Goal: Transaction & Acquisition: Purchase product/service

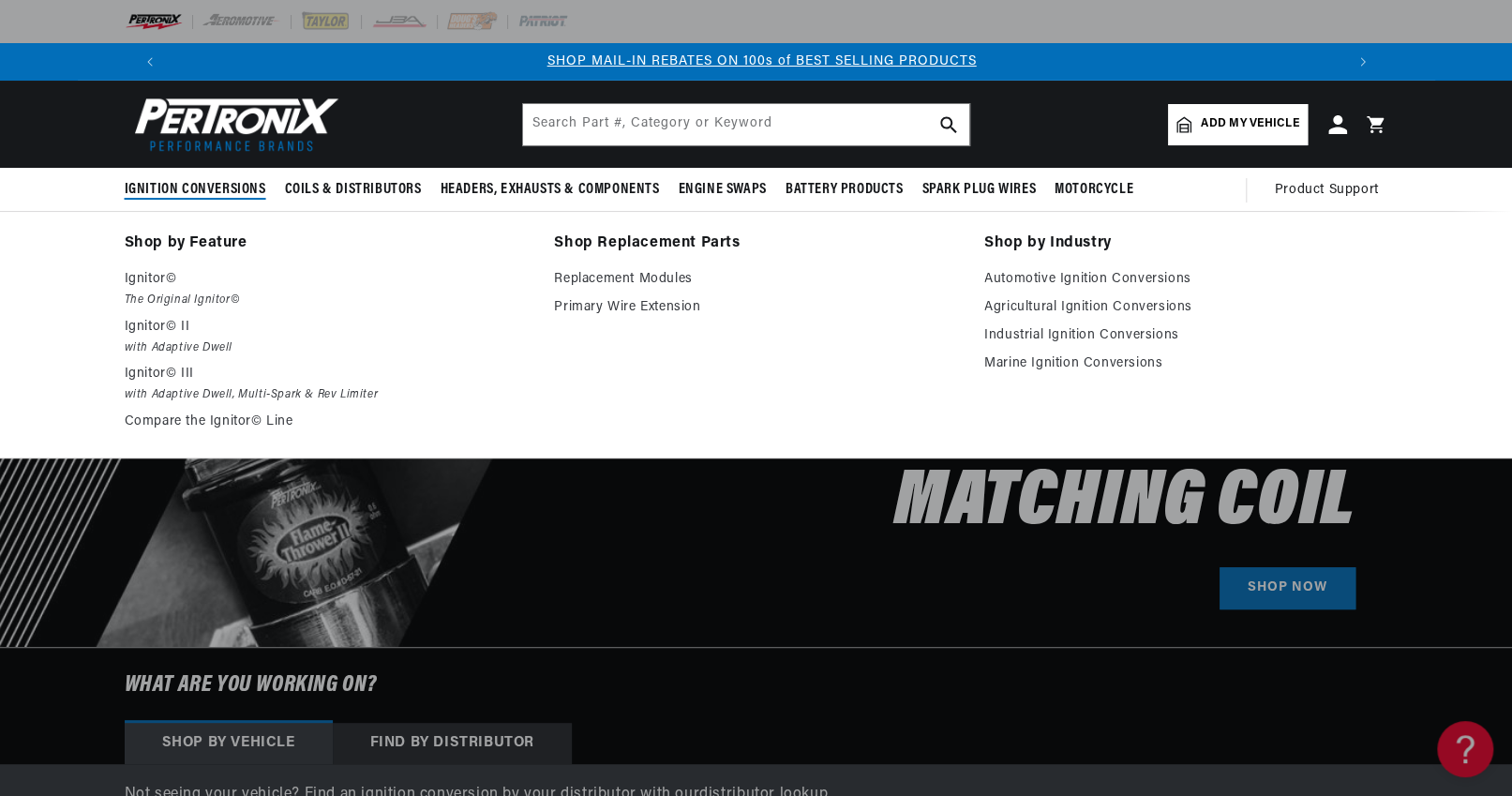
scroll to position [0, 2341]
click at [170, 282] on p "Ignitor©" at bounding box center [327, 279] width 405 height 22
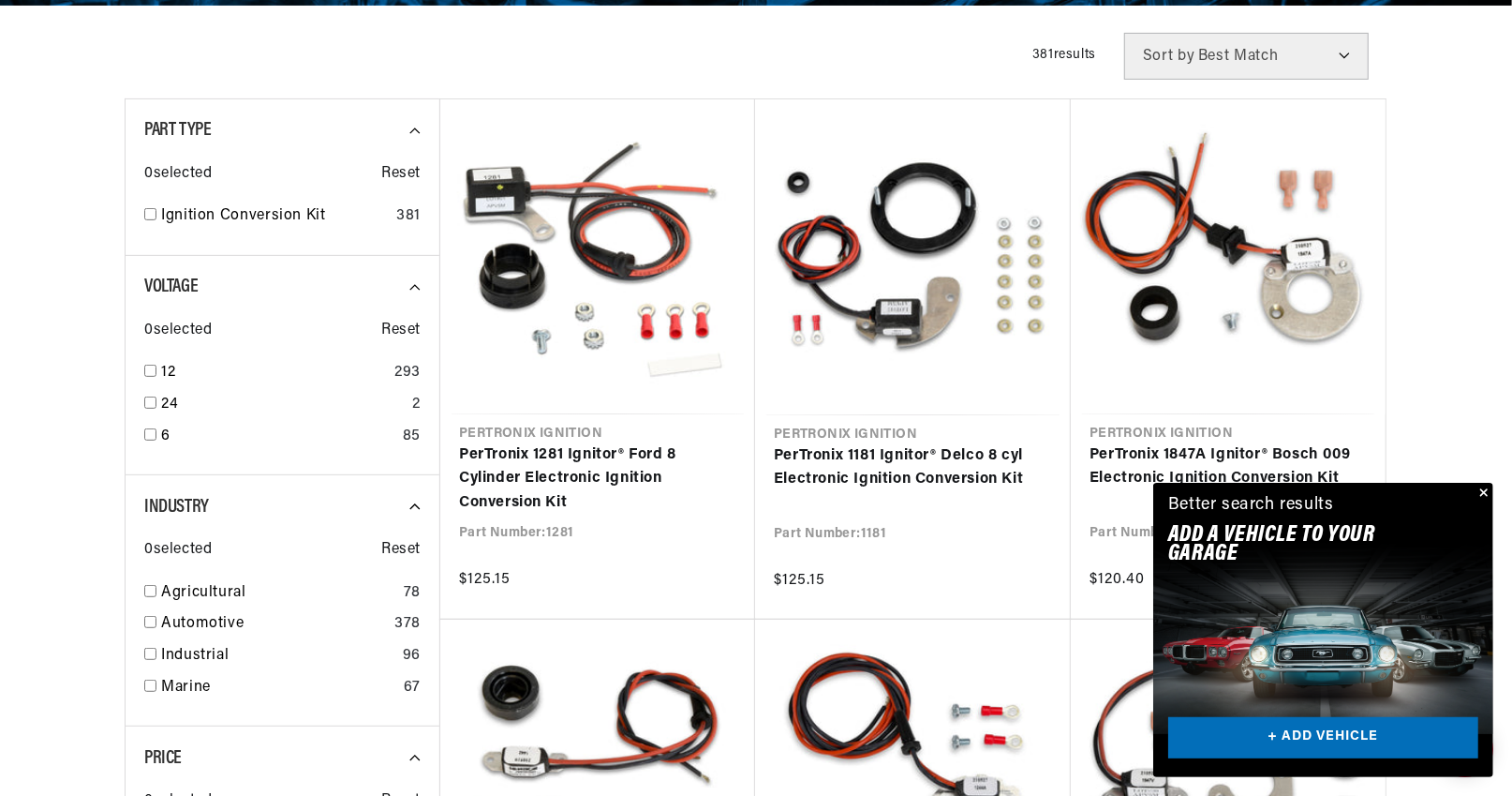
click at [1483, 490] on div "Close dialog FIND THE RIGHT PARTS Take our quick quiz using the button below, a…" at bounding box center [756, 398] width 1512 height 796
click at [1483, 491] on button "Close" at bounding box center [1481, 493] width 22 height 22
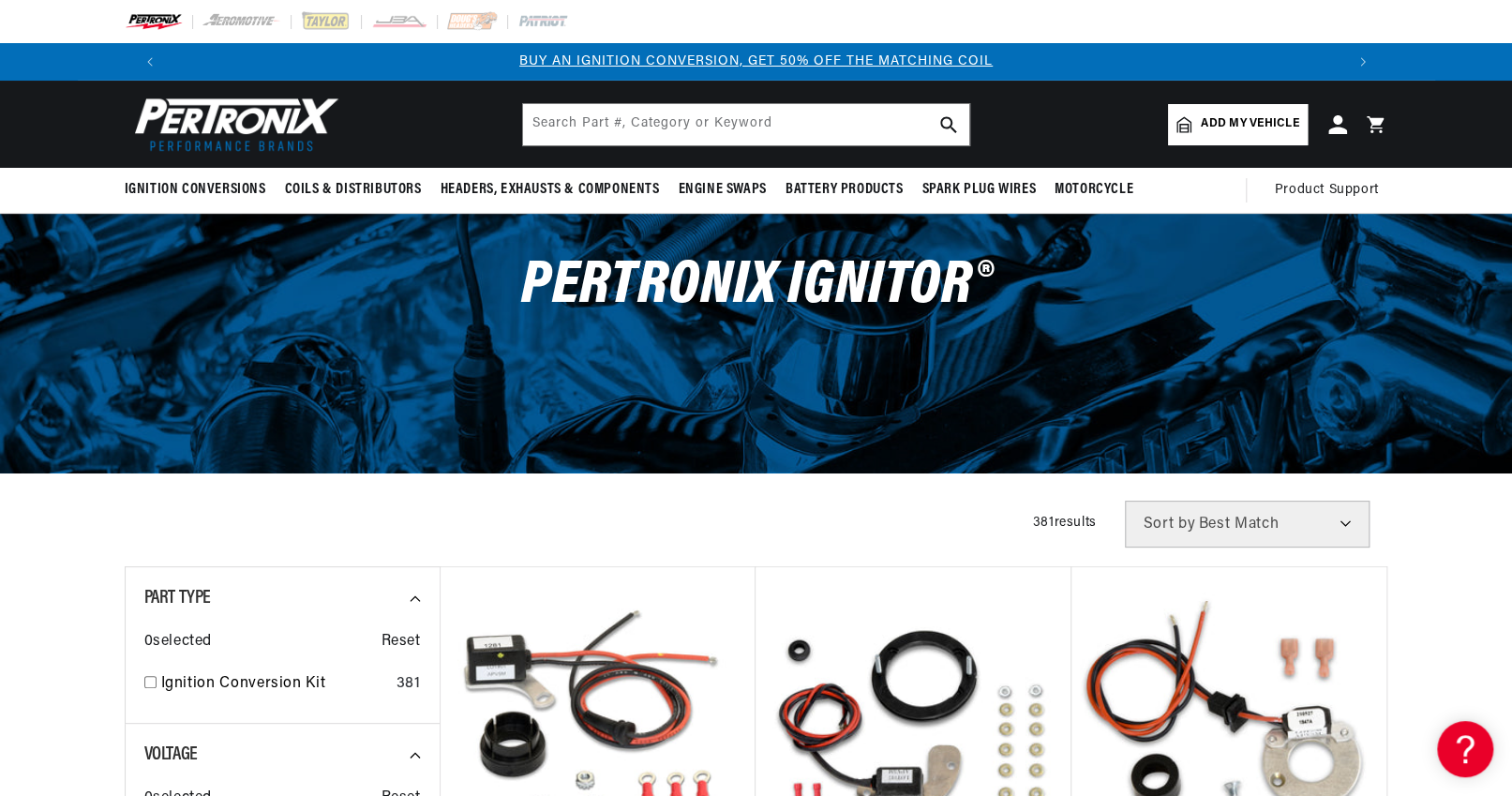
scroll to position [0, 0]
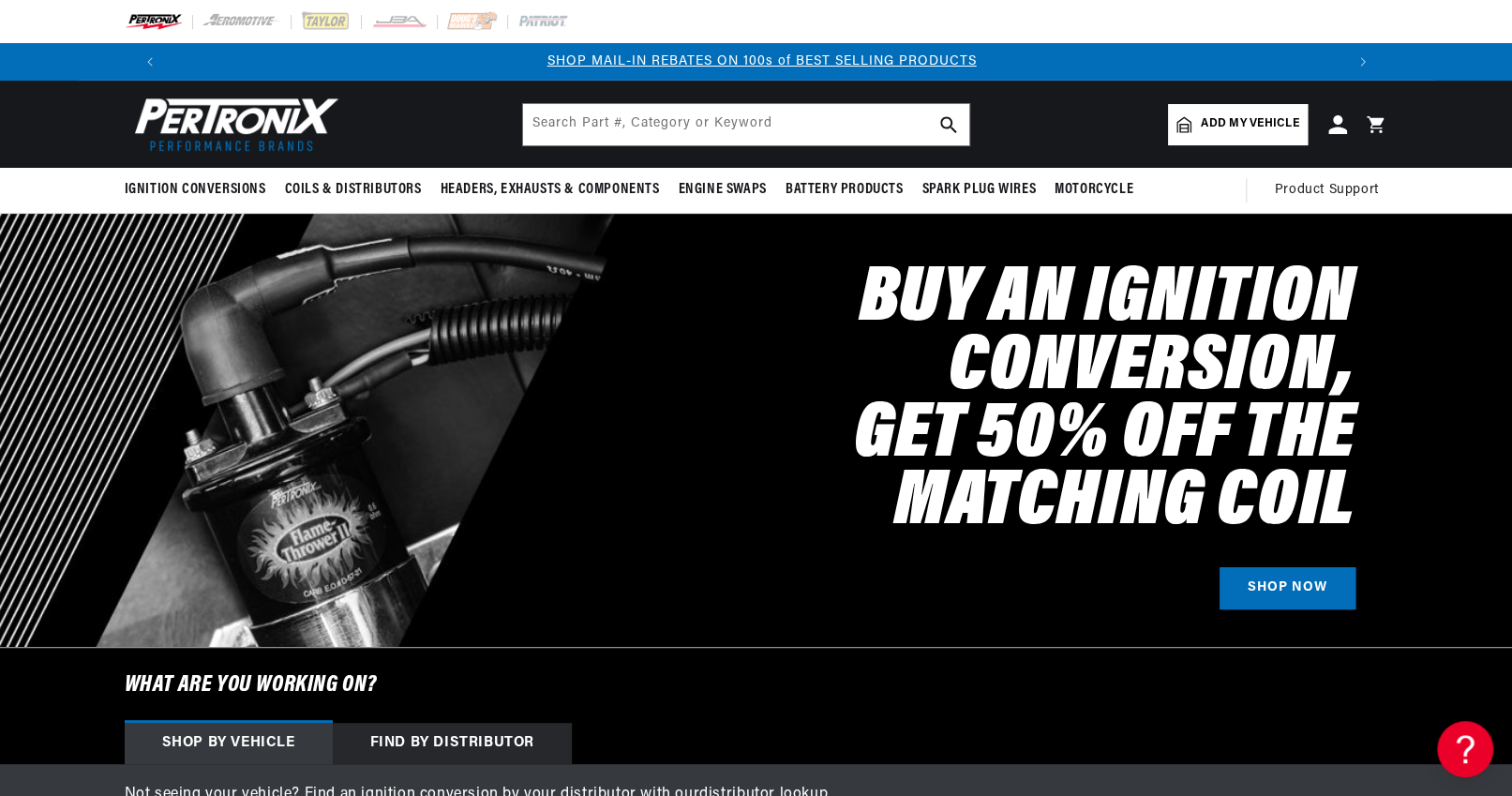
scroll to position [0, 2341]
click at [505, 738] on div "Find by Distributor" at bounding box center [451, 742] width 239 height 41
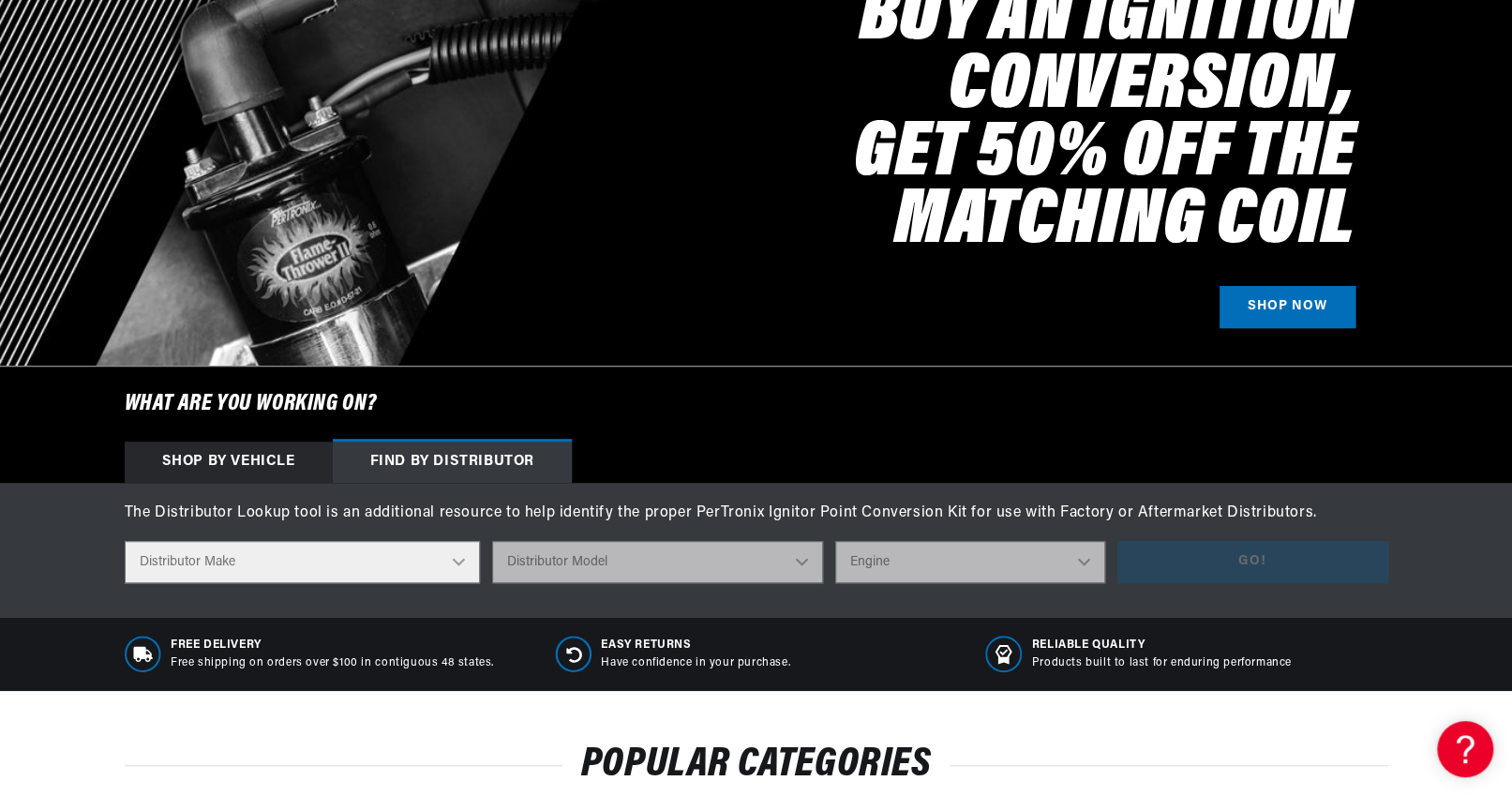
scroll to position [0, 0]
click at [458, 556] on select "Distributor Make Accel Aldon Autolite Bosch Century Chrysler Clark Colt Contine…" at bounding box center [302, 561] width 355 height 42
select select "Autolite"
click at [125, 541] on select "Distributor Make Accel Aldon Autolite Bosch Century Chrysler Clark Colt Contine…" at bounding box center [302, 561] width 355 height 42
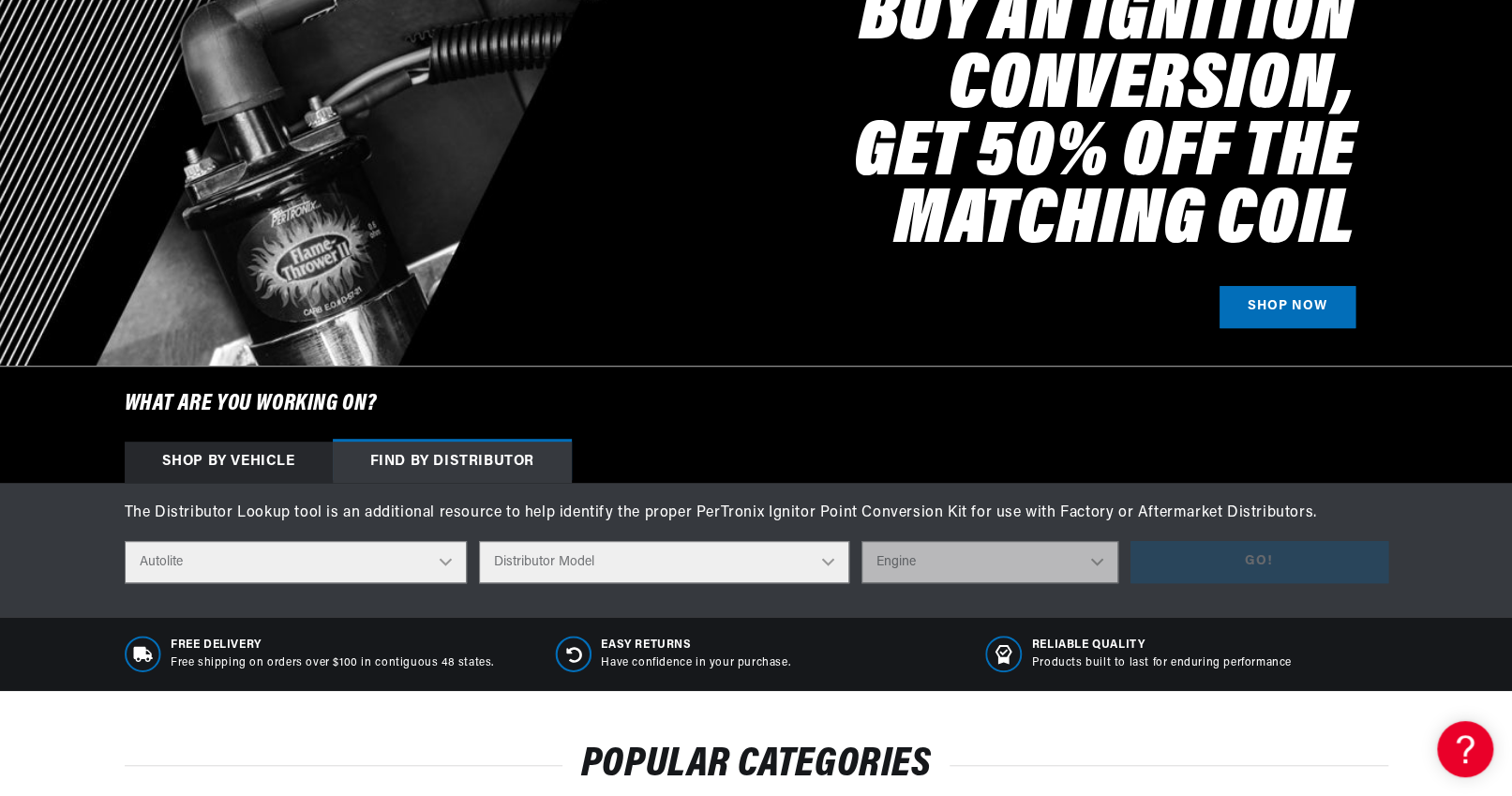
click at [623, 554] on select "Distributor Model IAD-4005 IAD-4007 IAD-4008A IAD-4016A IAD-4017A IAD-4019A IAD…" at bounding box center [664, 561] width 370 height 42
select select "IBB-4103A"
click at [488, 541] on select "Distributor Model IAD-4005 IAD-4007 IAD-4008A IAD-4016A IAD-4017A IAD-4019A IAD…" at bounding box center [664, 561] width 370 height 42
click at [1090, 556] on select "Engine 8" at bounding box center [990, 561] width 257 height 42
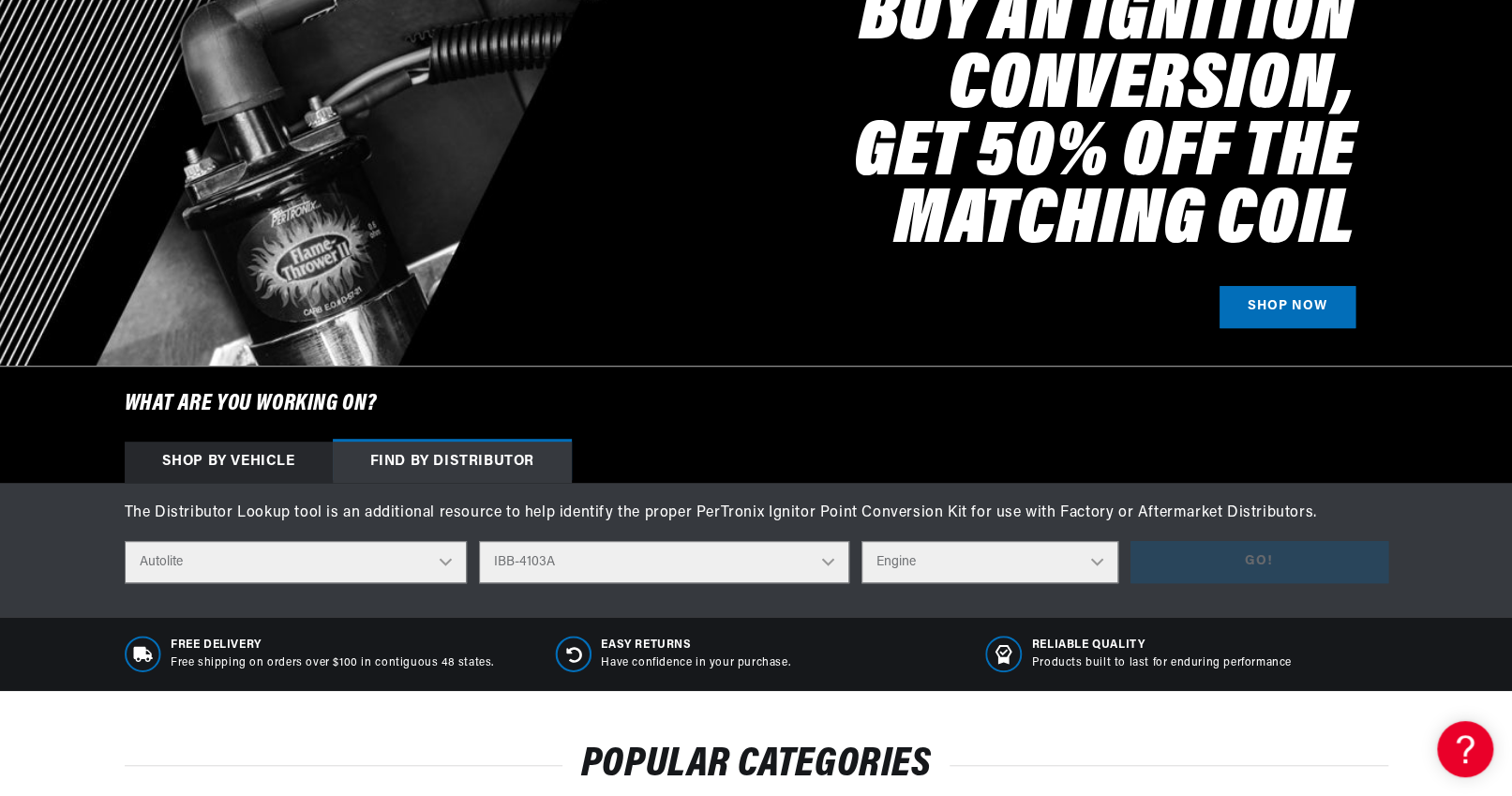
select select "8"
click at [862, 541] on select "Engine 8" at bounding box center [990, 561] width 257 height 42
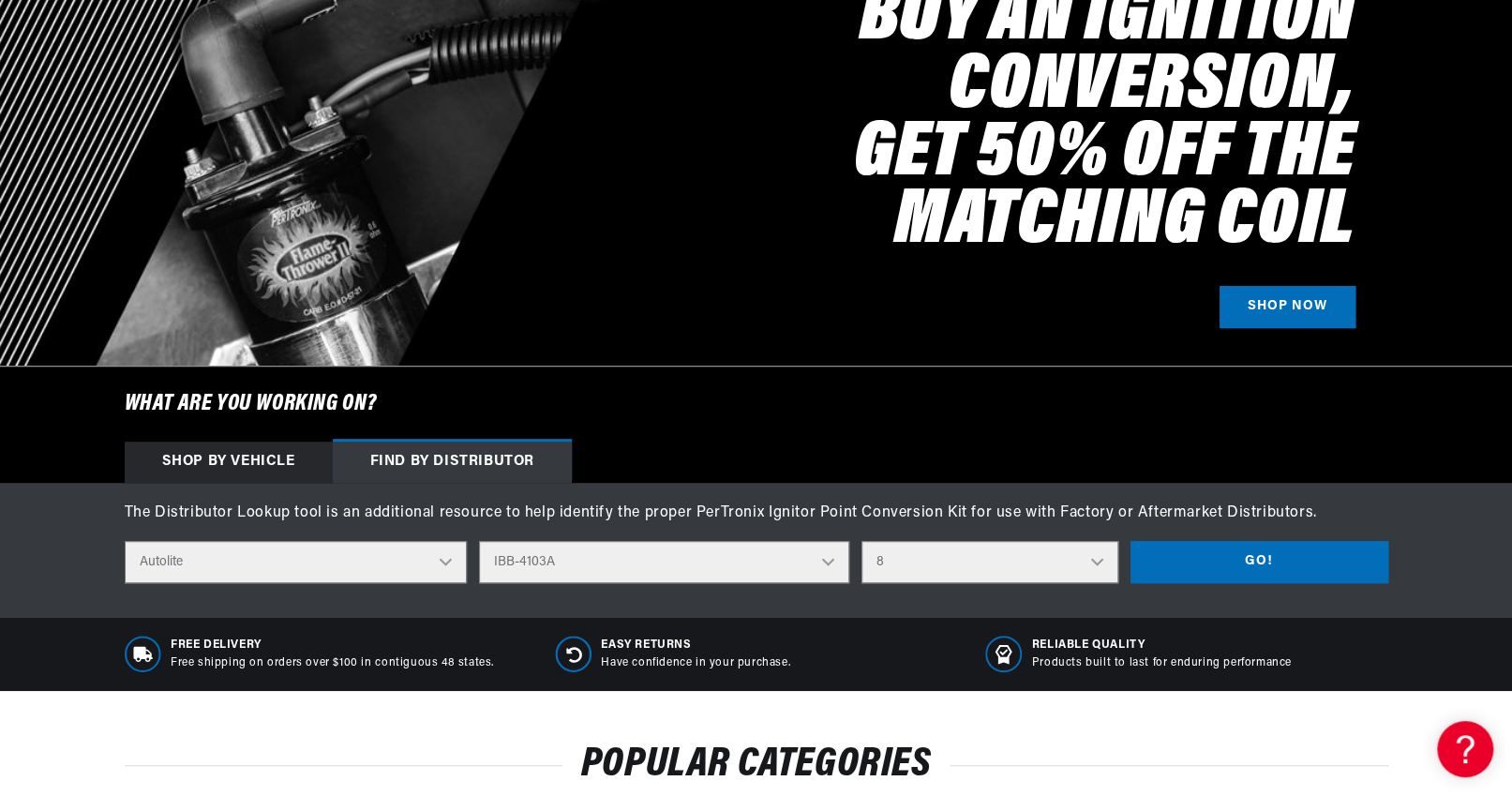
scroll to position [0, 0]
click at [1265, 551] on button "Go!" at bounding box center [1260, 561] width 257 height 42
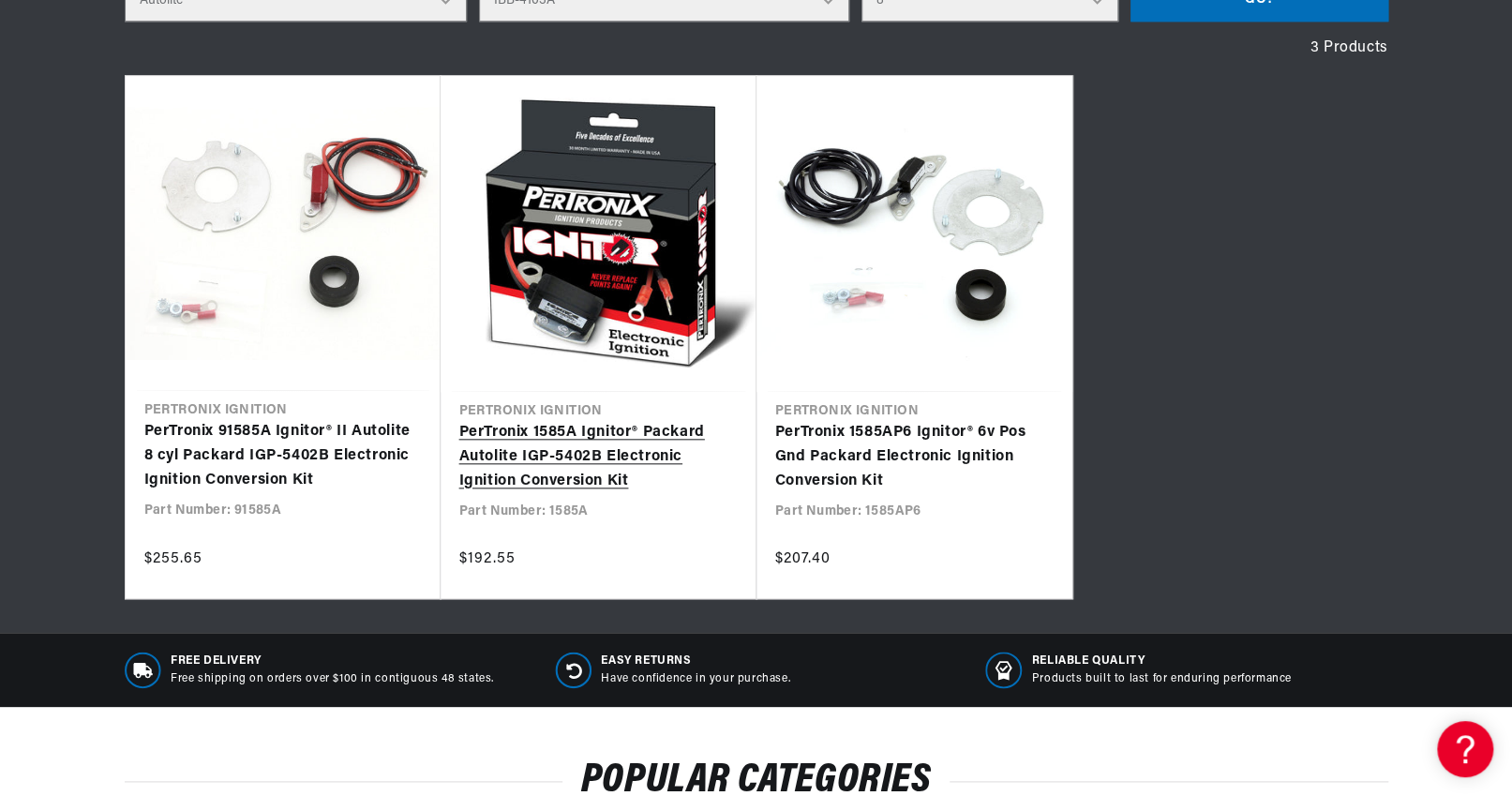
click at [567, 457] on link "PerTronix 1585A Ignitor® Packard Autolite IGP-5402B Electronic Ignition Convers…" at bounding box center [599, 457] width 279 height 72
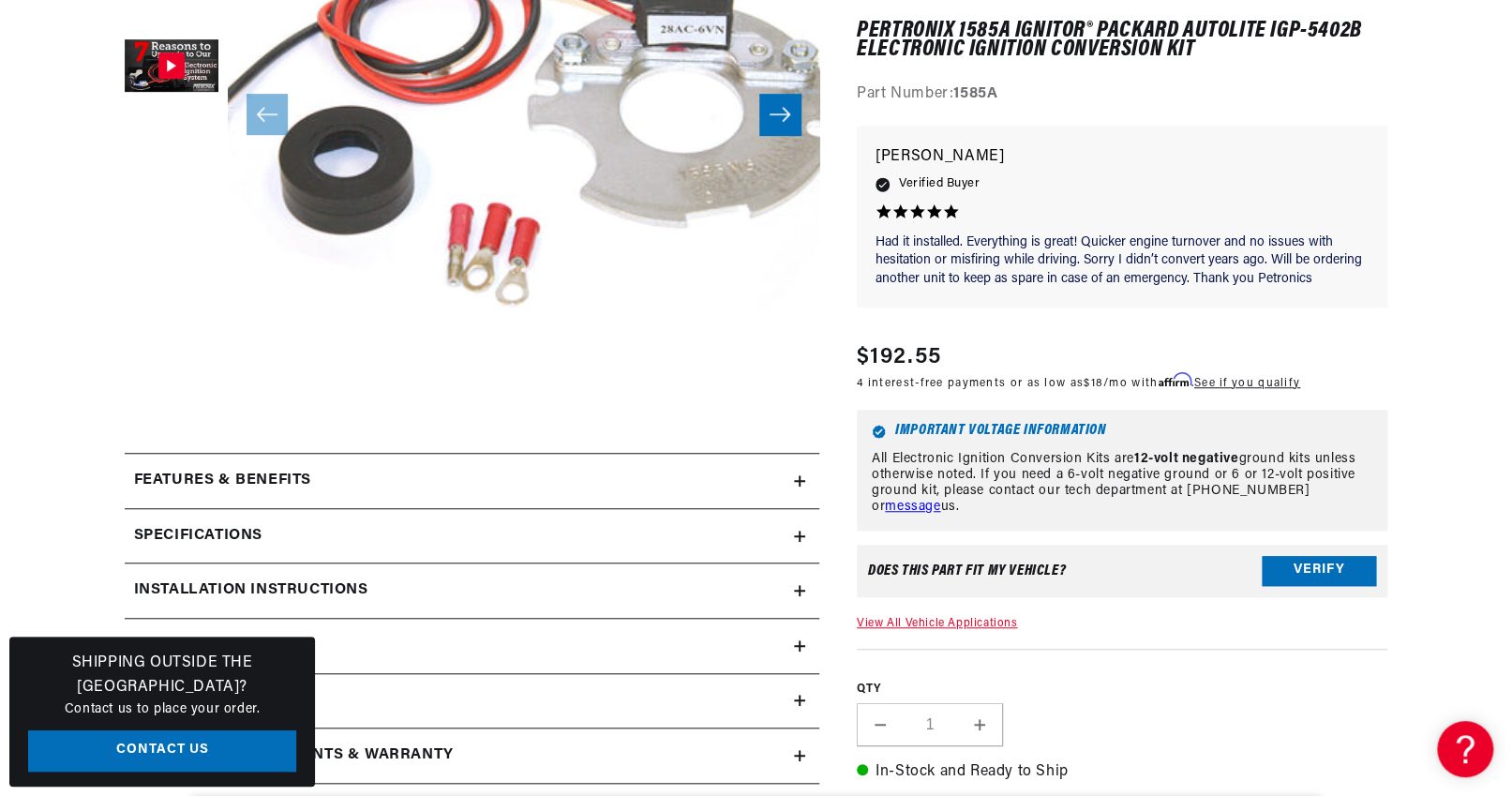
click at [967, 624] on link "View All Vehicle Applications" at bounding box center [937, 624] width 160 height 12
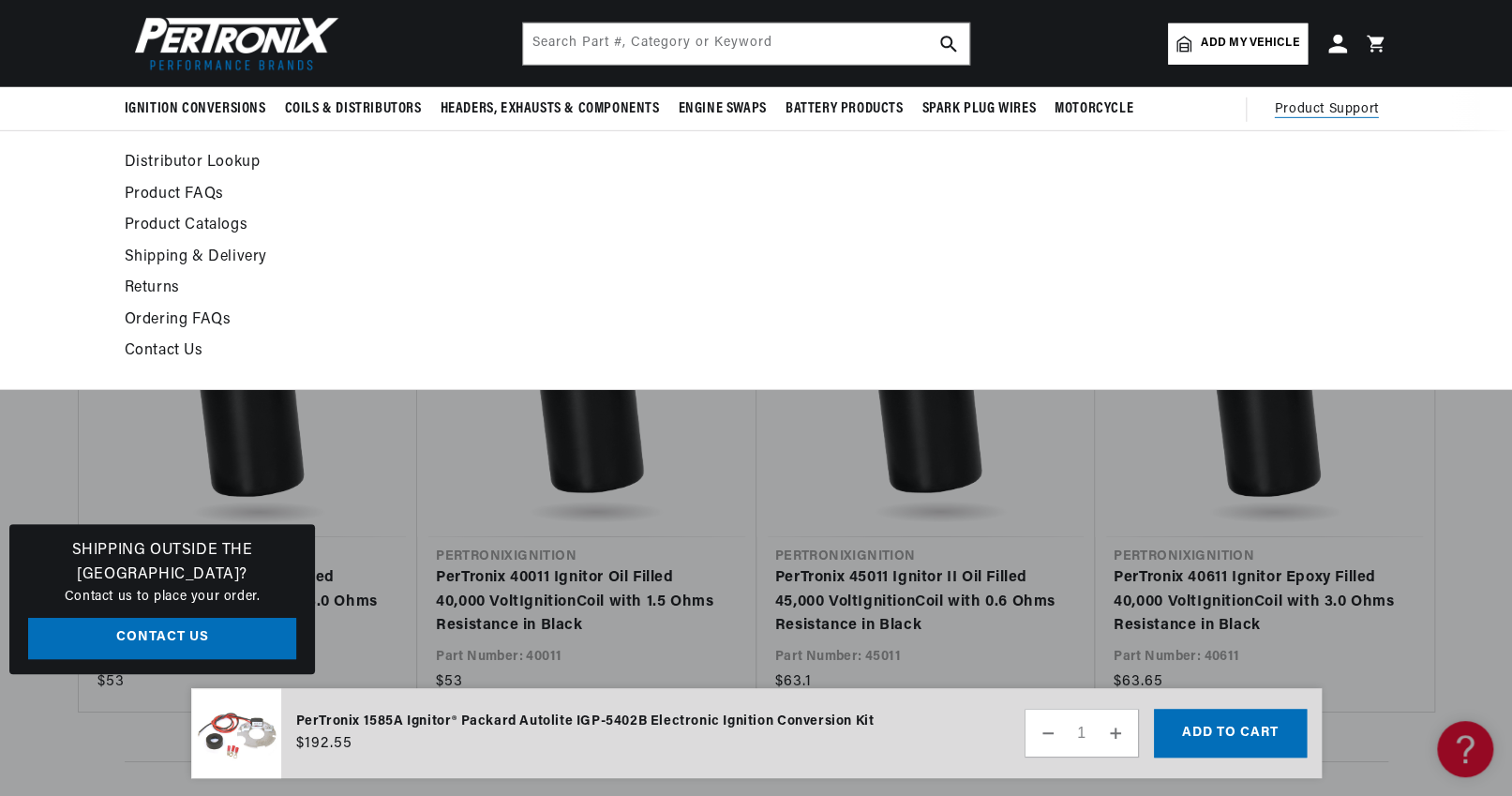
click at [203, 225] on link "Product Catalogs" at bounding box center [585, 225] width 921 height 26
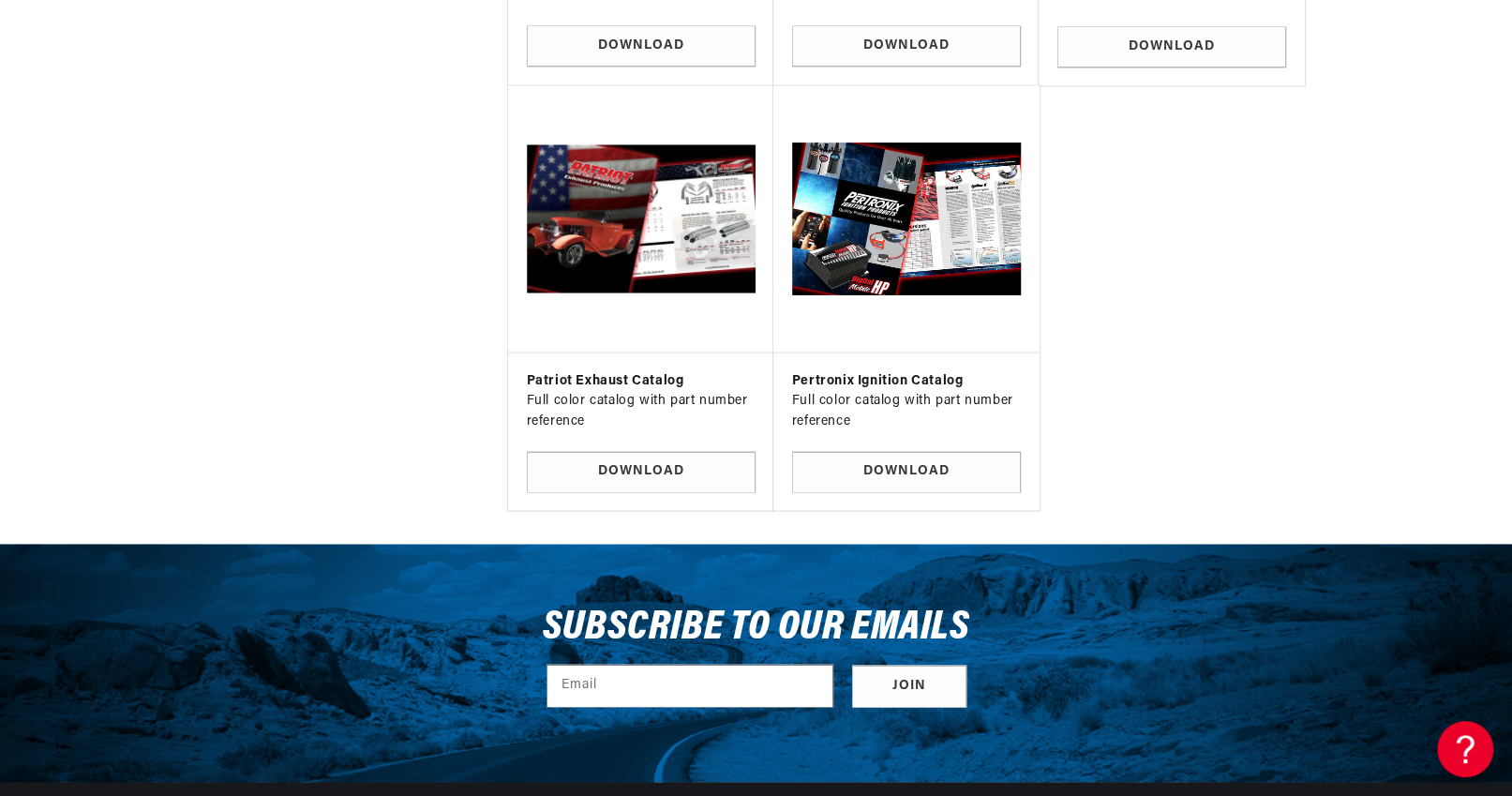
click at [920, 217] on img at bounding box center [906, 218] width 235 height 235
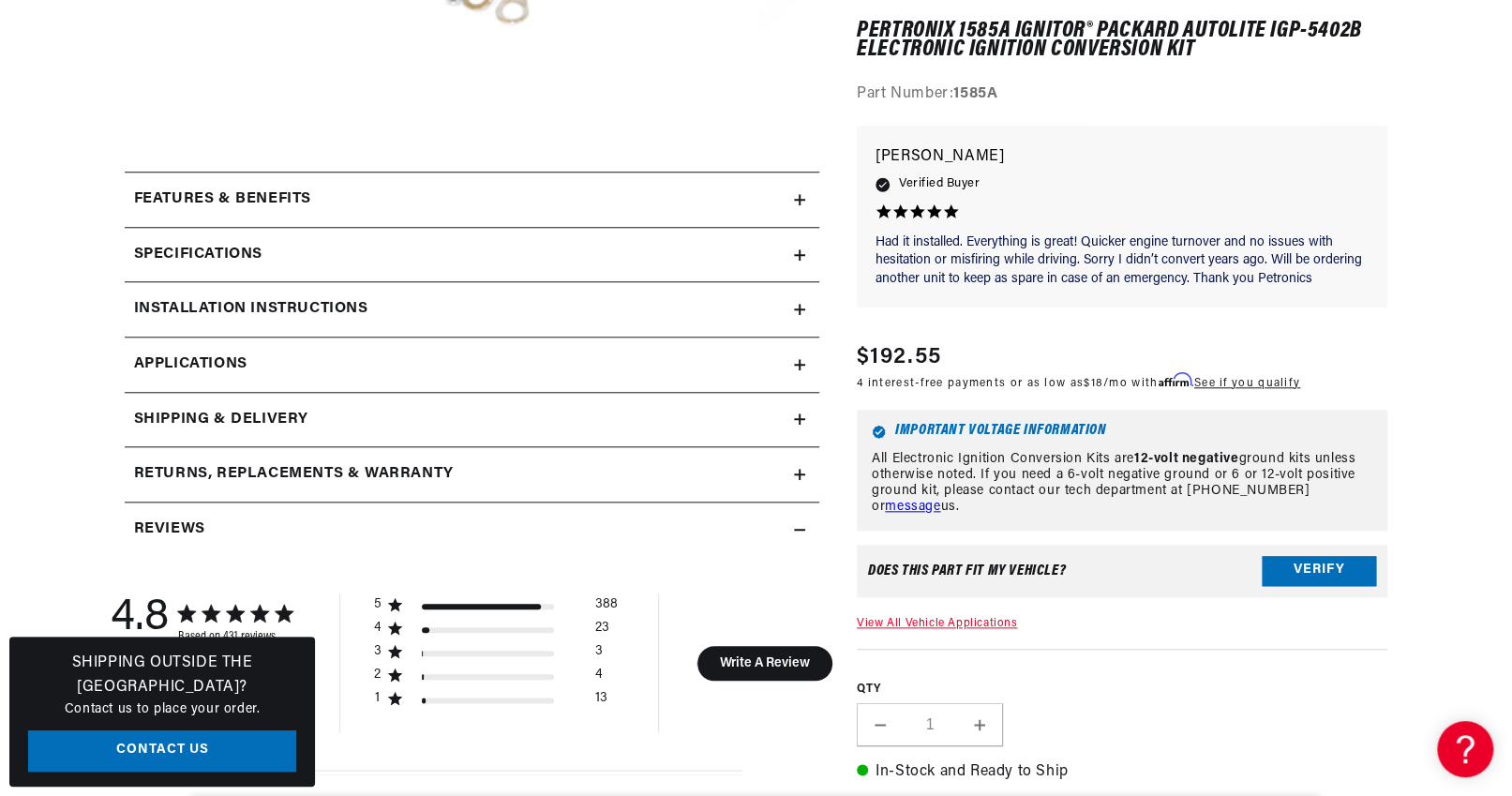
scroll to position [843, 0]
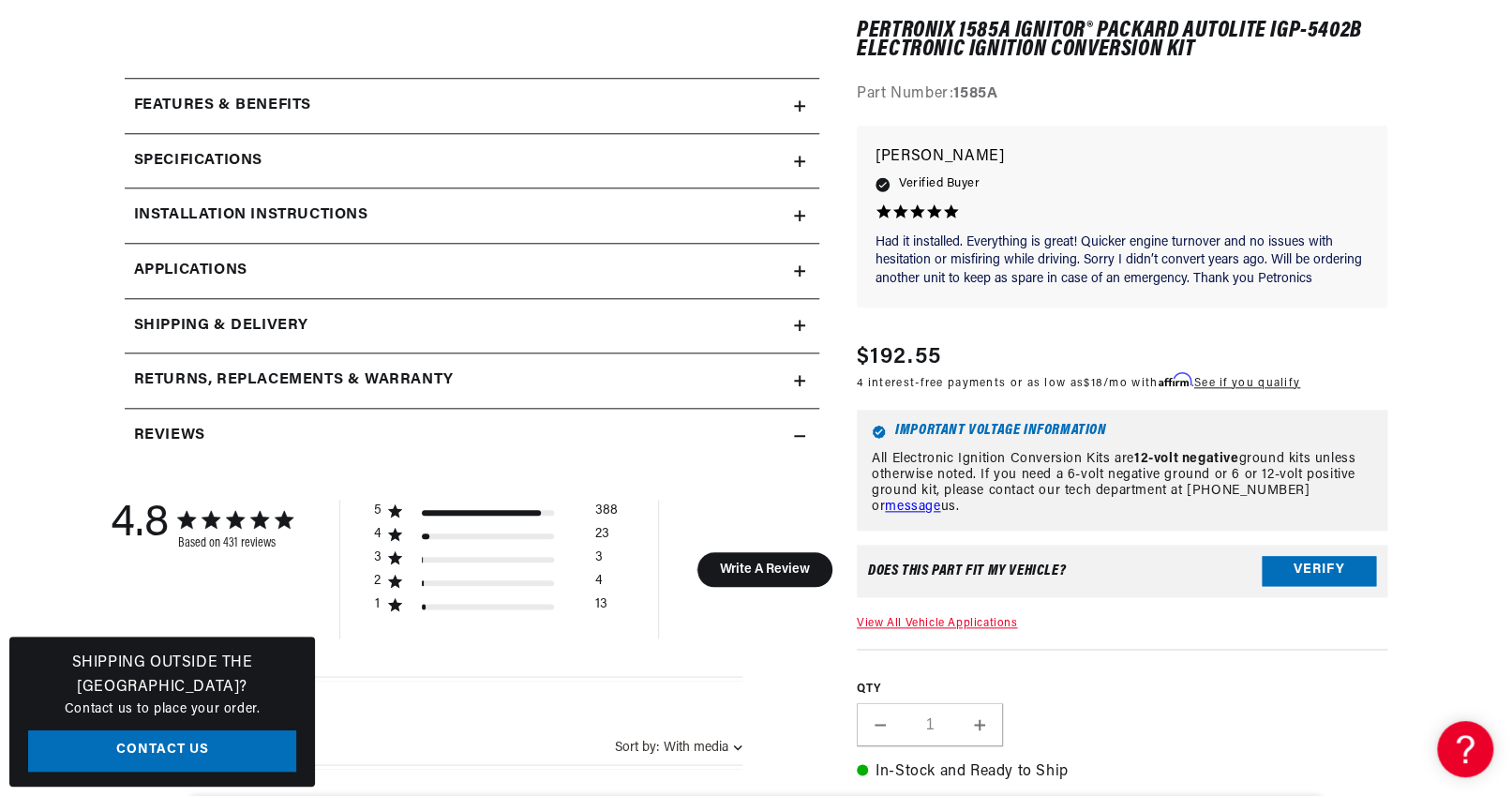
click at [346, 216] on h2 "Installation instructions" at bounding box center [252, 215] width 234 height 24
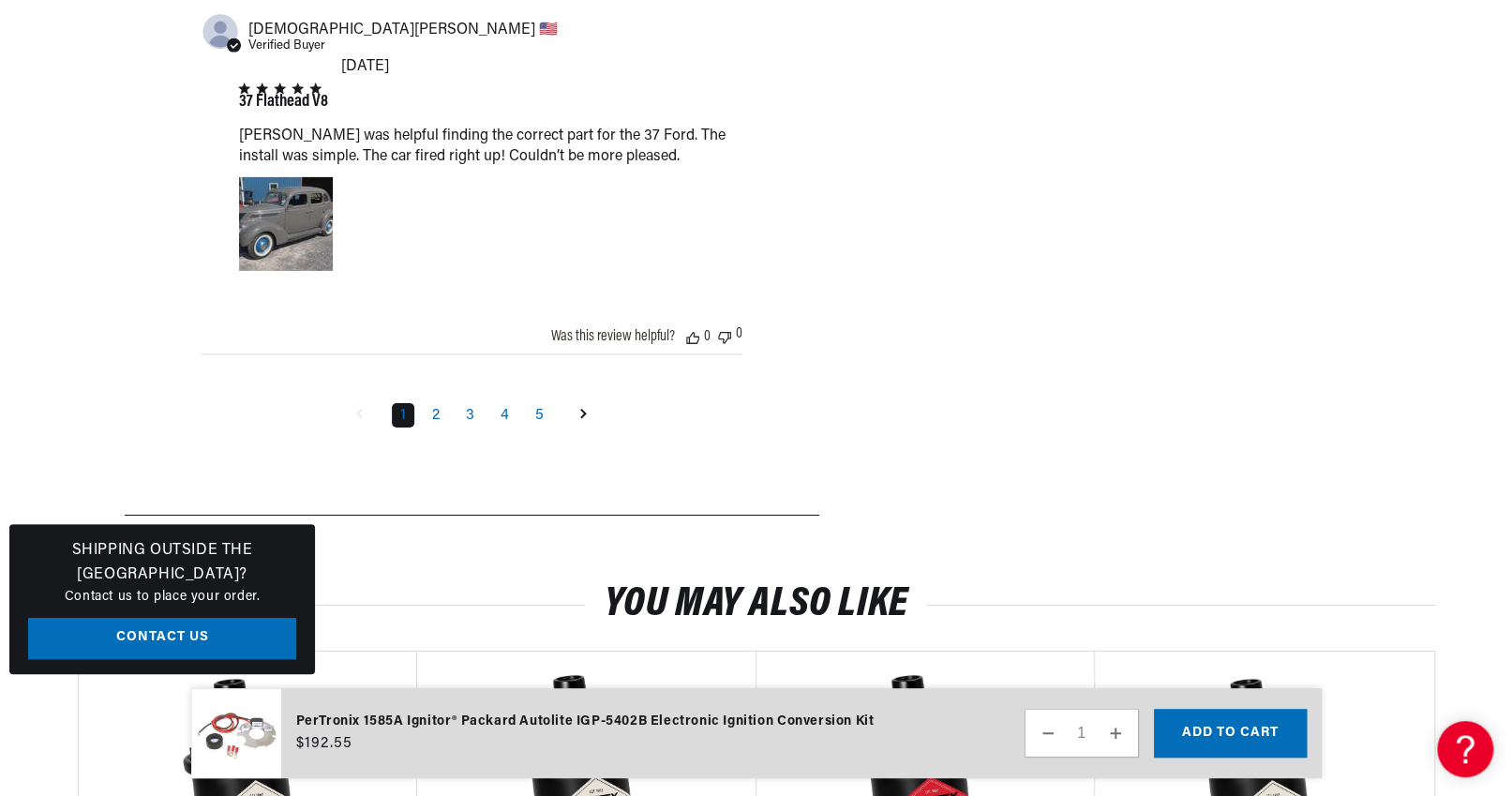
scroll to position [0, 1170]
click at [439, 403] on link "2" at bounding box center [436, 415] width 24 height 24
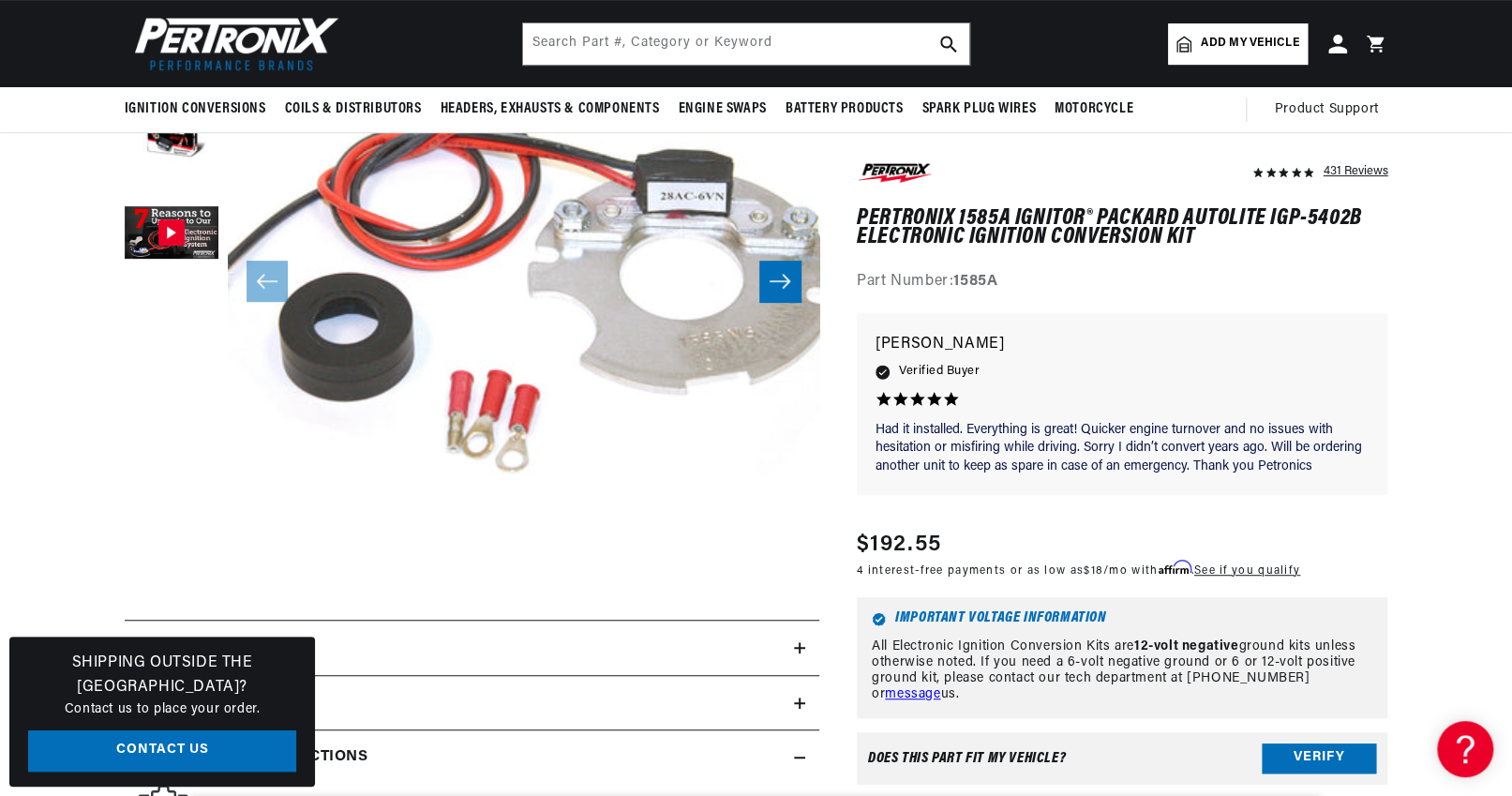
scroll to position [0, 2341]
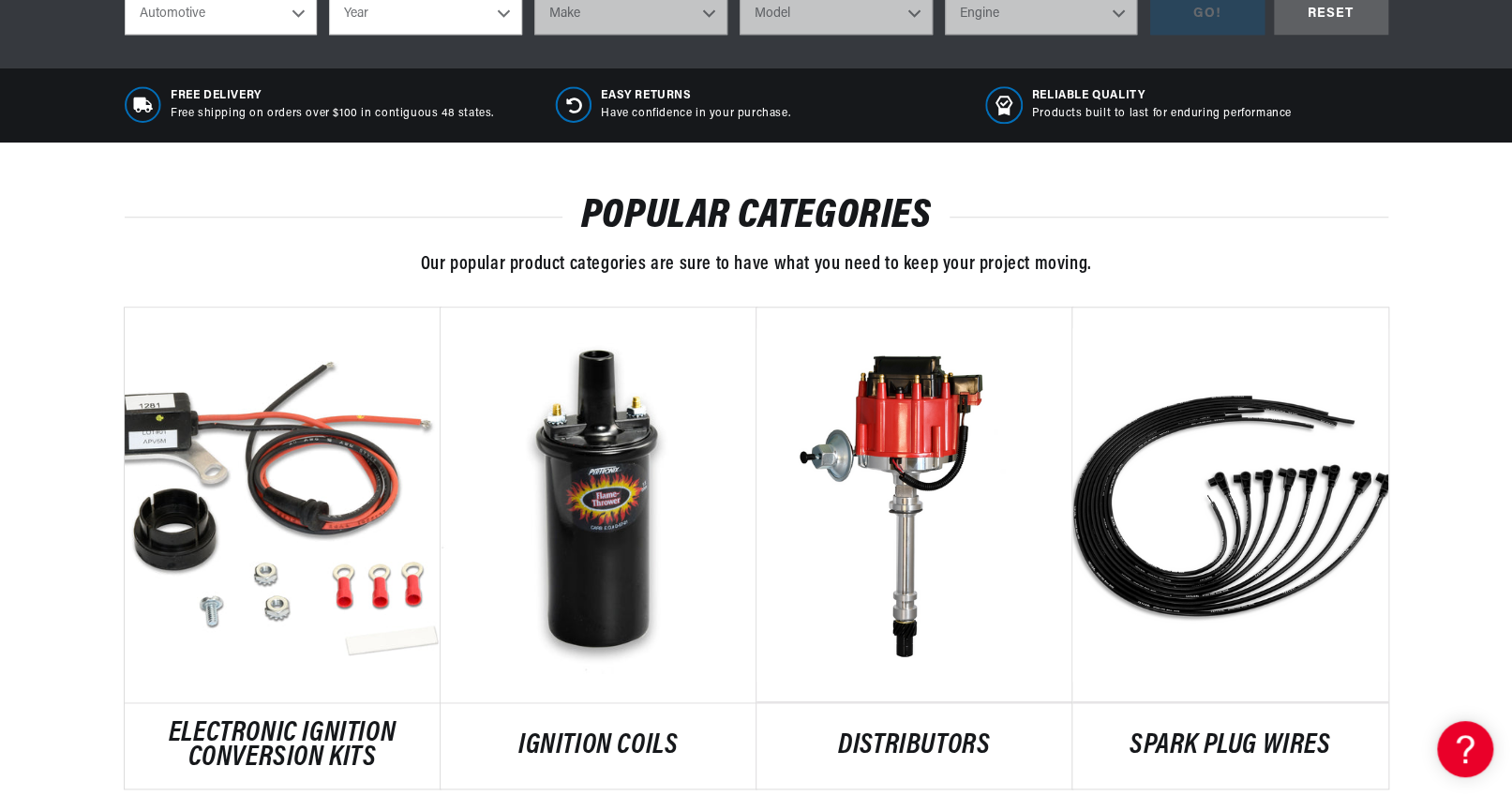
scroll to position [655, 0]
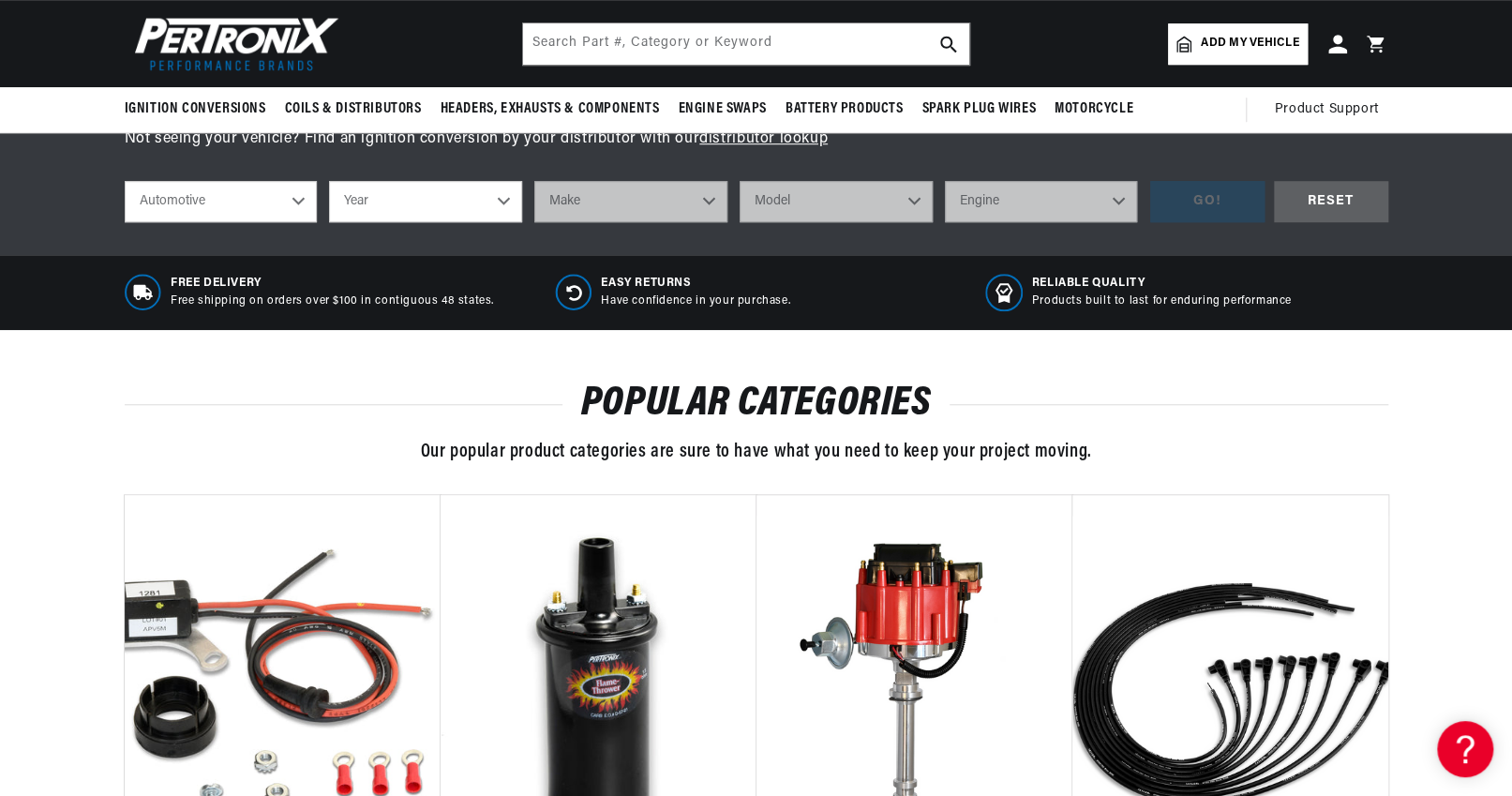
click at [250, 202] on select "Automotive Agricultural Industrial Marine Motorcycle" at bounding box center [221, 202] width 193 height 41
click at [719, 509] on link "PerTronix 1183 Ignitor® Delco early 8 cyl Electronic Ignition Conversion Kit" at bounding box center [669, 571] width 101 height 126
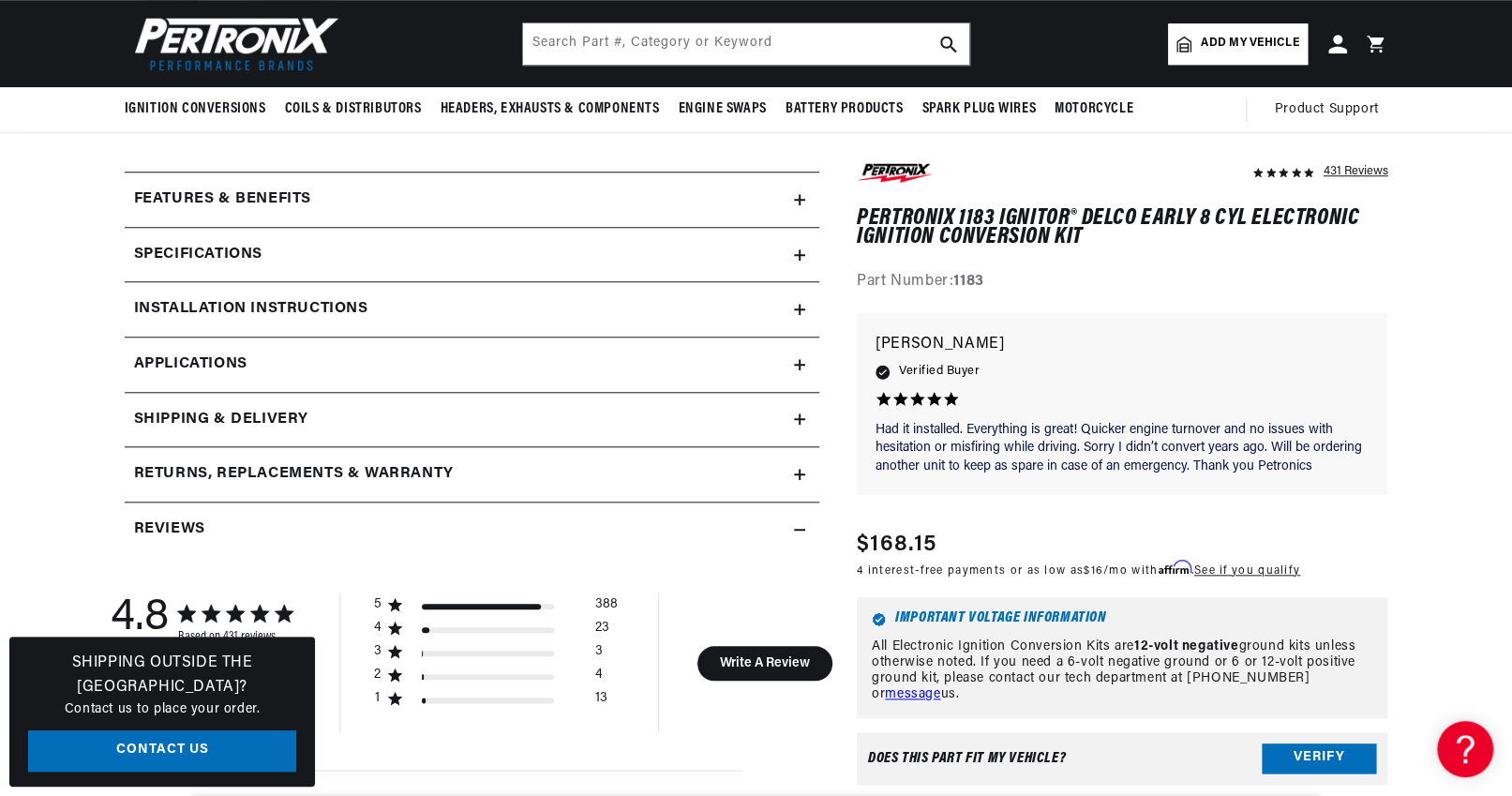
scroll to position [93, 0]
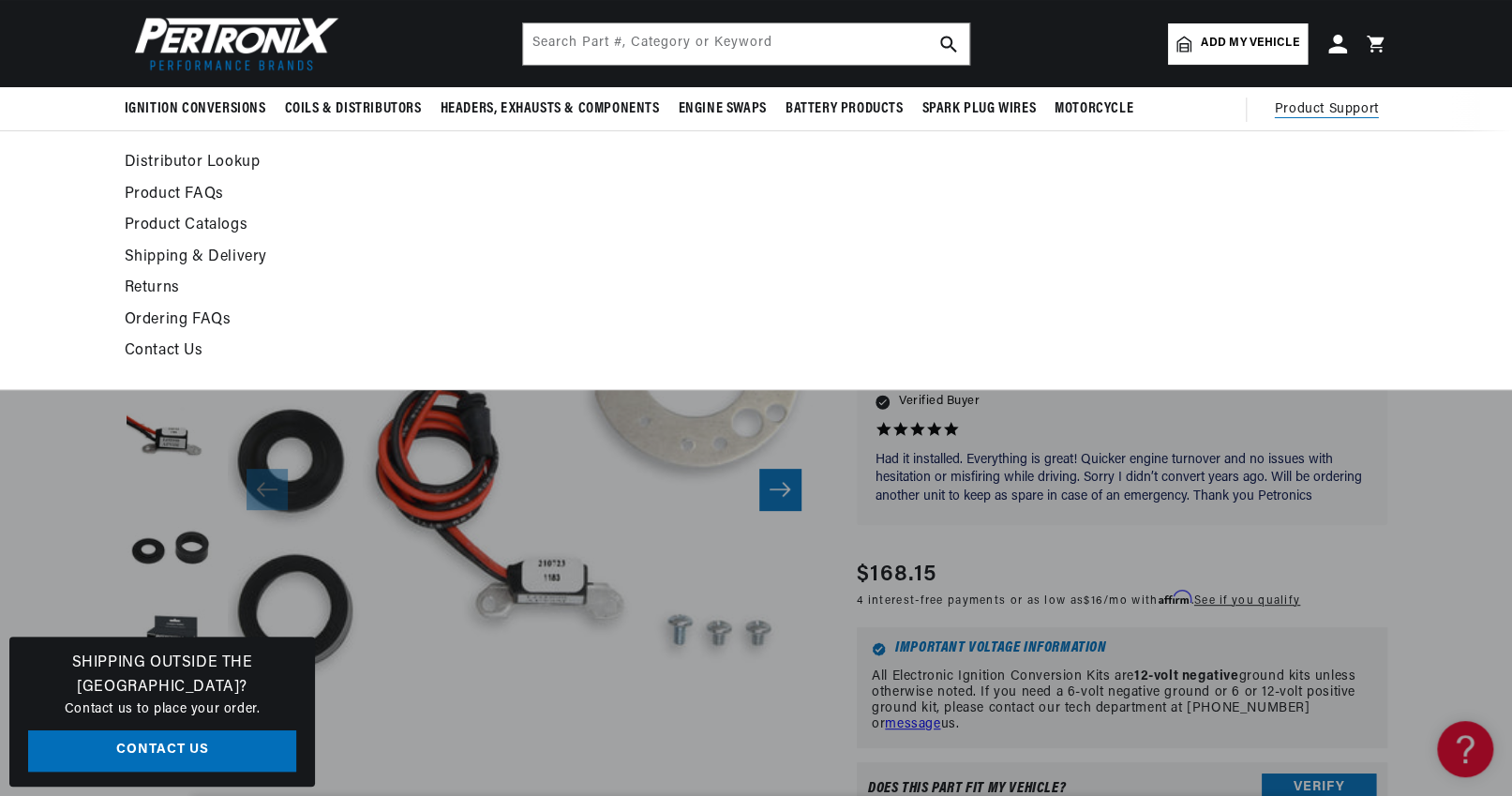
click at [1321, 110] on span "Product Support" at bounding box center [1327, 109] width 104 height 20
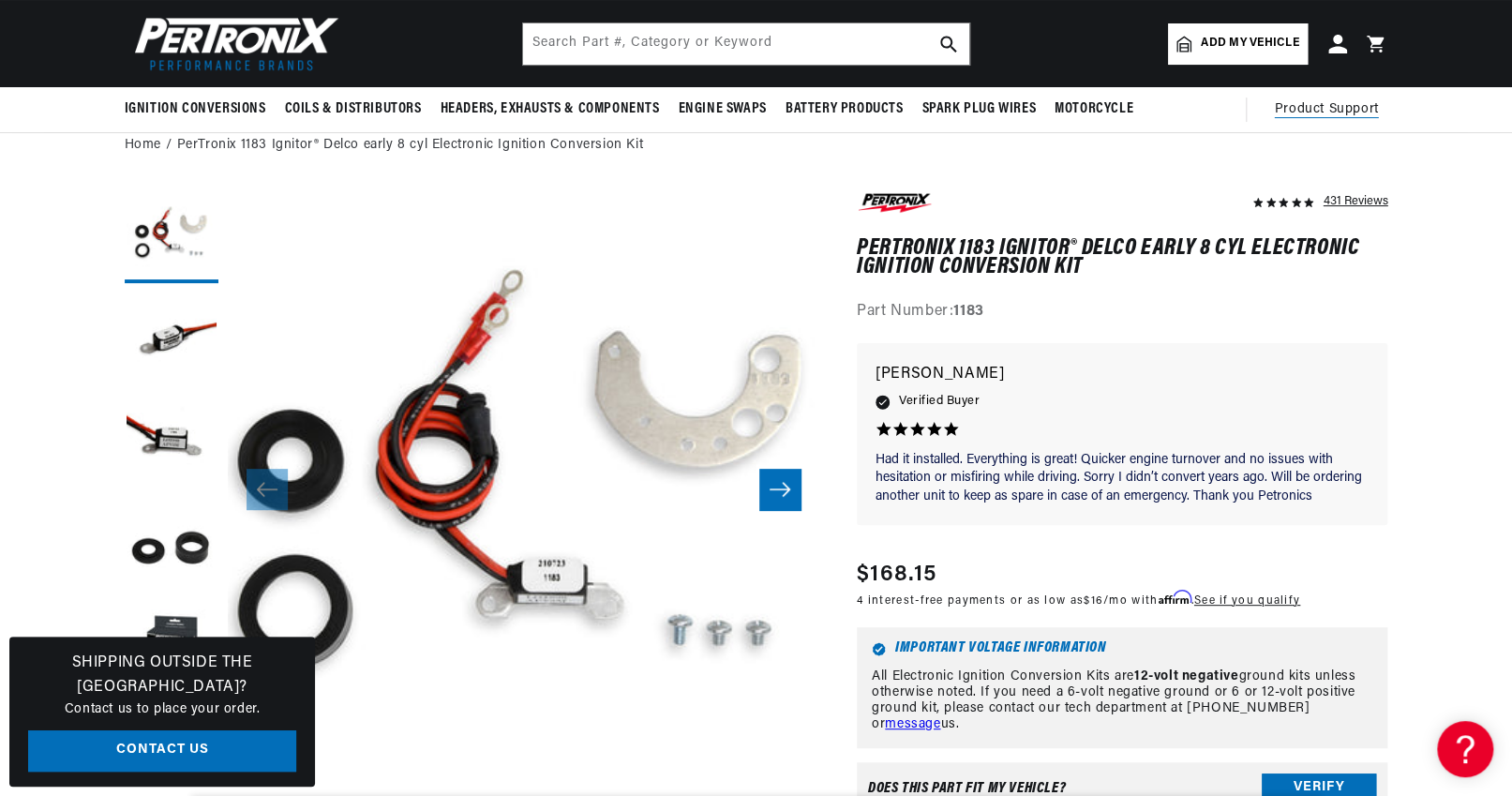
click at [1321, 110] on span "Product Support" at bounding box center [1327, 109] width 104 height 20
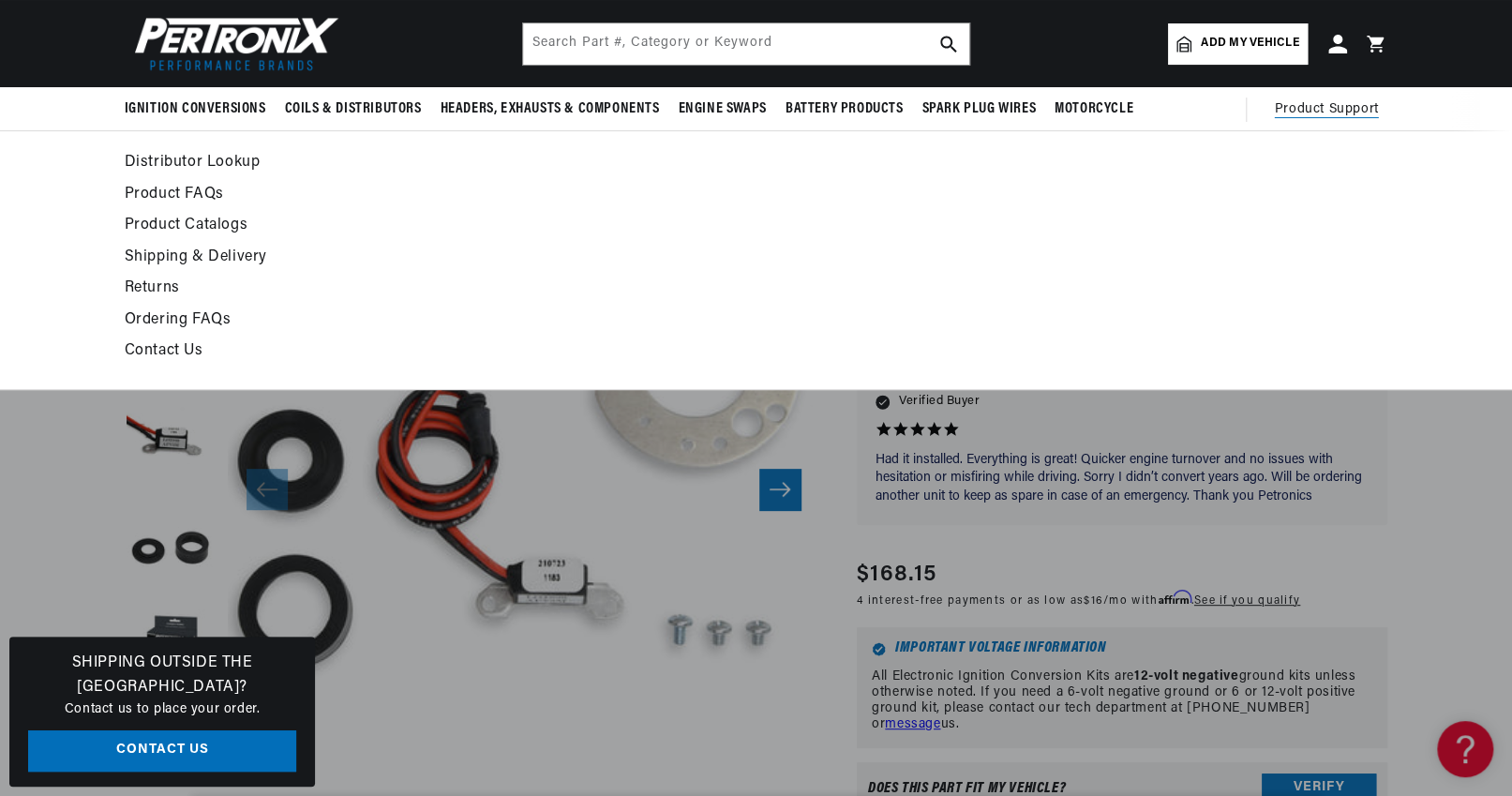
scroll to position [0, 2341]
click at [216, 161] on link "Distributor Lookup" at bounding box center [585, 163] width 921 height 26
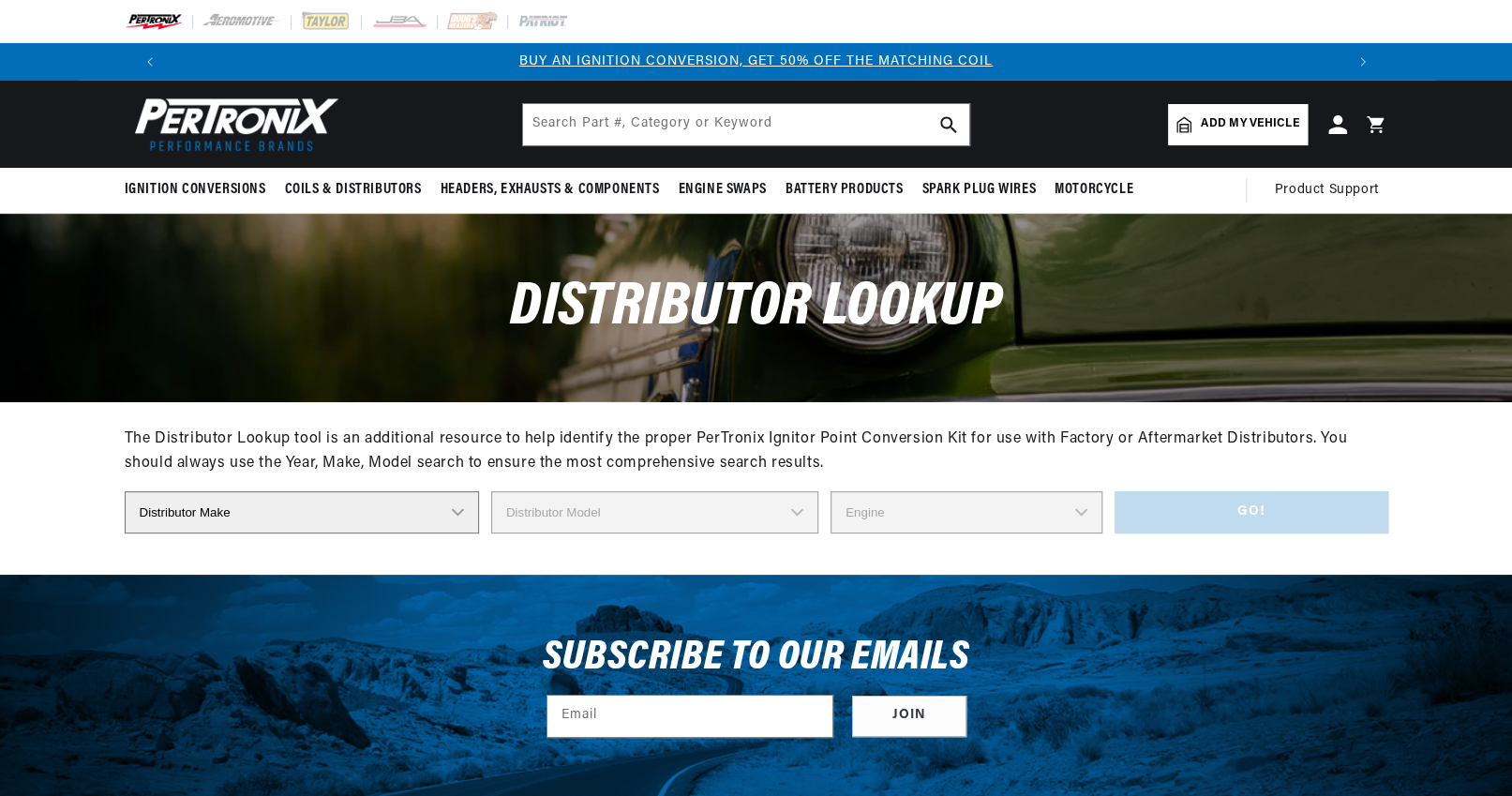
click at [260, 510] on select "Distributor Make Accel Aldon Autolite Bosch Century Chrysler Clark Colt Contine…" at bounding box center [302, 512] width 355 height 42
select select "Autolite"
click at [125, 491] on select "Distributor Make Accel Aldon Autolite Bosch Century Chrysler Clark Colt Contine…" at bounding box center [302, 512] width 355 height 42
click at [650, 512] on select "Distributor Model IAD-4005 IAD-4007 IAD-4008A IAD-4016A IAD-4017A IAD-4019A IAD…" at bounding box center [663, 512] width 370 height 42
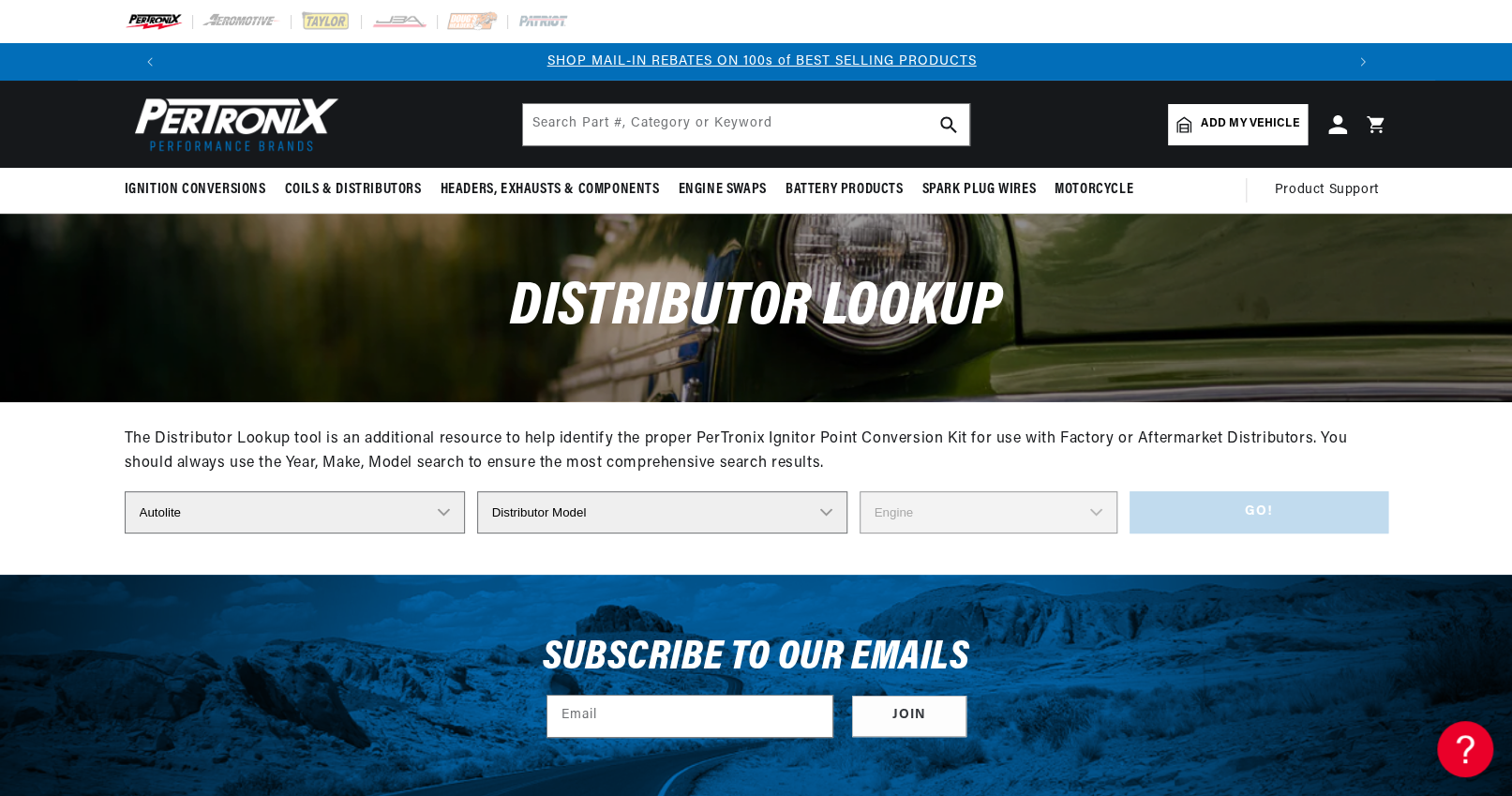
select select "IBB-4103A"
click at [485, 491] on select "Distributor Model IAD-4005 IAD-4007 IAD-4008A IAD-4016A IAD-4017A IAD-4019A IAD…" at bounding box center [663, 512] width 370 height 42
click at [1084, 512] on select "Engine 8" at bounding box center [989, 512] width 257 height 42
select select "8"
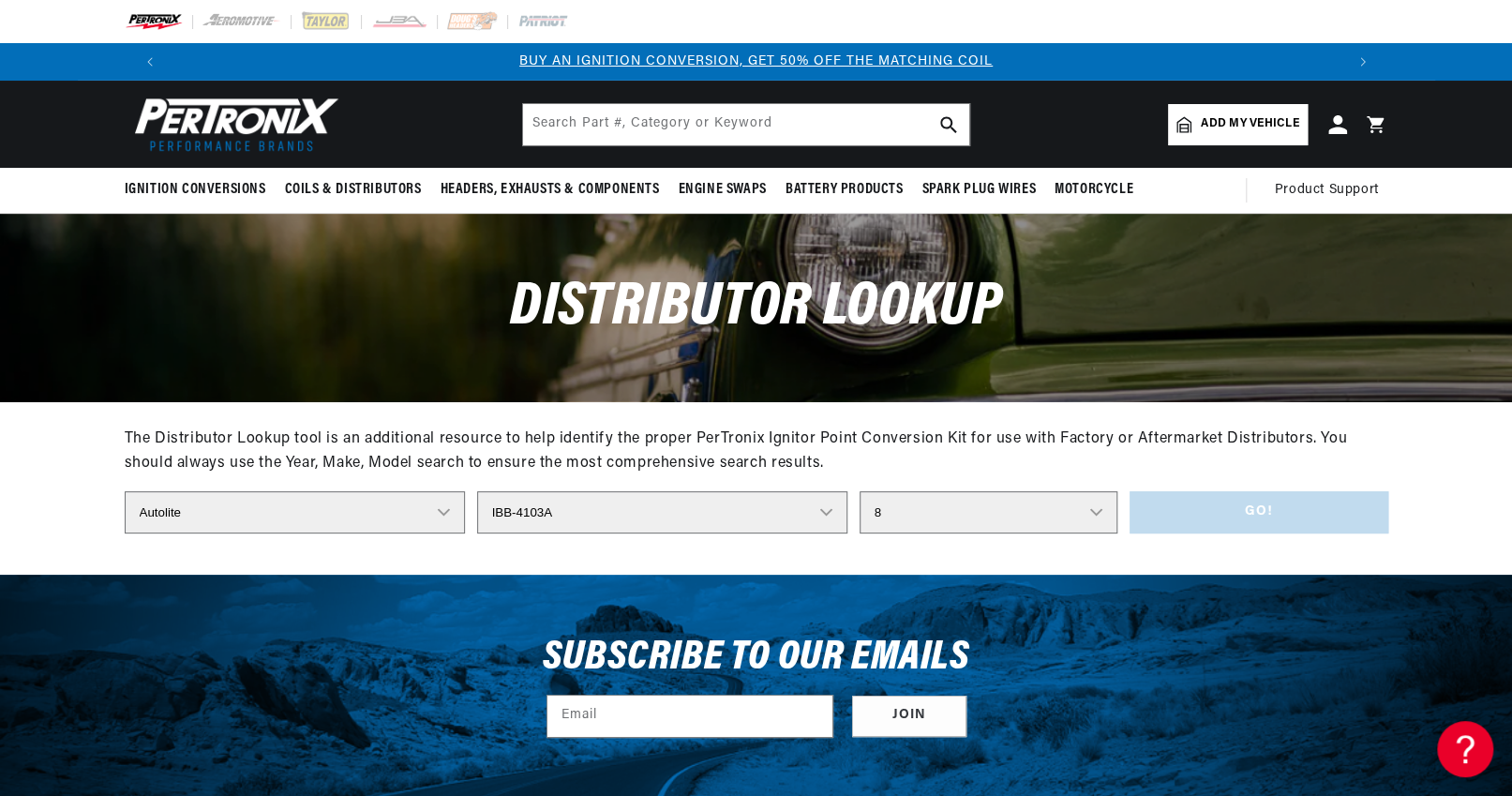
click at [860, 491] on select "Engine 8" at bounding box center [989, 512] width 257 height 42
click at [1248, 507] on button "Go!" at bounding box center [1259, 512] width 258 height 42
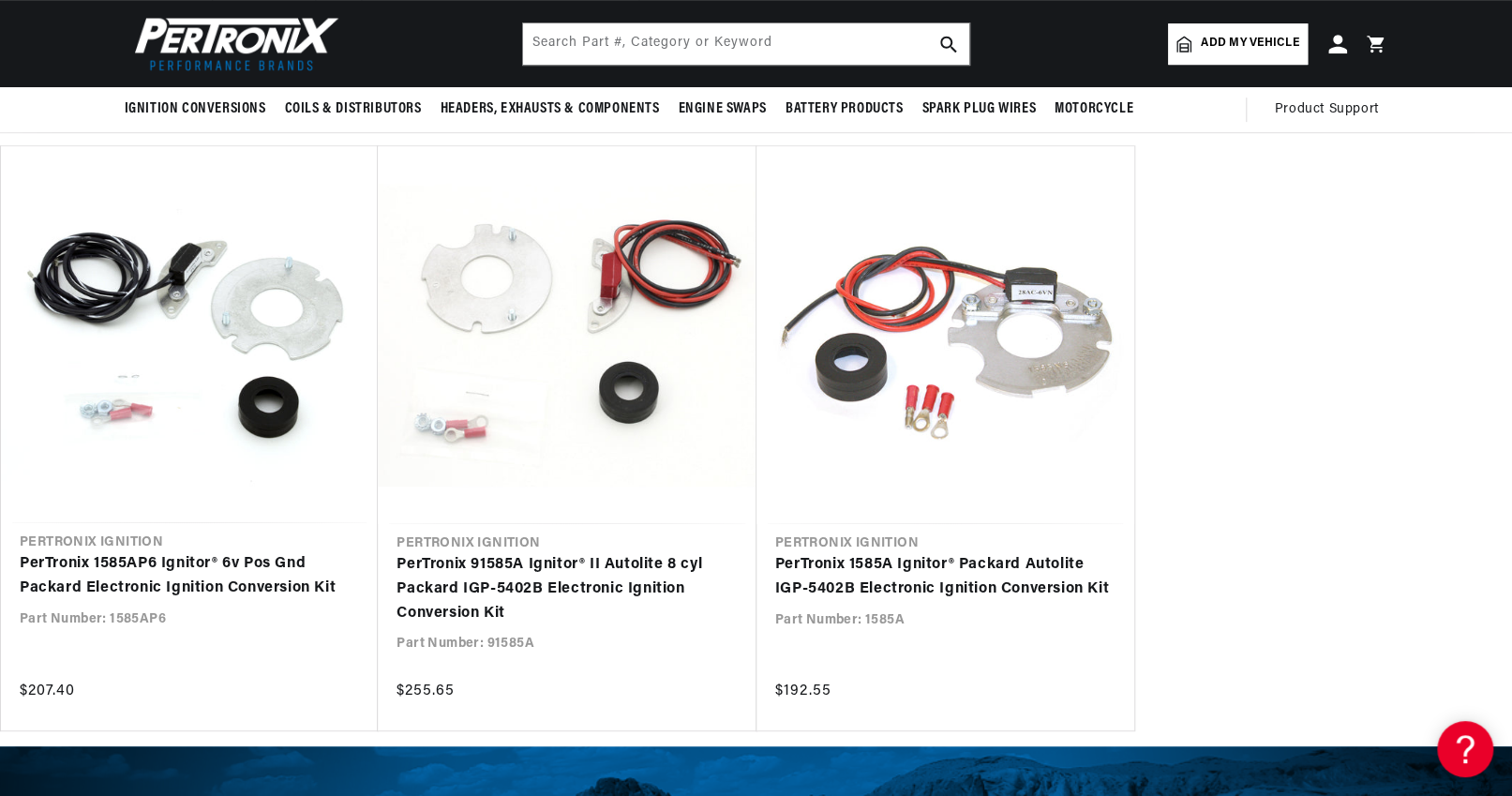
click at [1291, 253] on ul "PerTronix 1585AP6 Ignitor® 6v Pos Gnd Packard Electronic Ignition Conversion Ki…" at bounding box center [756, 437] width 1512 height 586
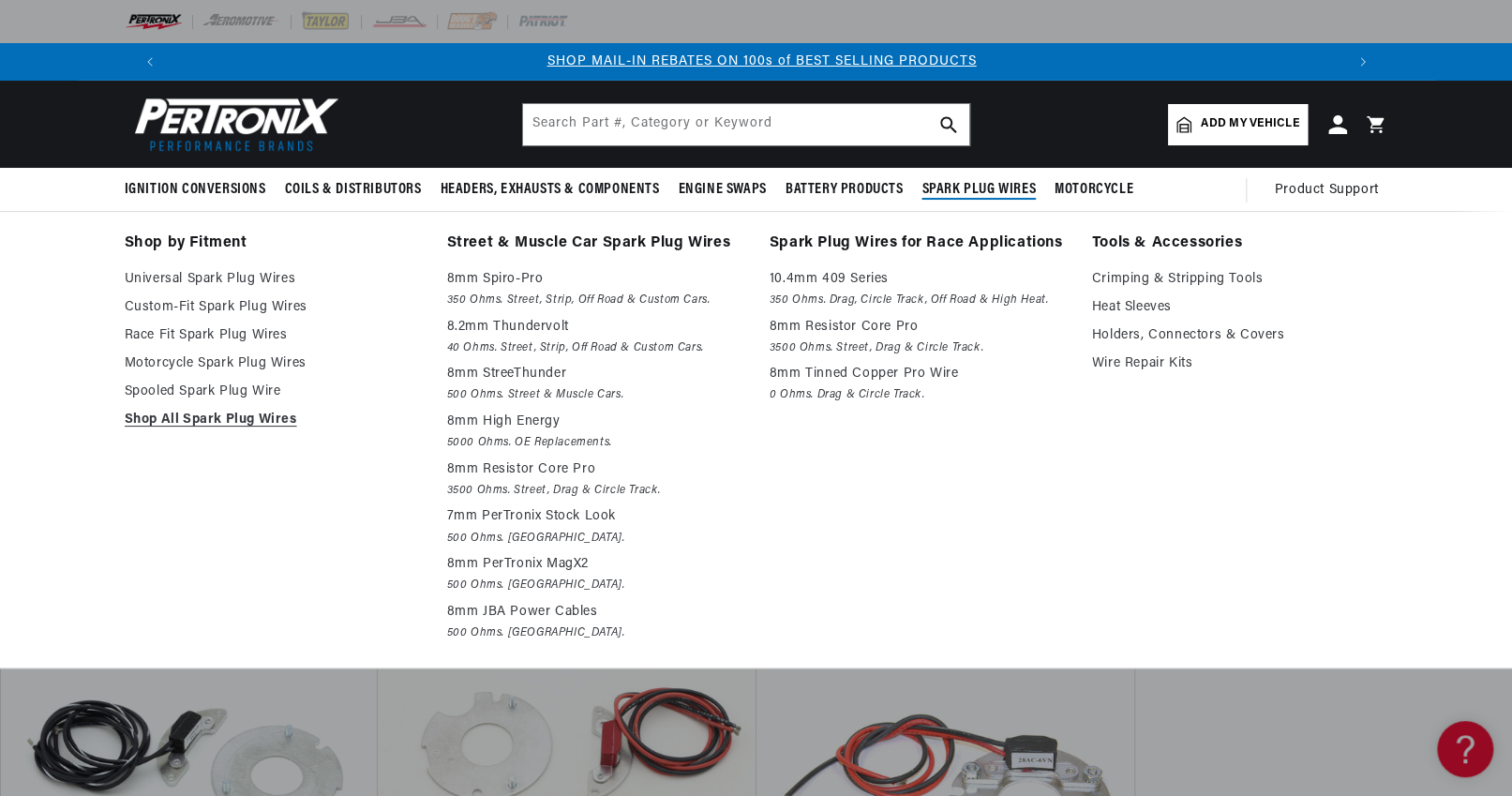
scroll to position [0, 2341]
click at [999, 190] on span "Spark Plug Wires" at bounding box center [978, 190] width 114 height 19
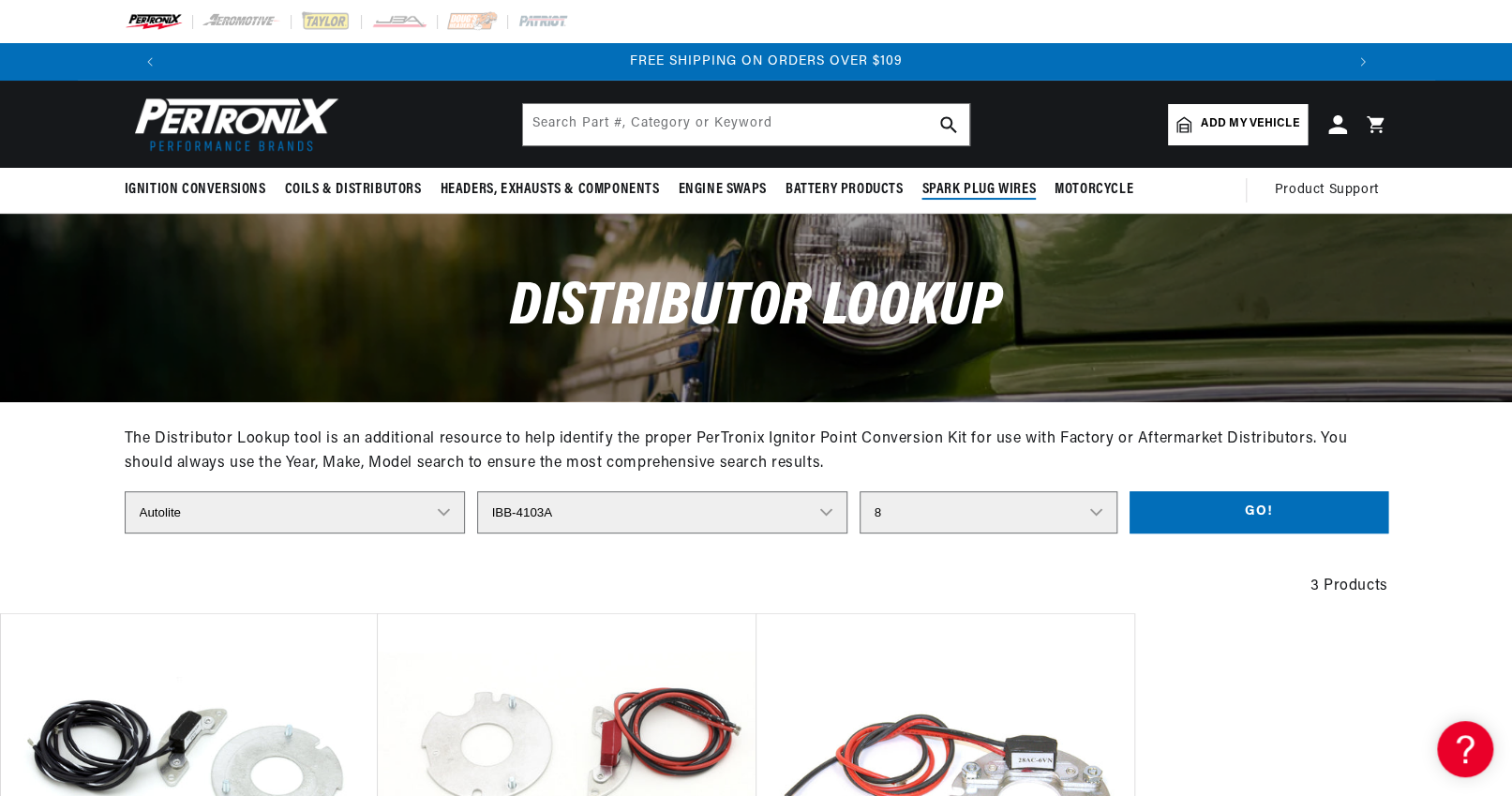
scroll to position [0, 0]
click at [992, 185] on span "Spark Plug Wires" at bounding box center [978, 190] width 114 height 19
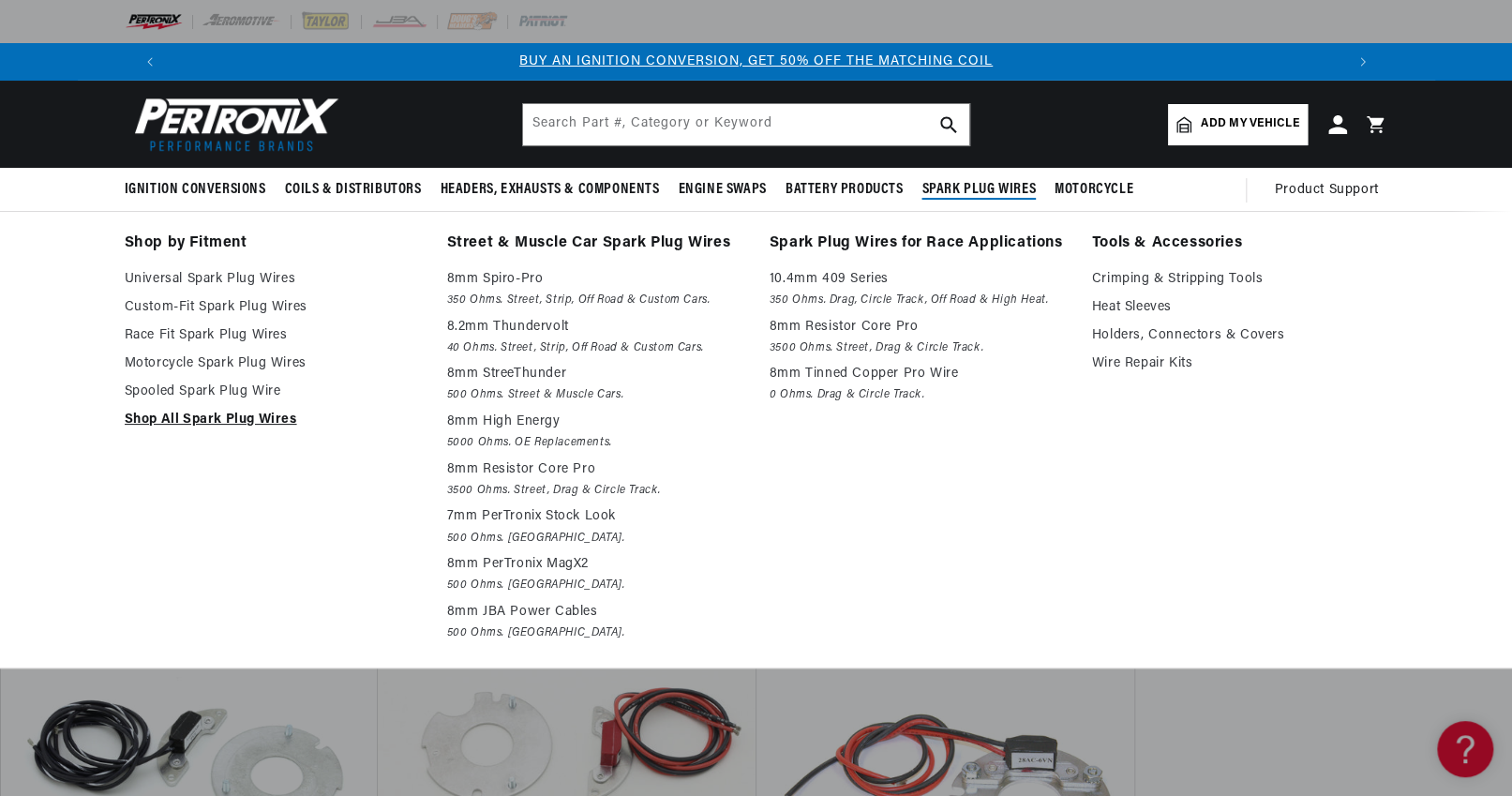
click at [197, 419] on link "Shop All Spark Plug Wires" at bounding box center [273, 419] width 296 height 22
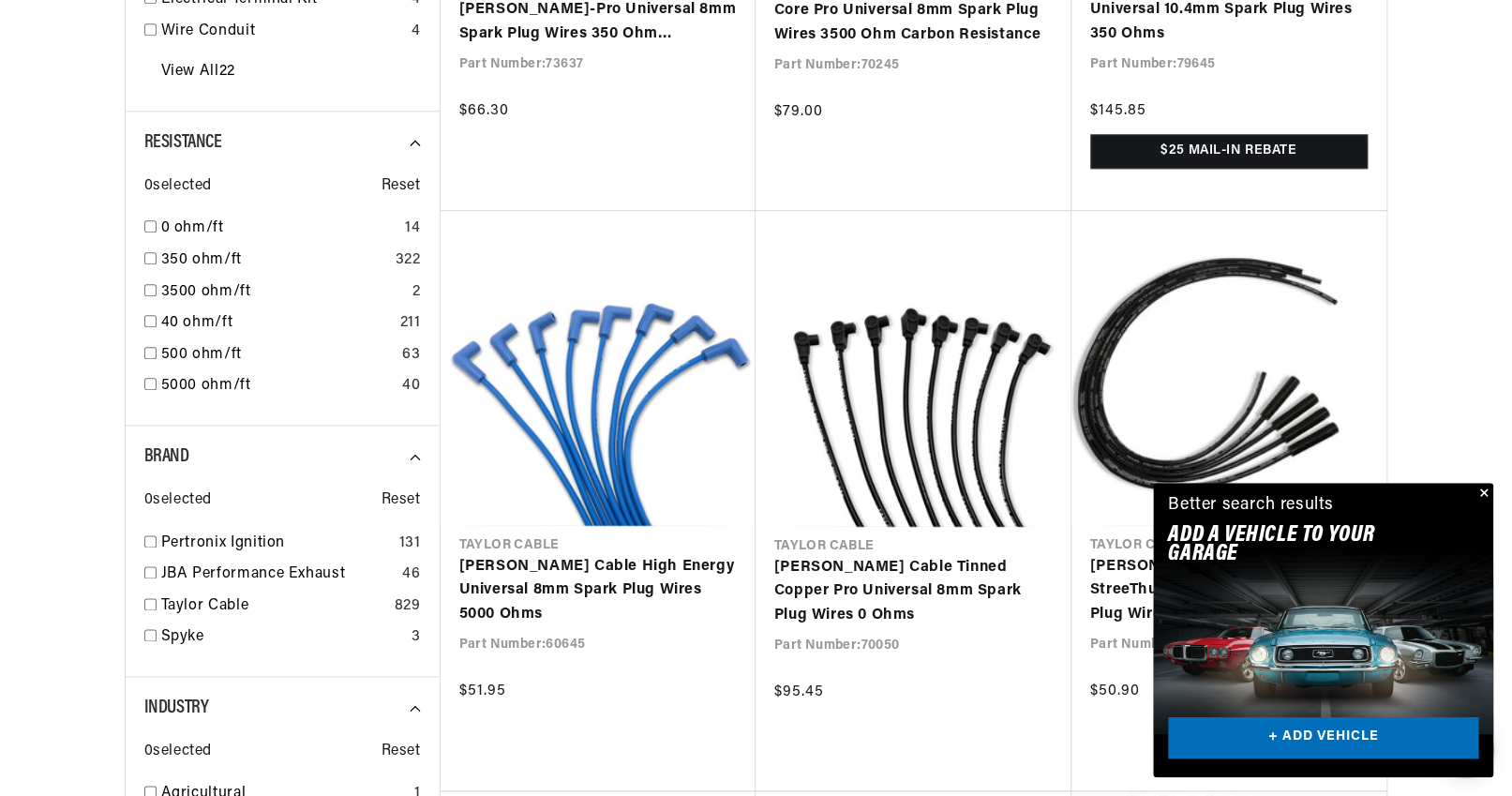
scroll to position [1124, 0]
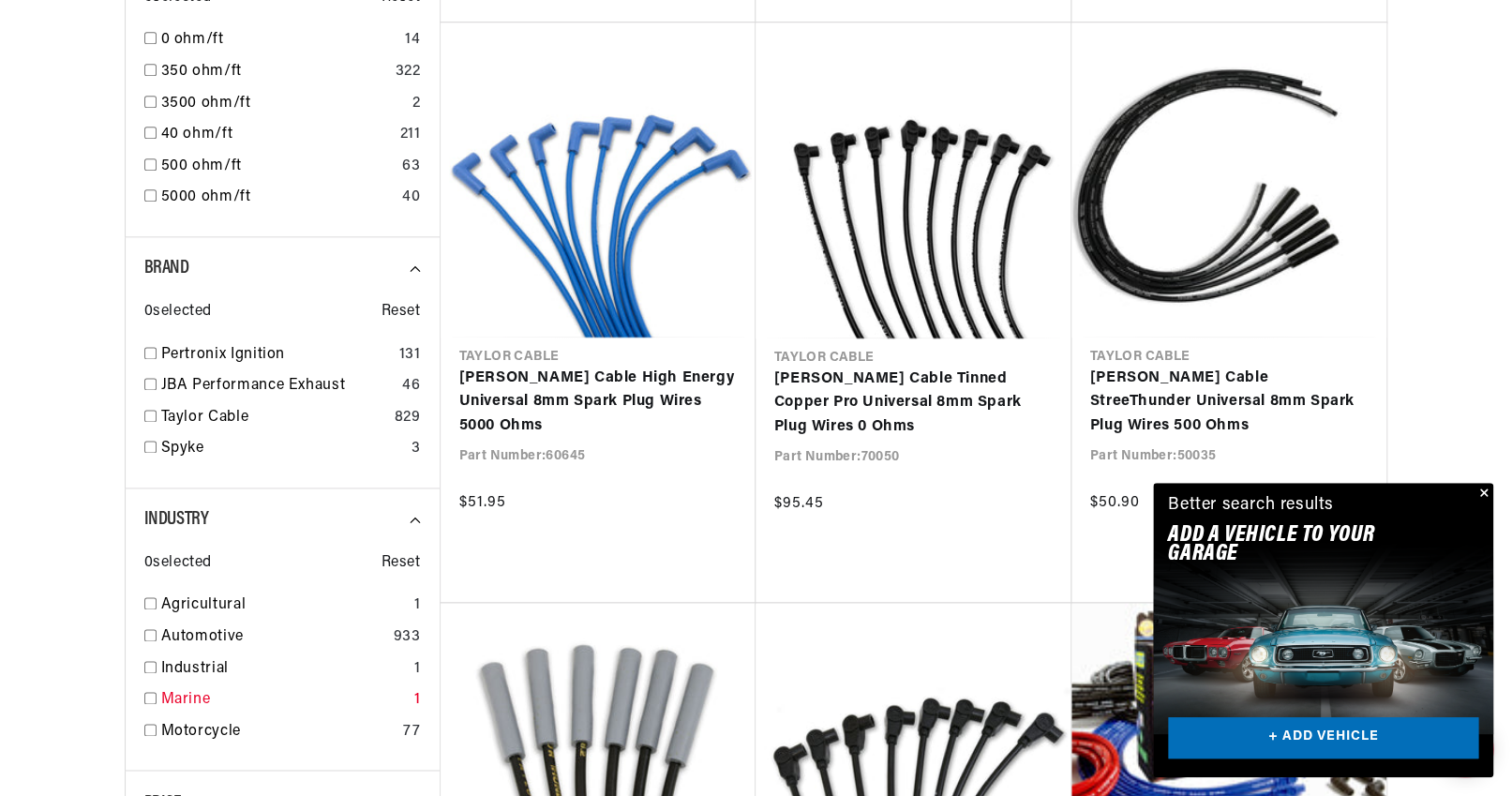
click at [150, 696] on input "checkbox" at bounding box center [150, 698] width 13 height 13
checkbox input "false"
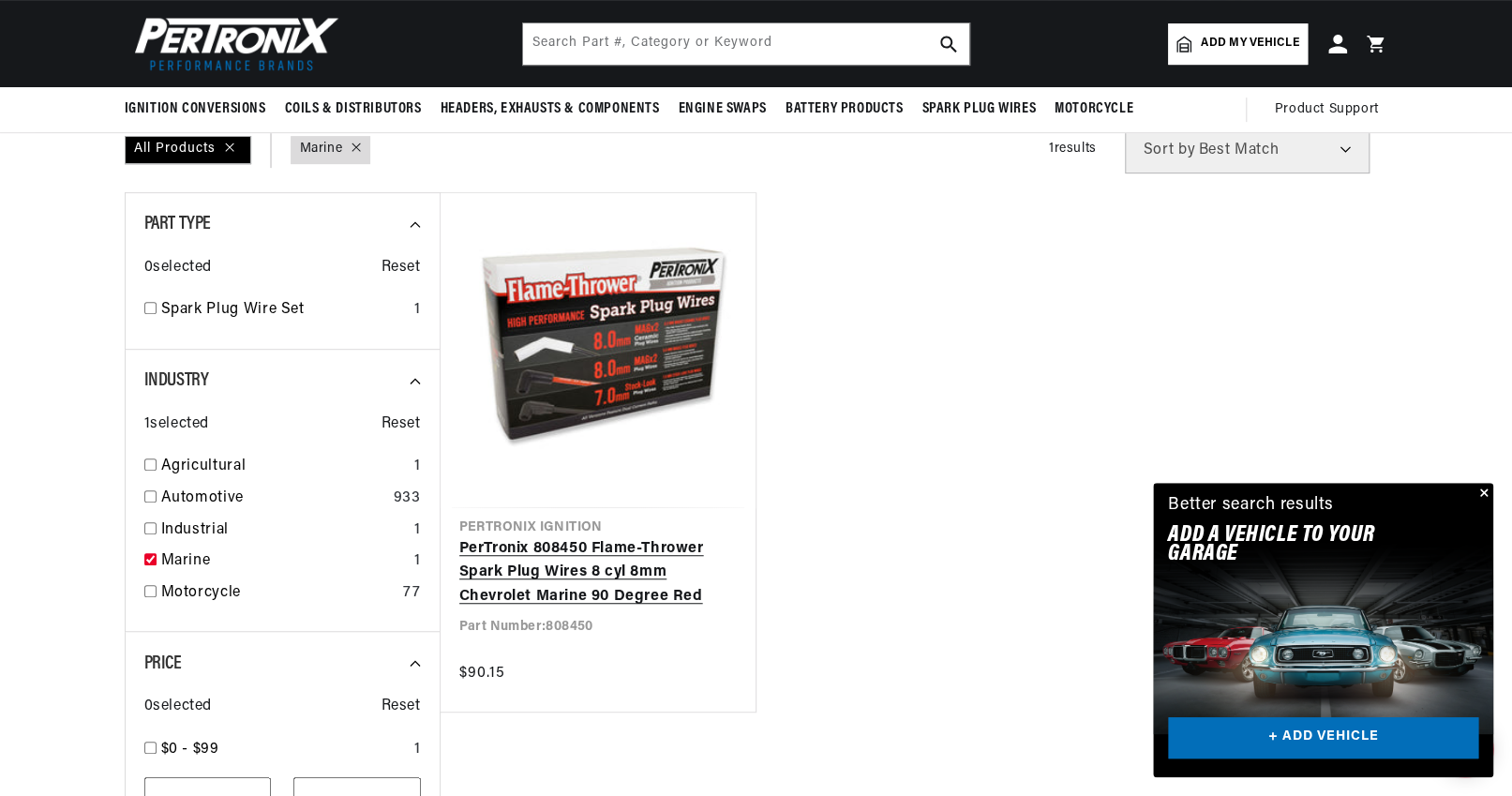
click at [587, 547] on link "PerTronix 808450 Flame-Thrower Spark Plug Wires 8 cyl 8mm Chevrolet Marine 90 D…" at bounding box center [598, 573] width 278 height 72
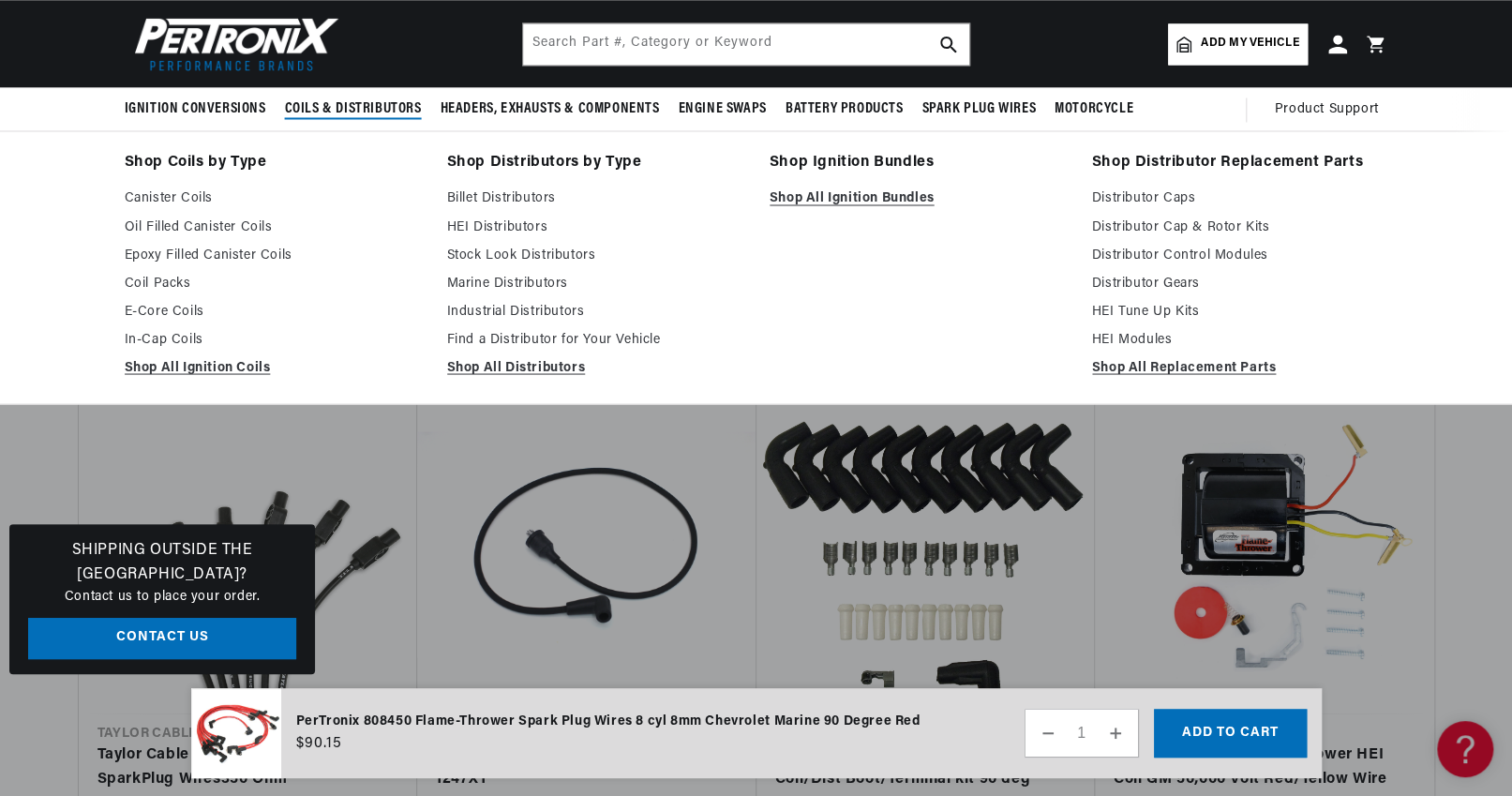
scroll to position [0, 2341]
click at [211, 362] on link "Shop All Ignition Coils" at bounding box center [273, 366] width 296 height 22
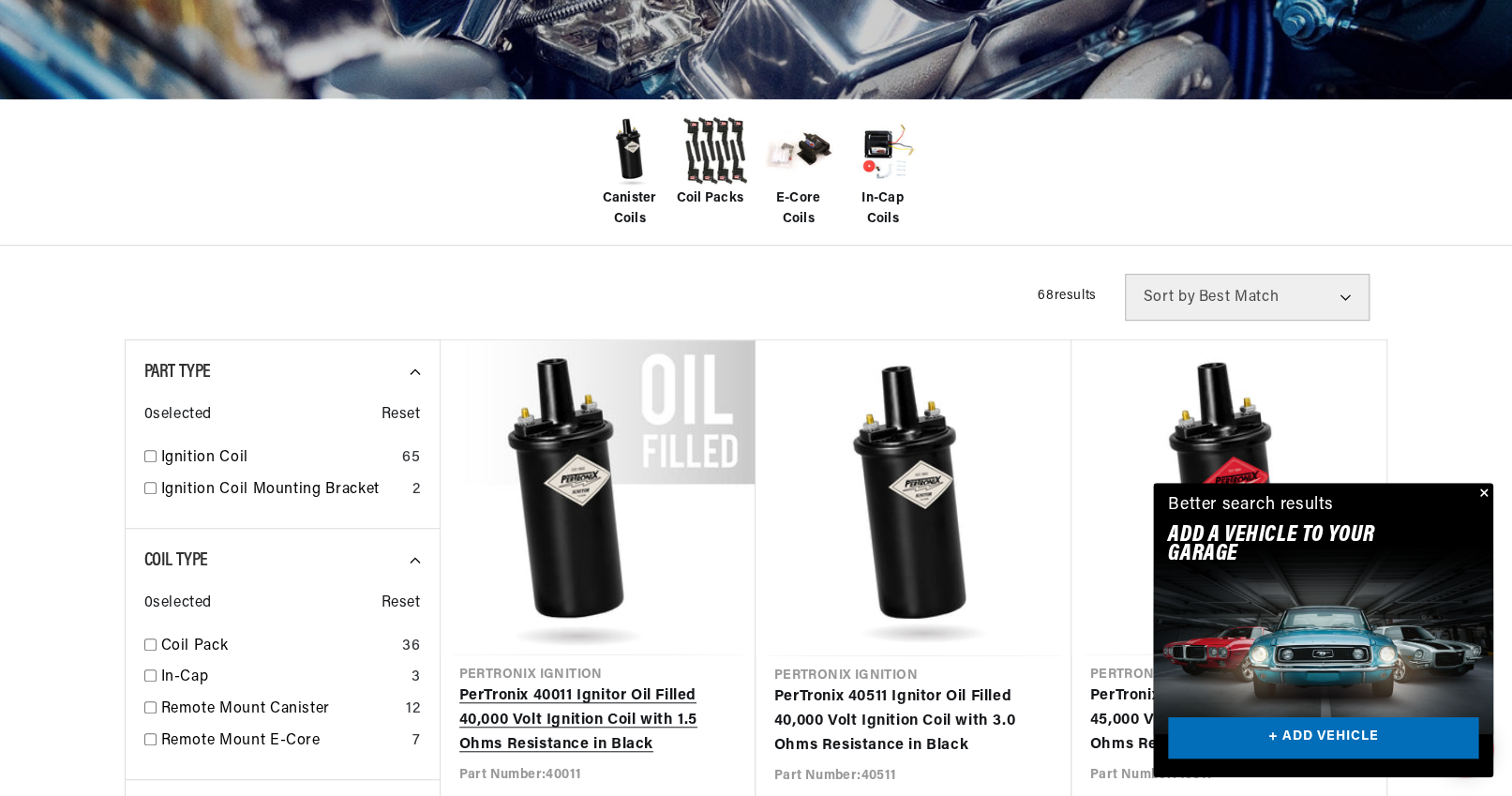
click at [562, 684] on link "PerTronix 40011 Ignitor Oil Filled 40,000 Volt Ignition Coil with 1.5 Ohms Resi…" at bounding box center [598, 720] width 278 height 72
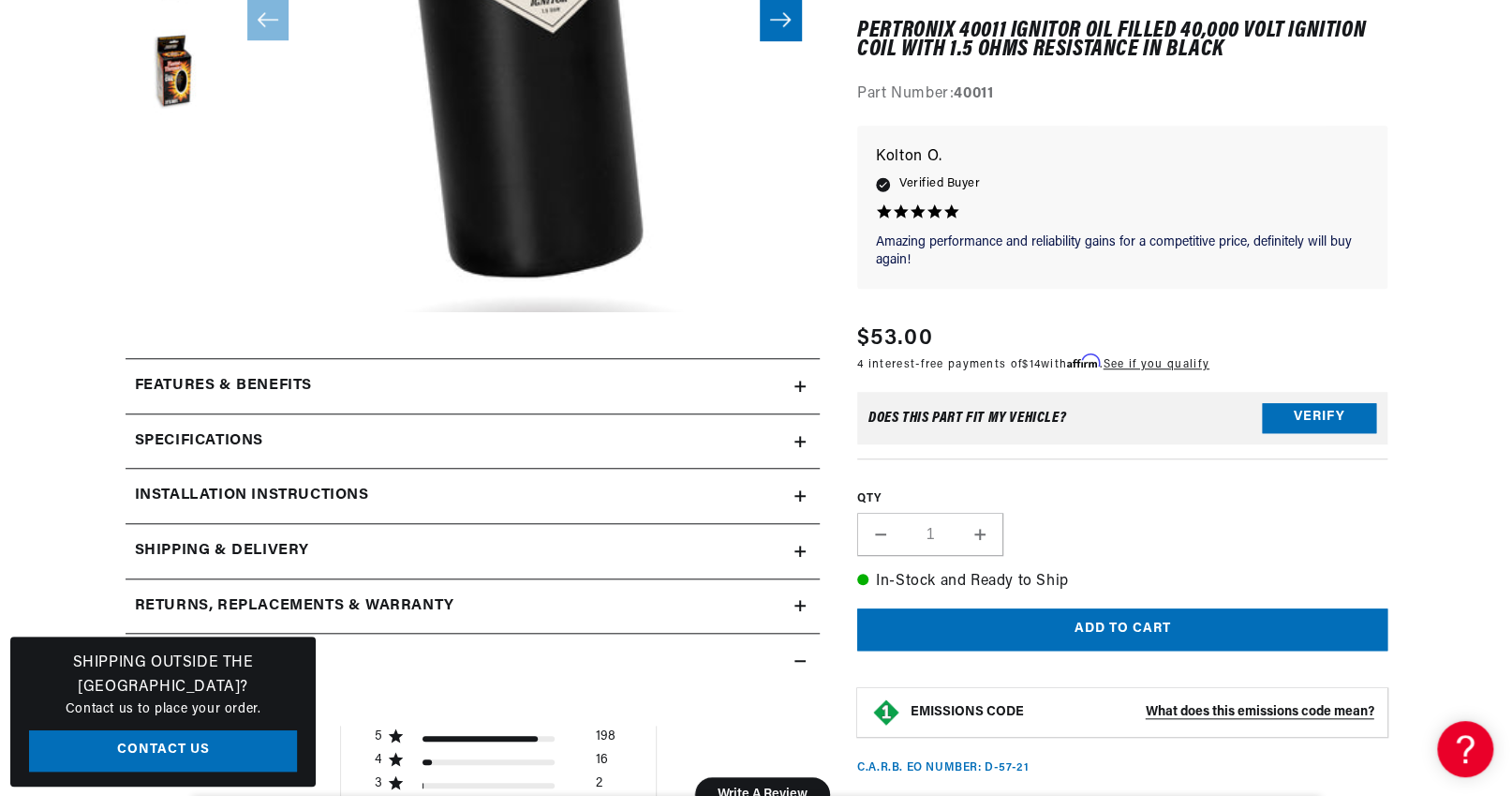
scroll to position [655, 0]
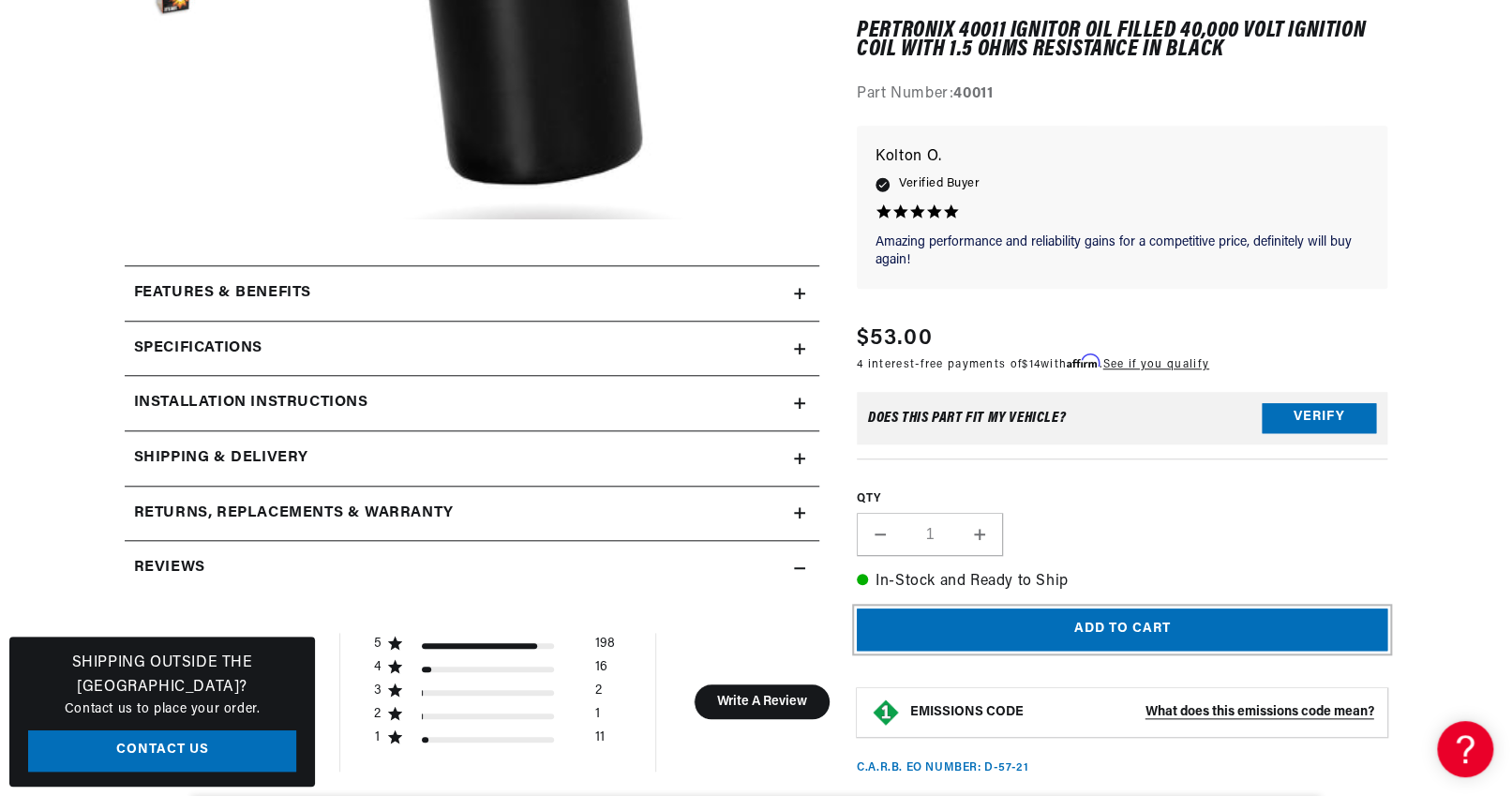
click at [1116, 627] on button "Add to cart" at bounding box center [1122, 628] width 531 height 42
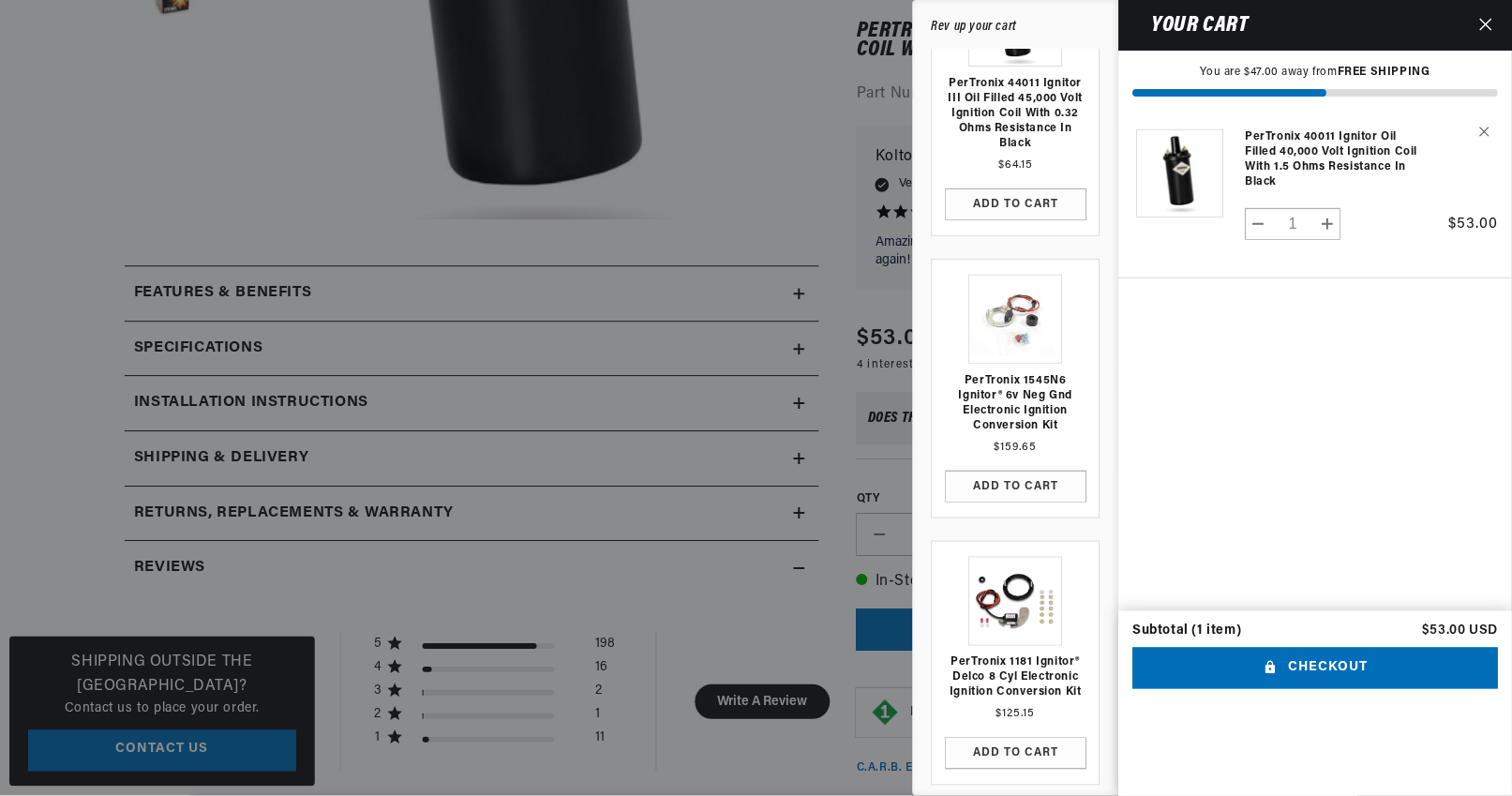
scroll to position [0, 2341]
click at [1487, 19] on icon "Close" at bounding box center [1487, 23] width 13 height 13
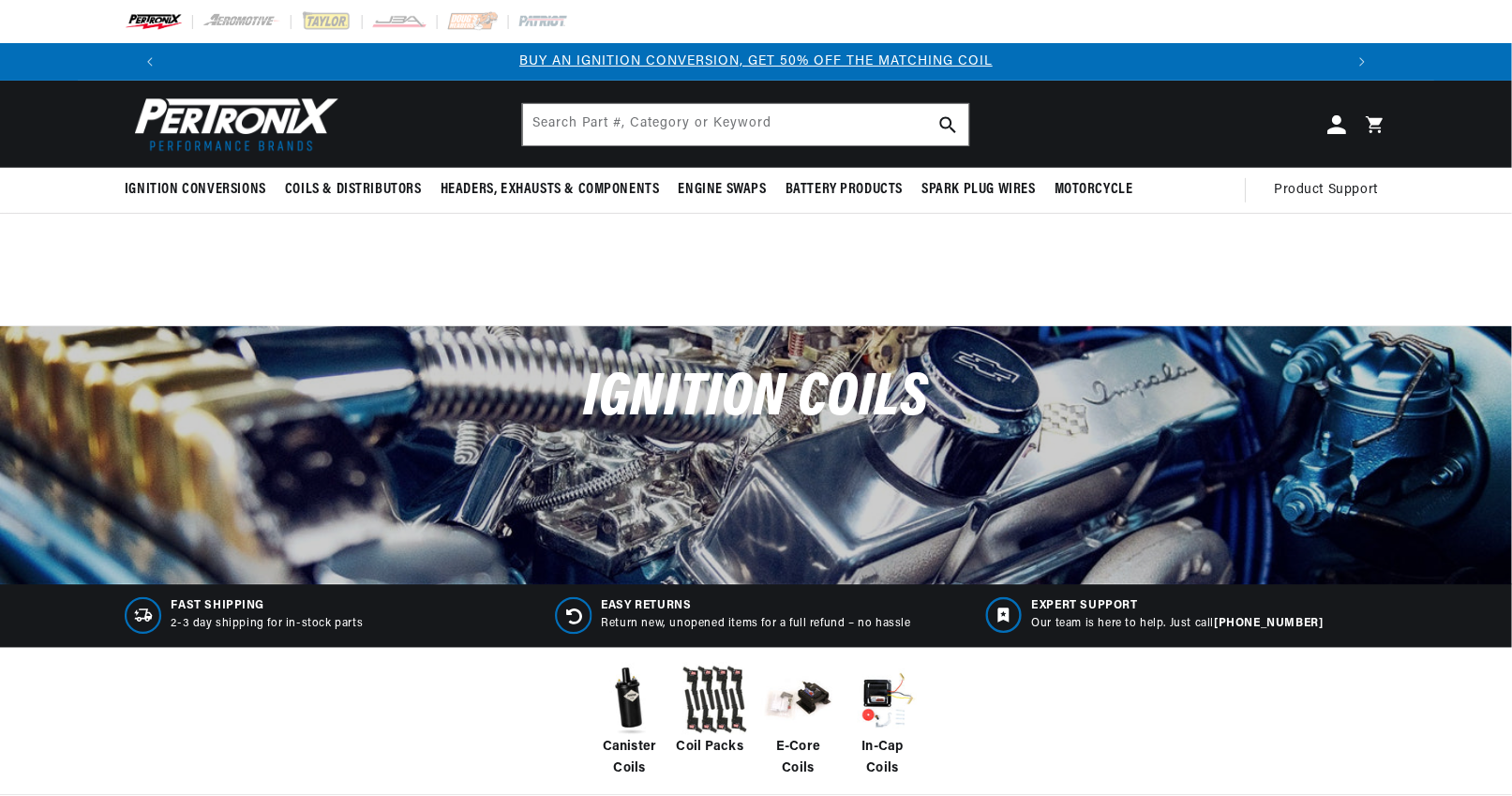
scroll to position [374, 0]
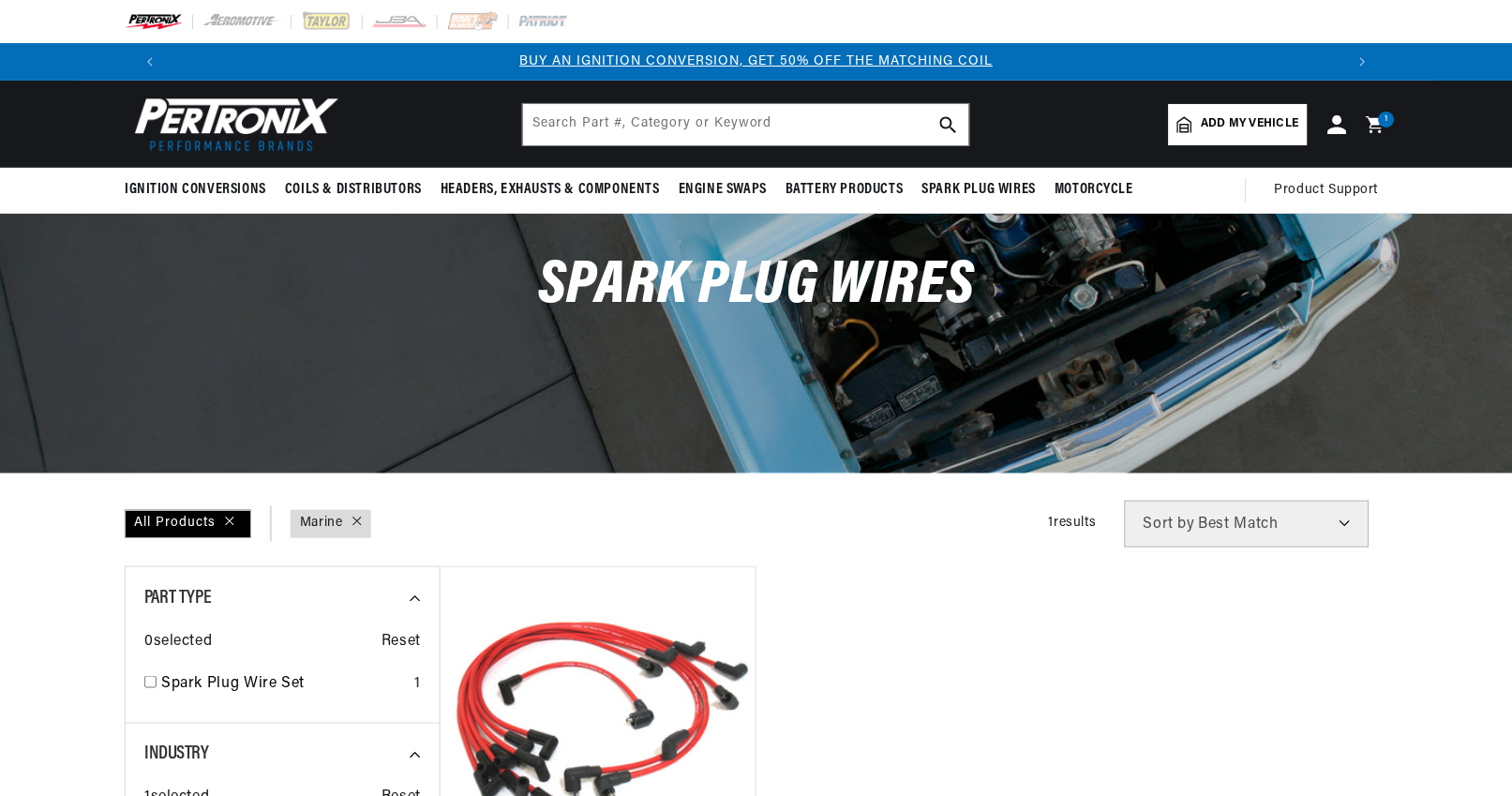
scroll to position [374, 0]
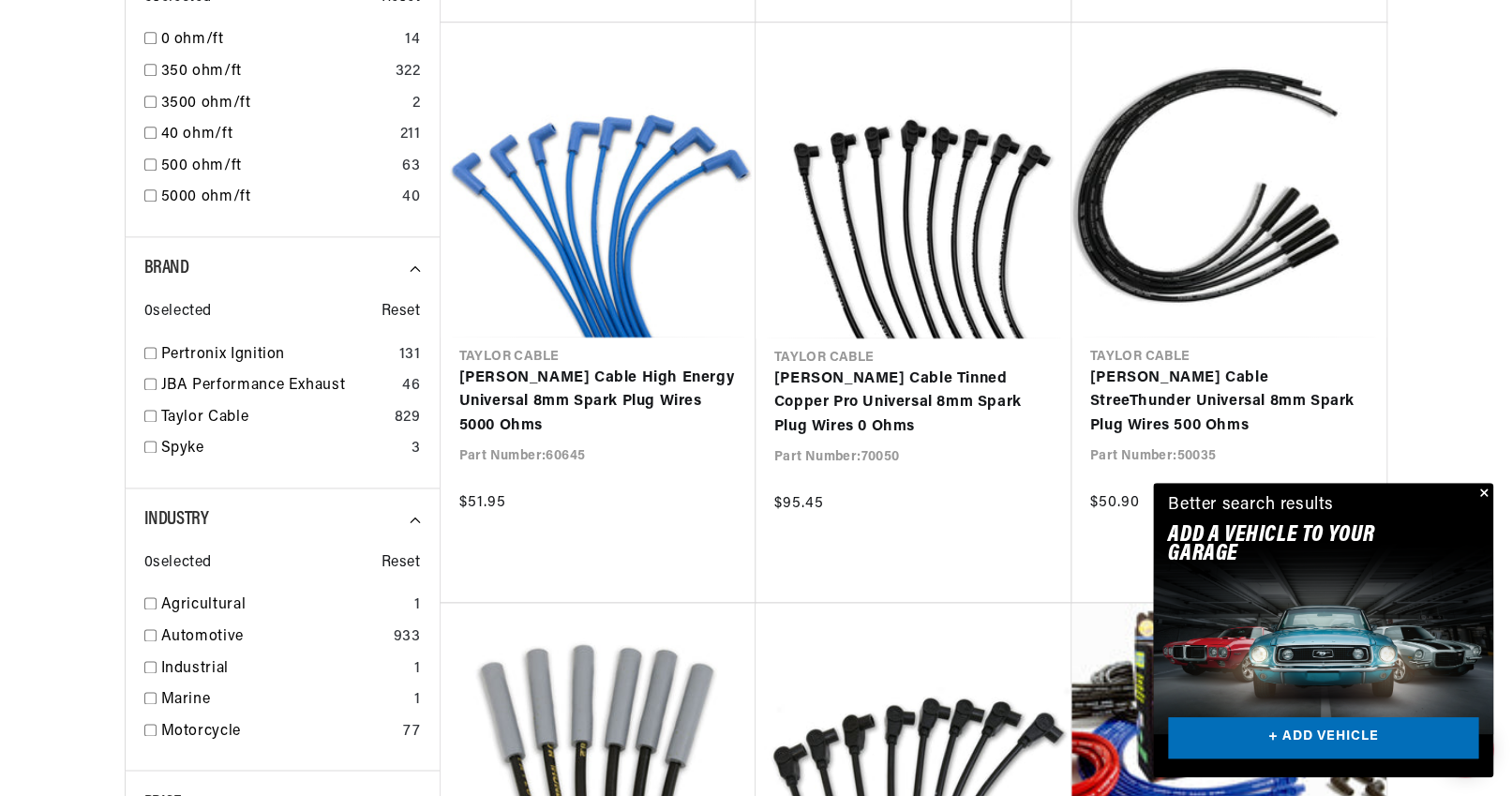
scroll to position [0, 2341]
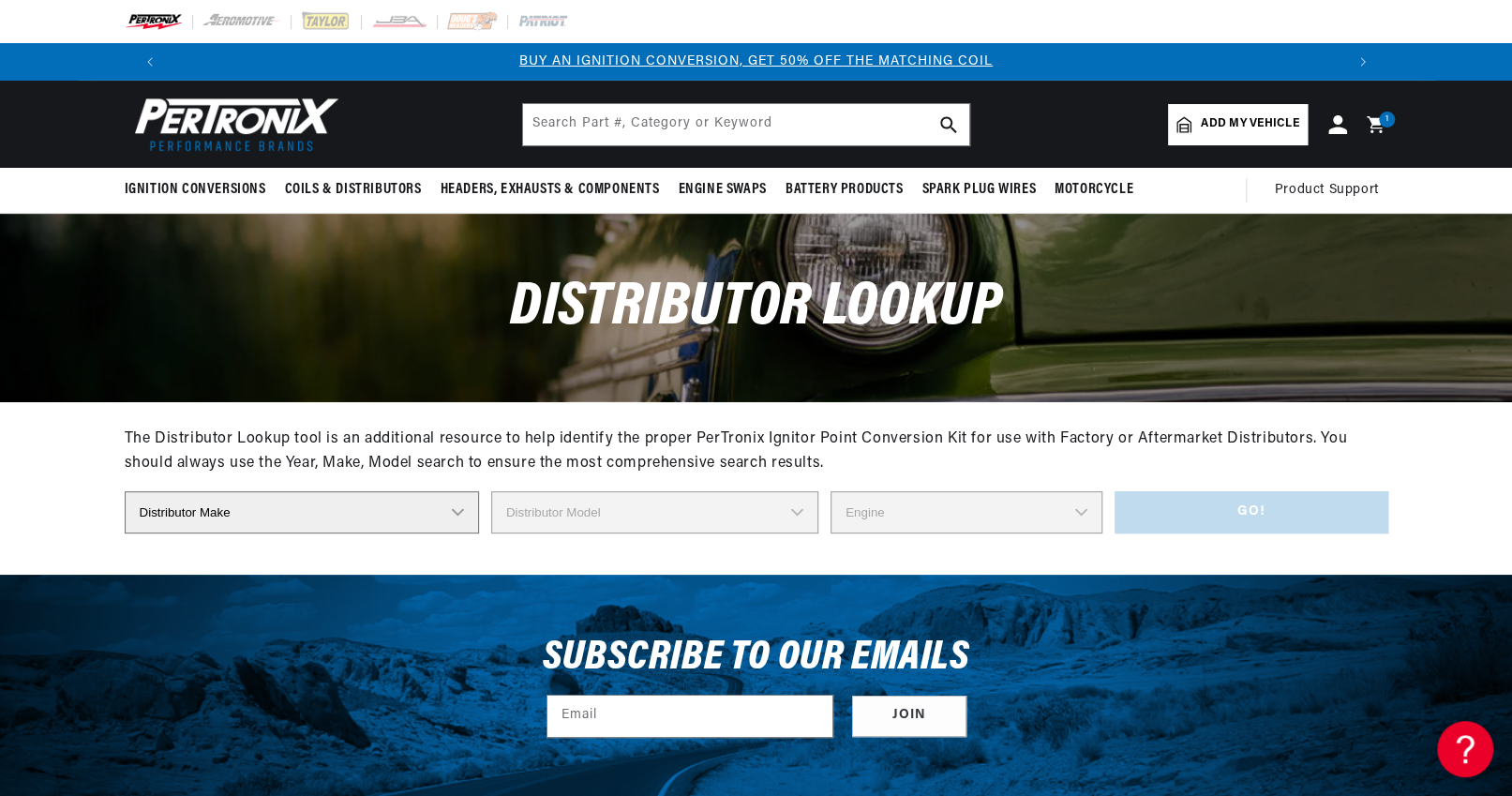
click at [355, 510] on select "Distributor Make Accel Aldon Autolite Bosch Century Chrysler Clark Colt Contine…" at bounding box center [302, 512] width 355 height 42
select select "Autolite"
click at [125, 491] on select "Distributor Make Accel Aldon Autolite Bosch Century Chrysler Clark Colt Contine…" at bounding box center [302, 512] width 355 height 42
click at [666, 508] on select "Distributor Model IAD-4005 IAD-4007 IAD-4008A IAD-4016A IAD-4017A IAD-4019A IAD…" at bounding box center [663, 512] width 370 height 42
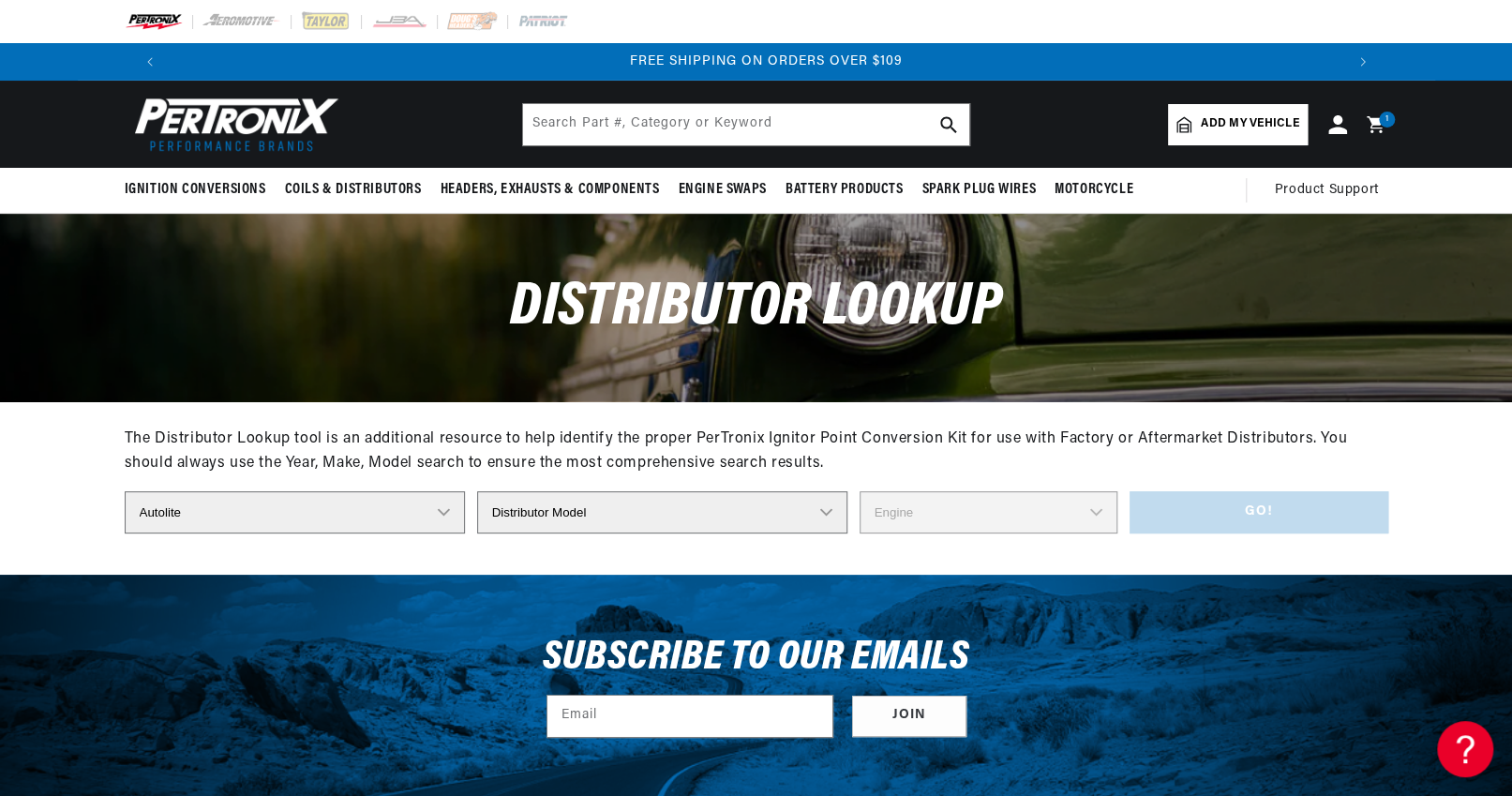
scroll to position [0, 0]
select select "IBB-4301C"
click at [485, 491] on select "Distributor Model IAD-4005 IAD-4007 IAD-4008A IAD-4016A IAD-4017A IAD-4019A IAD…" at bounding box center [663, 512] width 370 height 42
click at [906, 508] on select "Engine 8" at bounding box center [989, 512] width 257 height 42
select select "8"
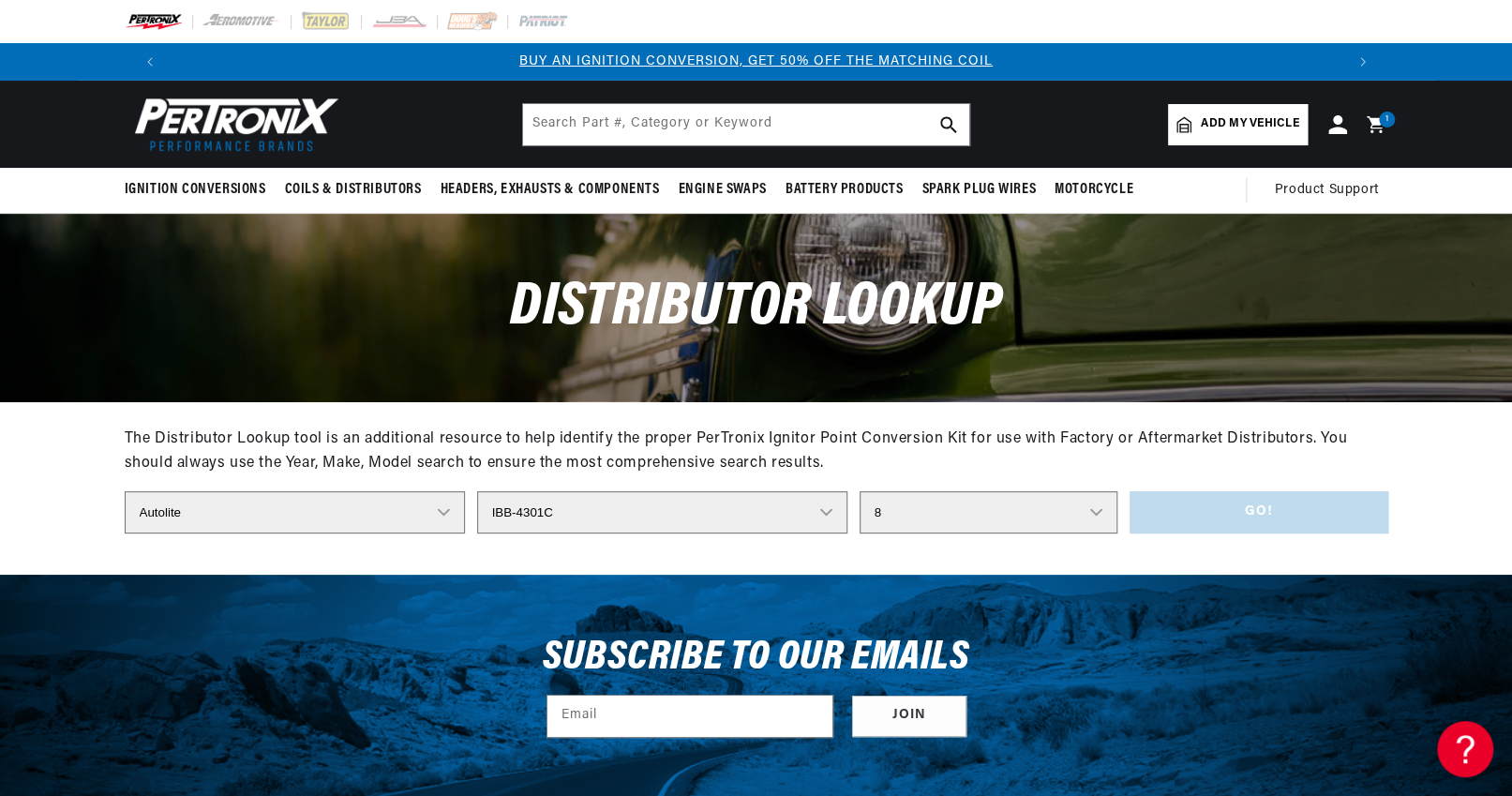
click at [860, 491] on select "Engine 8" at bounding box center [989, 512] width 257 height 42
click at [1251, 504] on button "Go!" at bounding box center [1259, 512] width 258 height 42
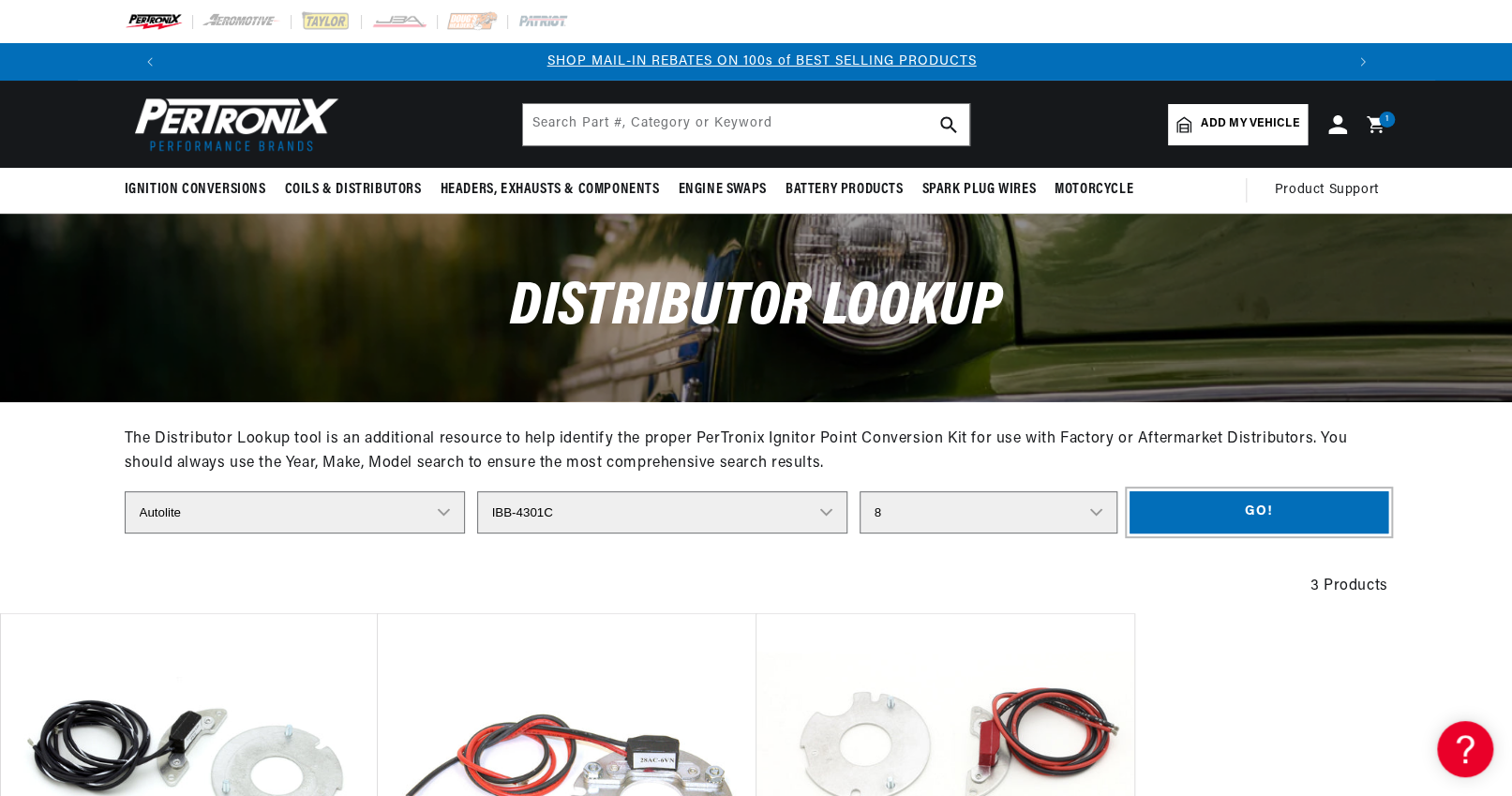
scroll to position [562, 0]
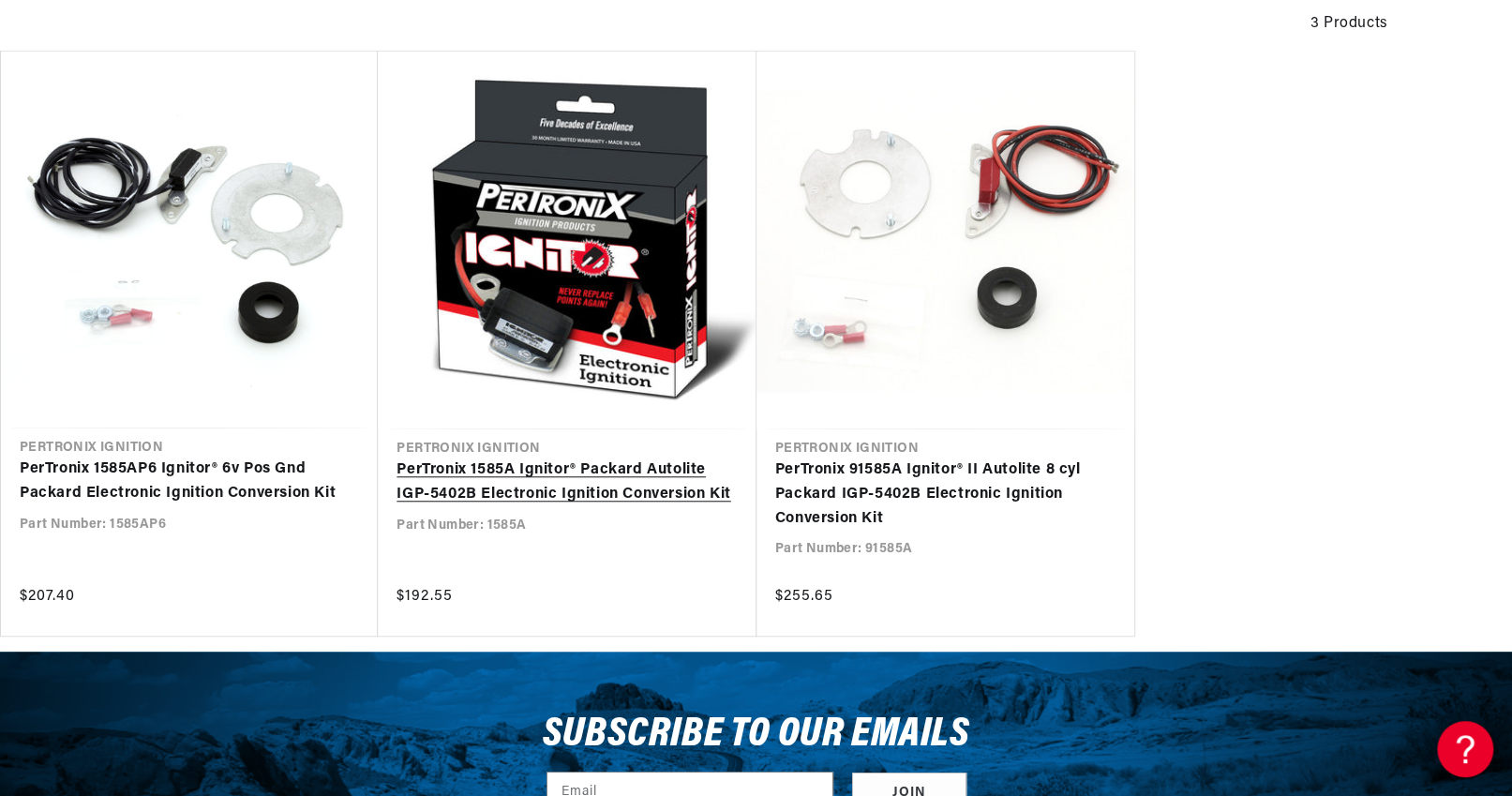
click at [562, 458] on link "PerTronix 1585A Ignitor® Packard Autolite IGP-5402B Electronic Ignition Convers…" at bounding box center [566, 481] width 340 height 48
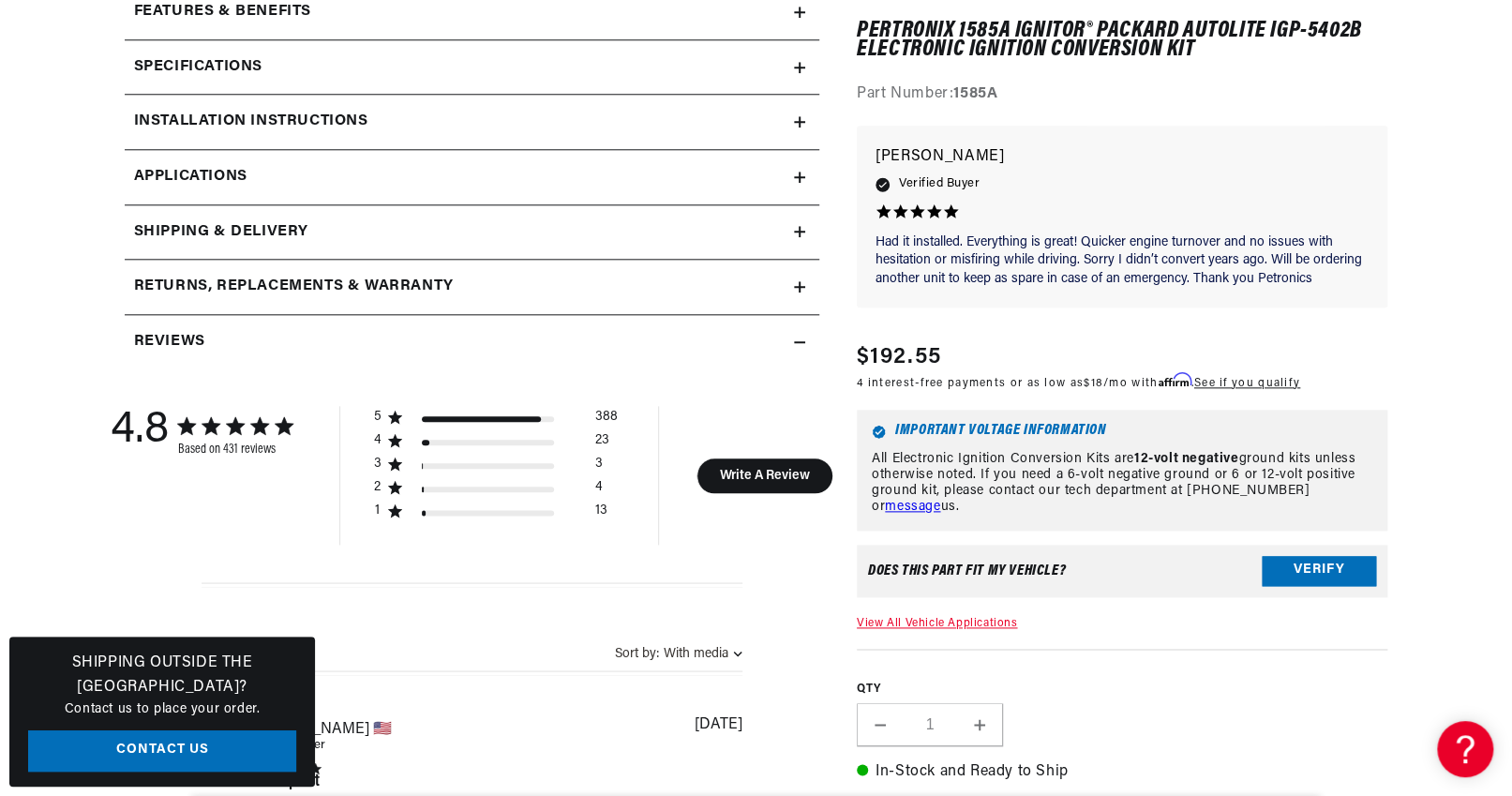
scroll to position [1310, 0]
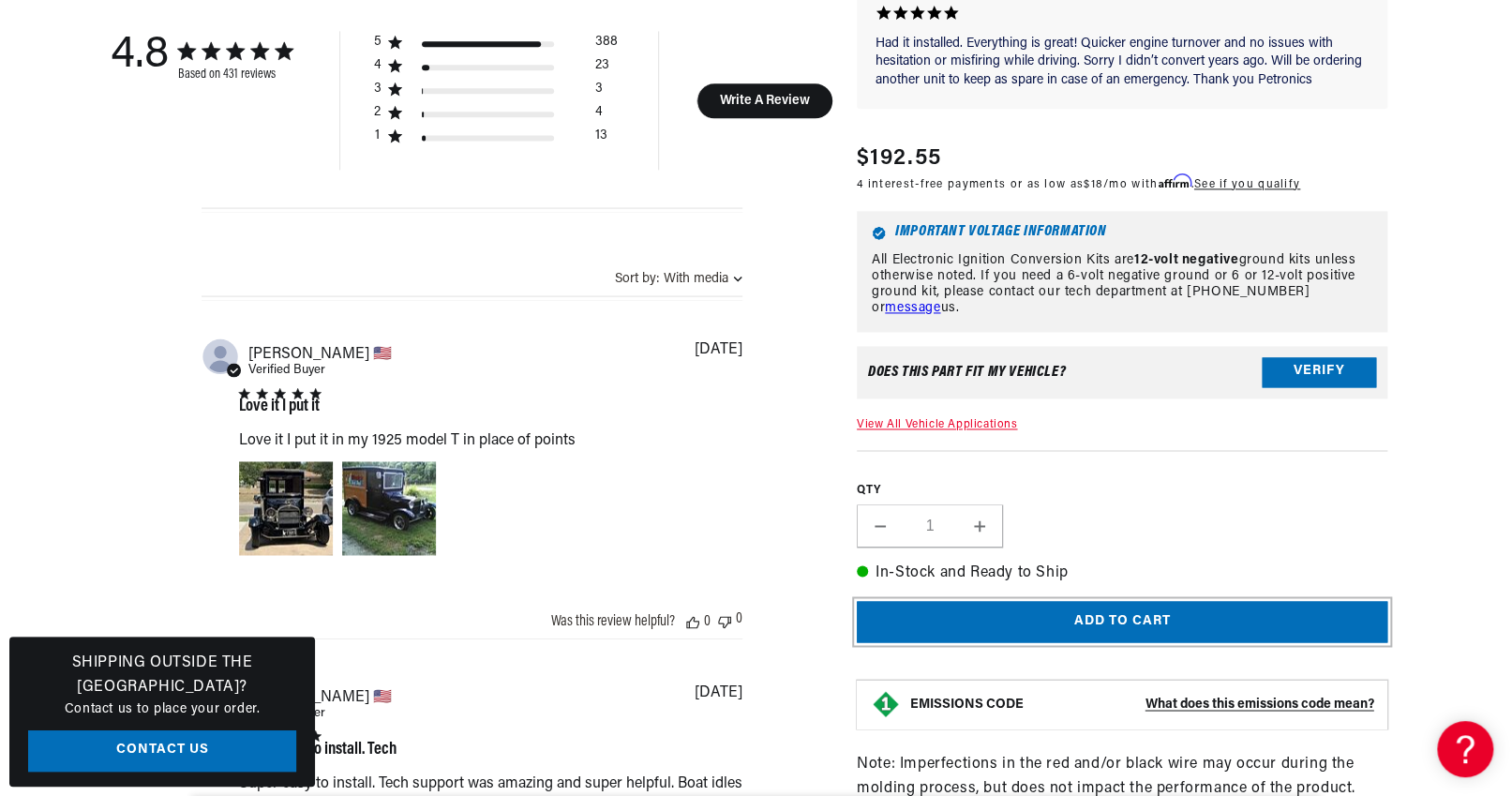
click at [1138, 600] on button "Add to cart" at bounding box center [1122, 621] width 531 height 42
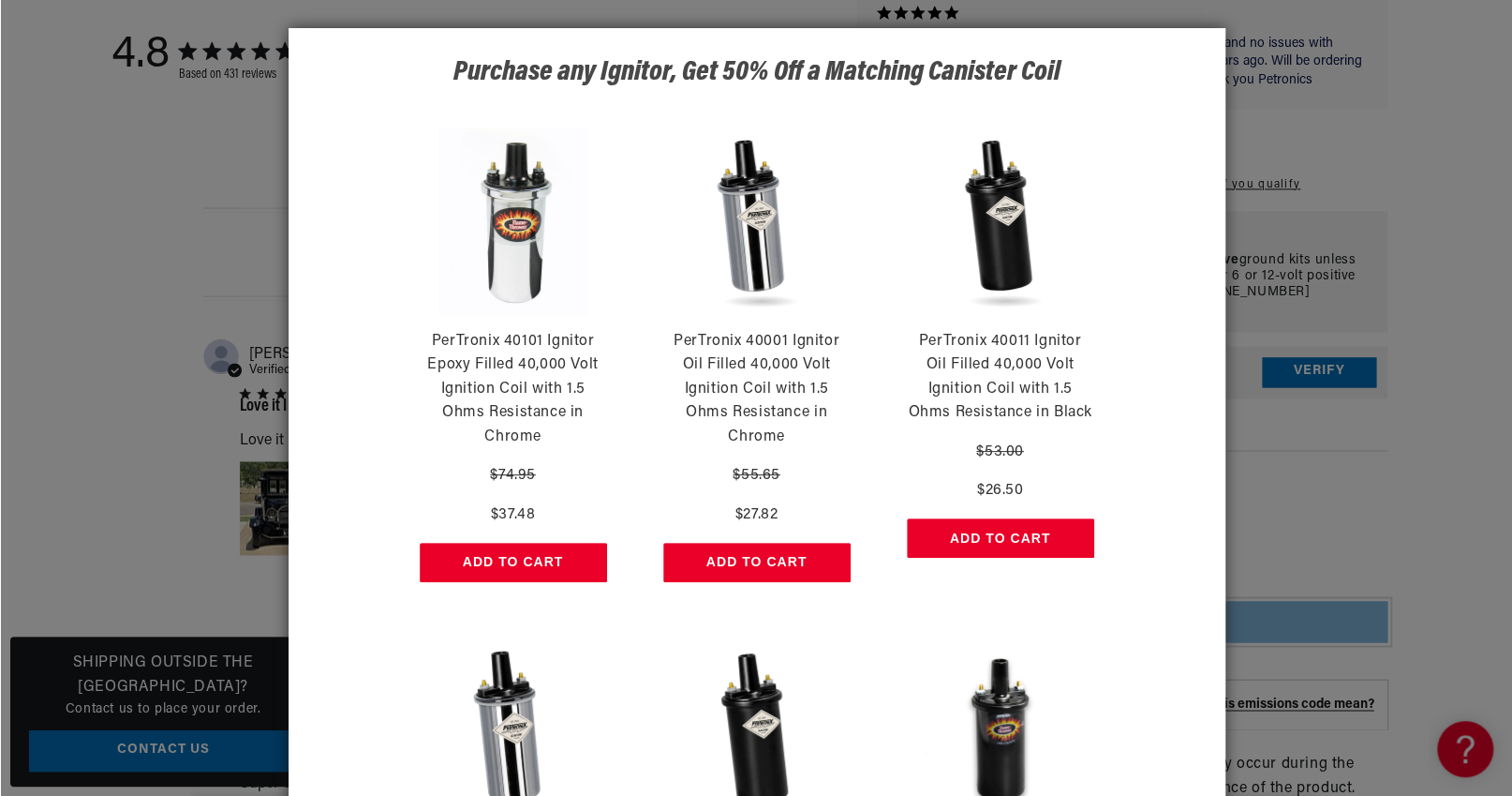
scroll to position [0, 2339]
click at [997, 533] on button "Add to Cart" at bounding box center [1000, 538] width 187 height 39
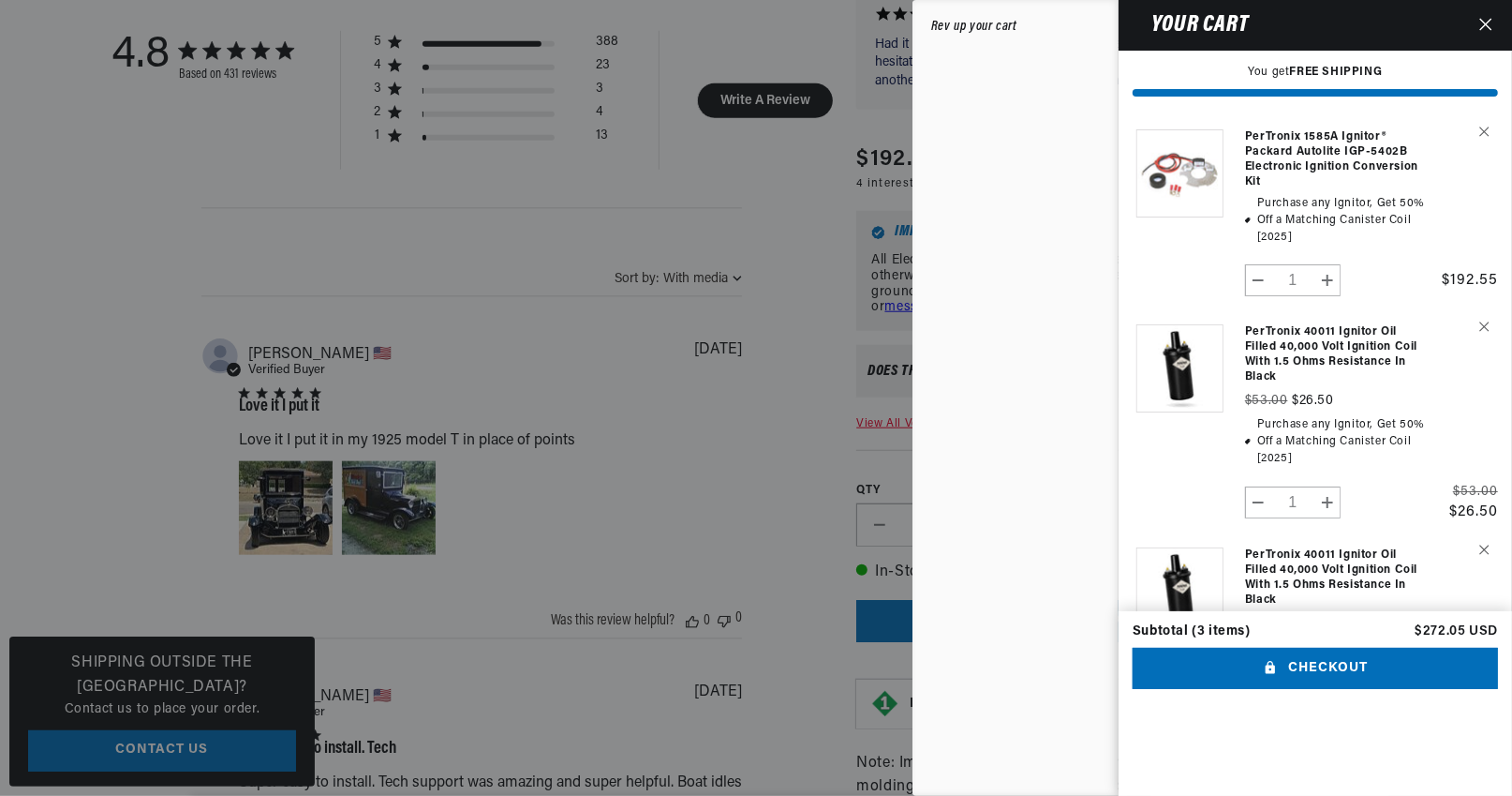
scroll to position [0, 0]
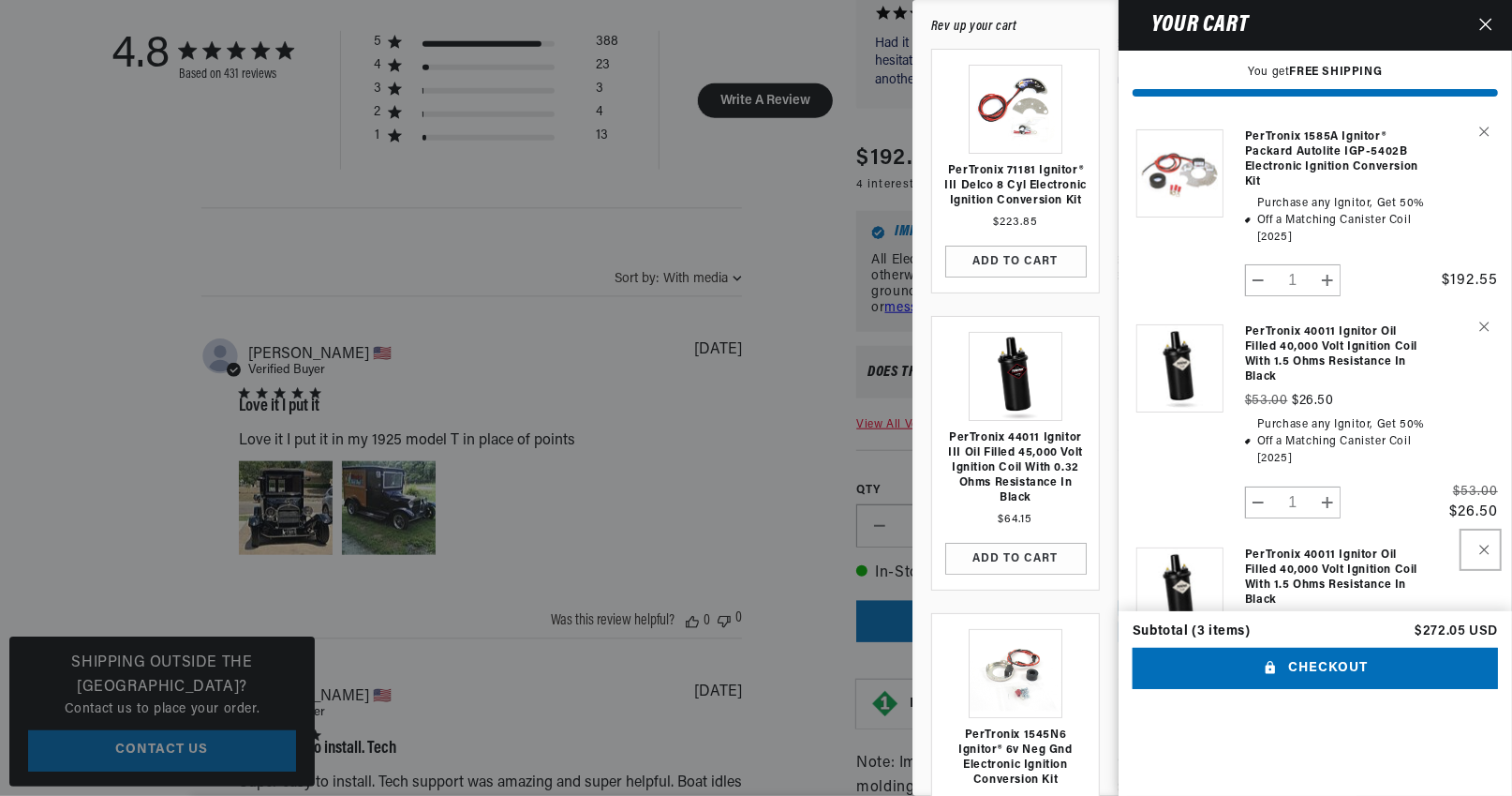
click at [1482, 546] on icon "Remove PerTronix 40011 Ignitor Oil Filled 40,000 Volt Ignition Coil with 1.5 Oh…" at bounding box center [1485, 550] width 11 height 11
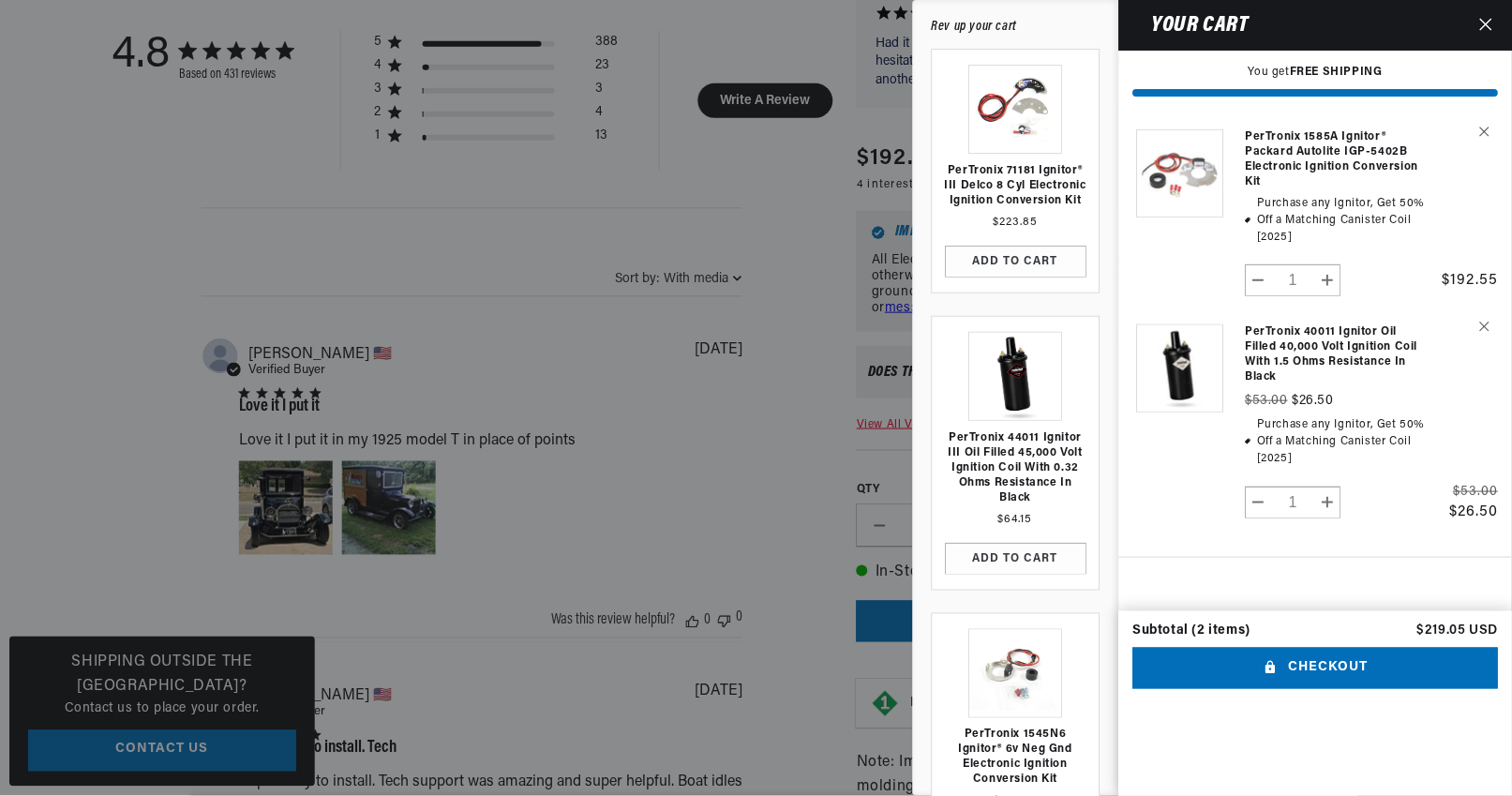
scroll to position [0, 1170]
click at [1490, 19] on icon "Close" at bounding box center [1487, 23] width 13 height 13
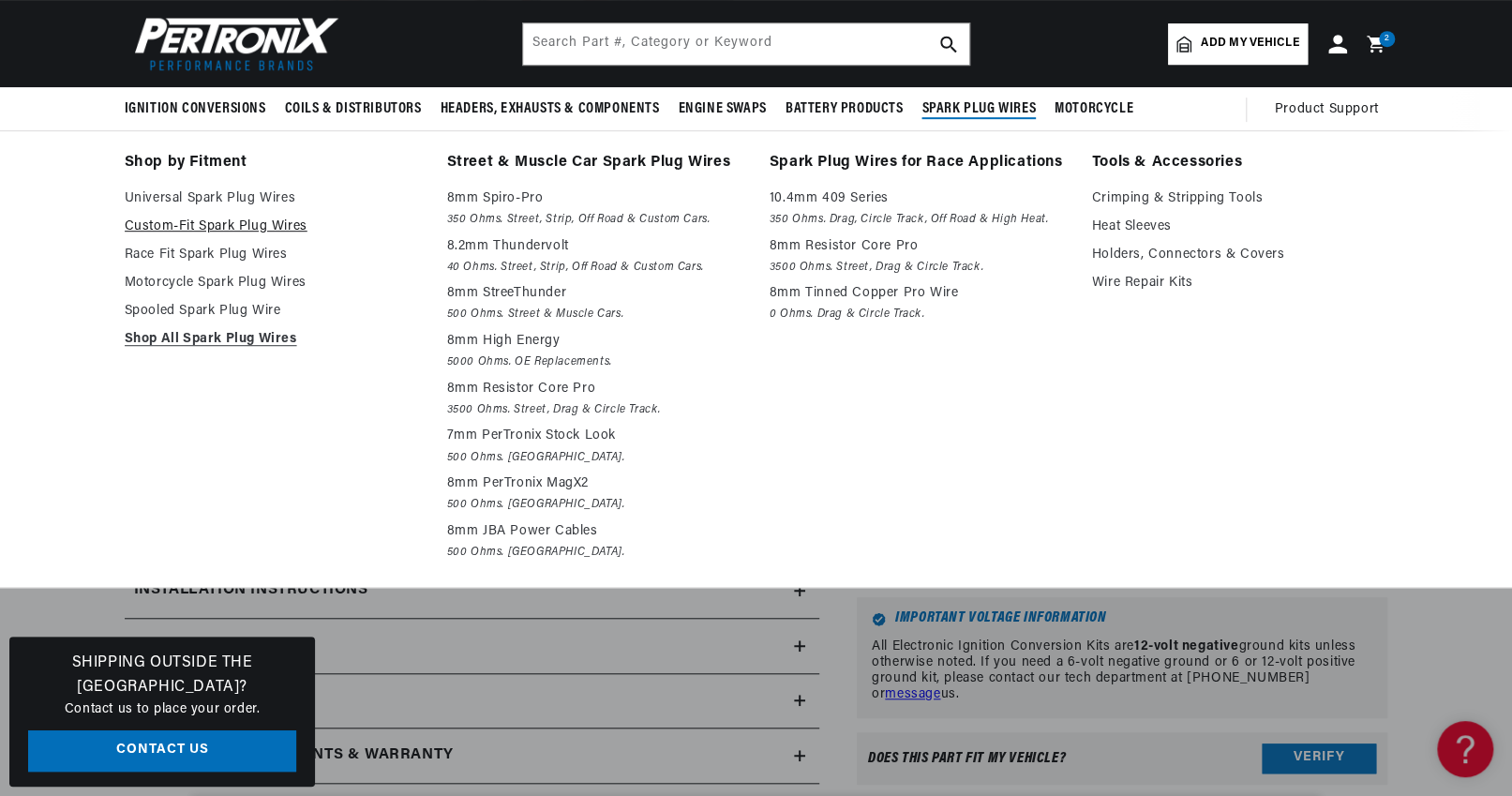
click at [213, 222] on link "Custom-Fit Spark Plug Wires" at bounding box center [273, 226] width 296 height 22
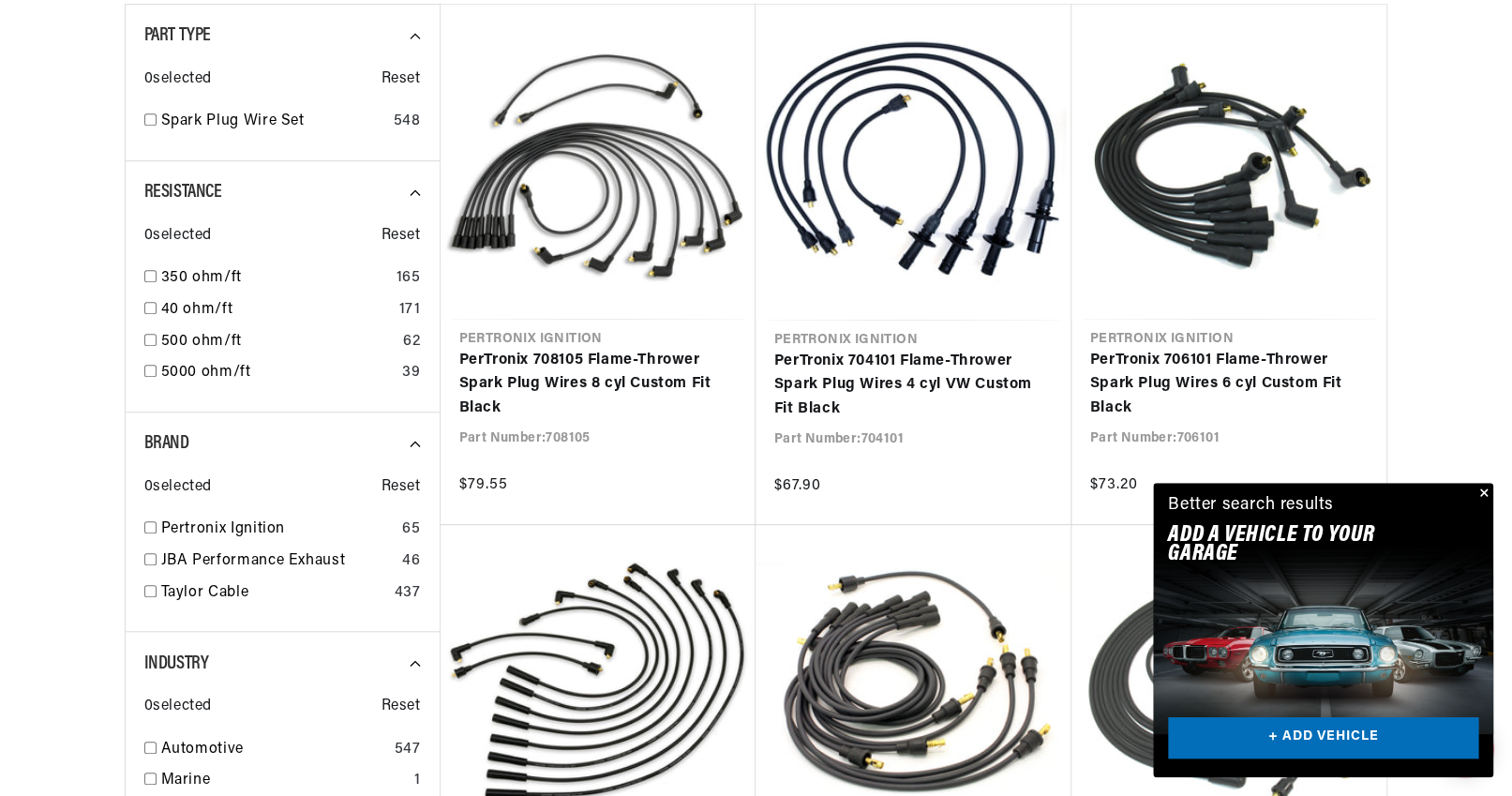
scroll to position [0, 2341]
click at [1485, 489] on button "Close" at bounding box center [1482, 493] width 22 height 22
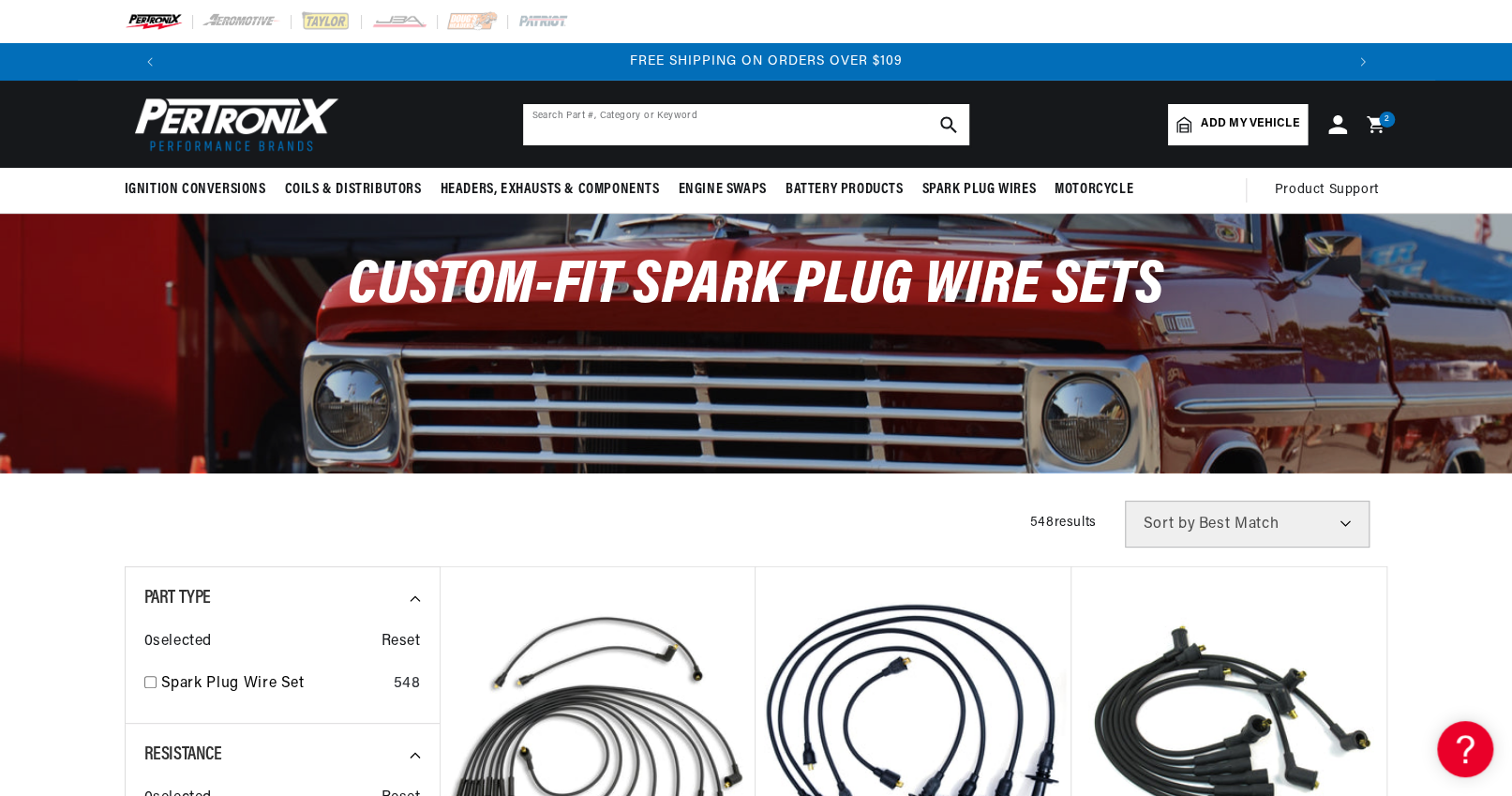
click at [681, 126] on input "text" at bounding box center [747, 125] width 446 height 41
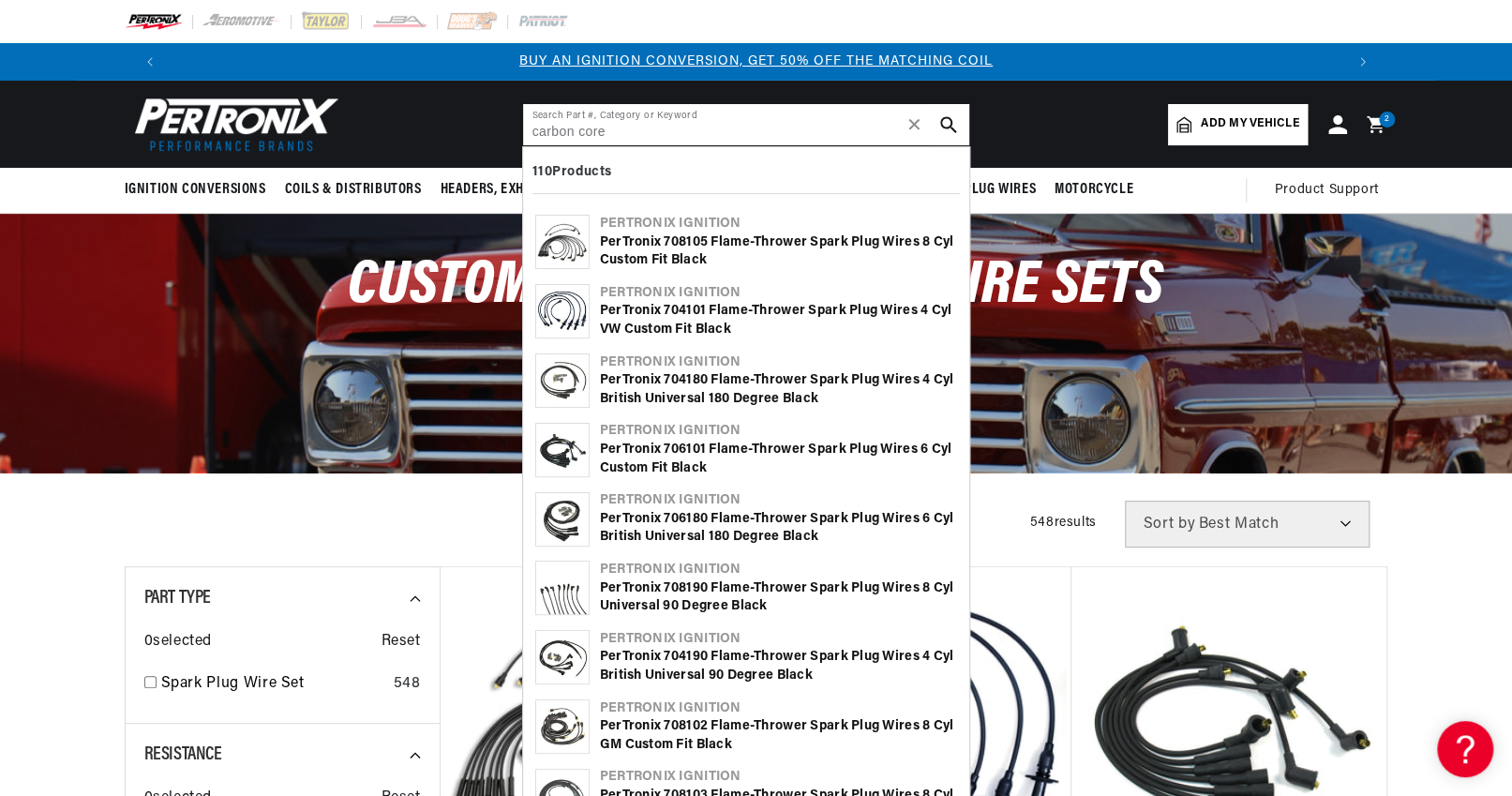
scroll to position [0, 1170]
type input "carbon core"
click at [718, 591] on div "PerTronix 708190 Flame-Thrower Spark Plug Wires 8 cyl Universal 90 Degree Black" at bounding box center [779, 597] width 357 height 37
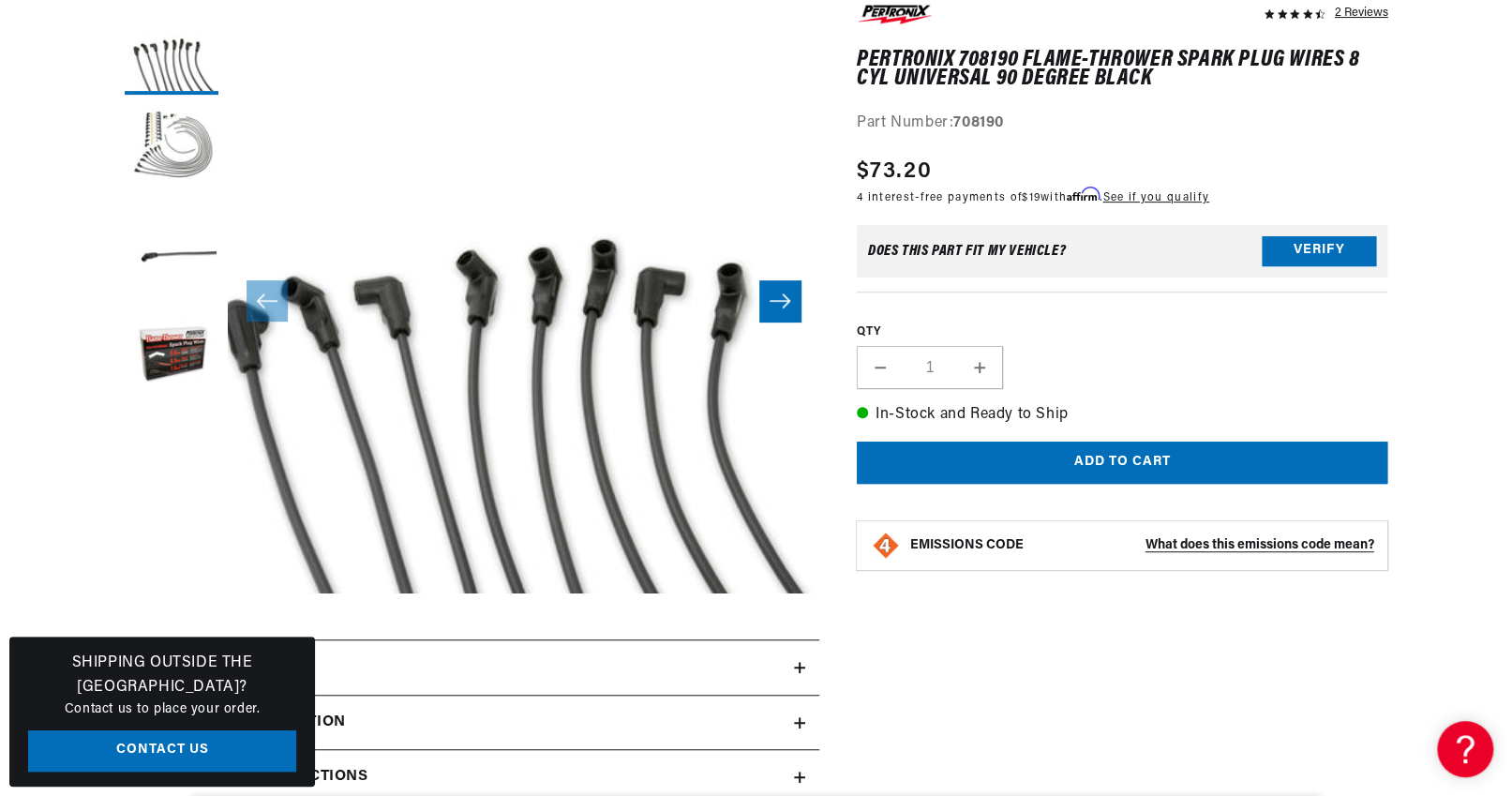
scroll to position [0, 1170]
click at [169, 145] on button "Load image 2 in gallery view" at bounding box center [172, 151] width 94 height 94
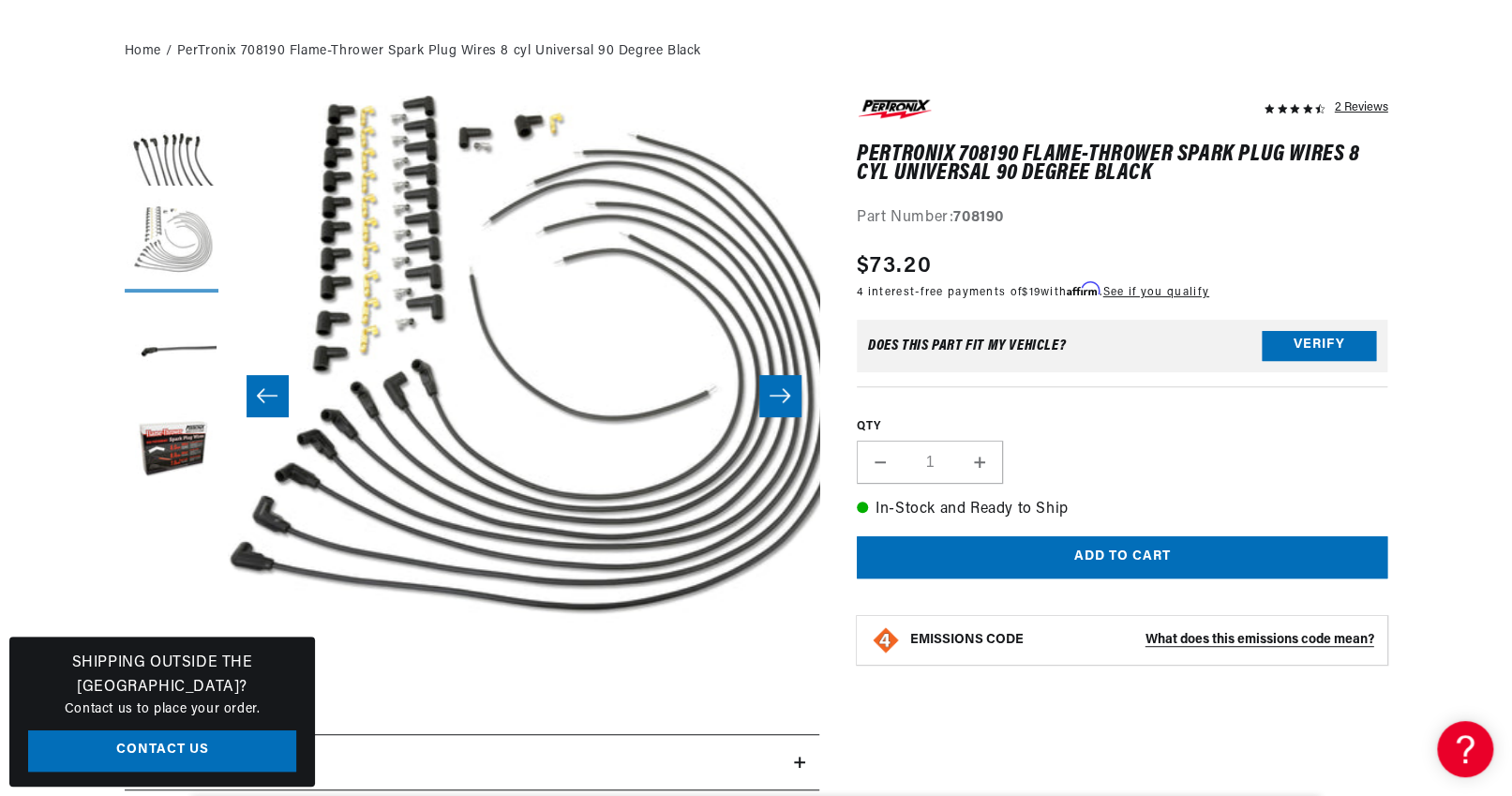
scroll to position [0, 2341]
click at [180, 347] on button "Load image 3 in gallery view" at bounding box center [172, 349] width 94 height 94
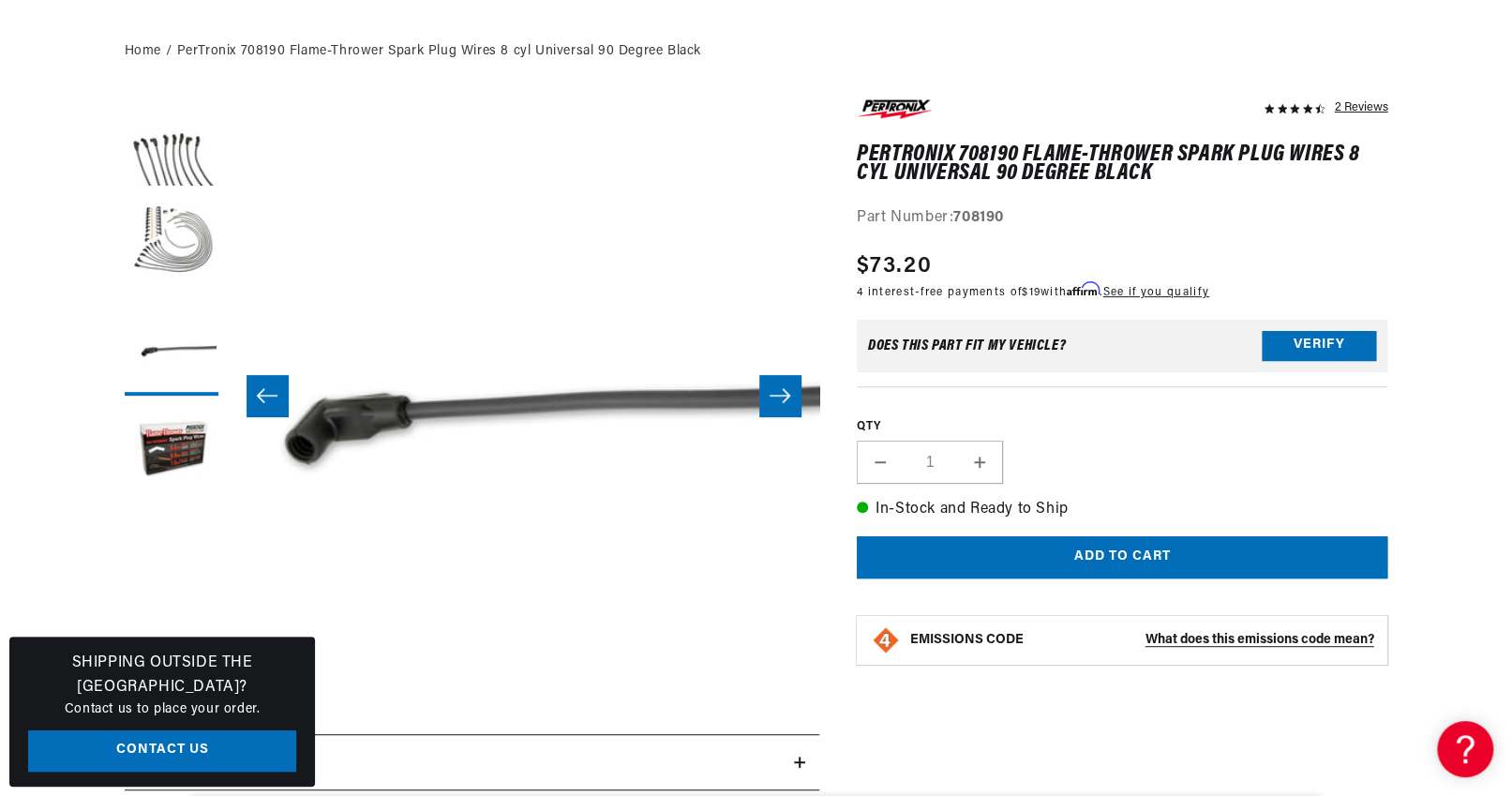
click at [784, 395] on icon "Slide right" at bounding box center [780, 396] width 20 height 14
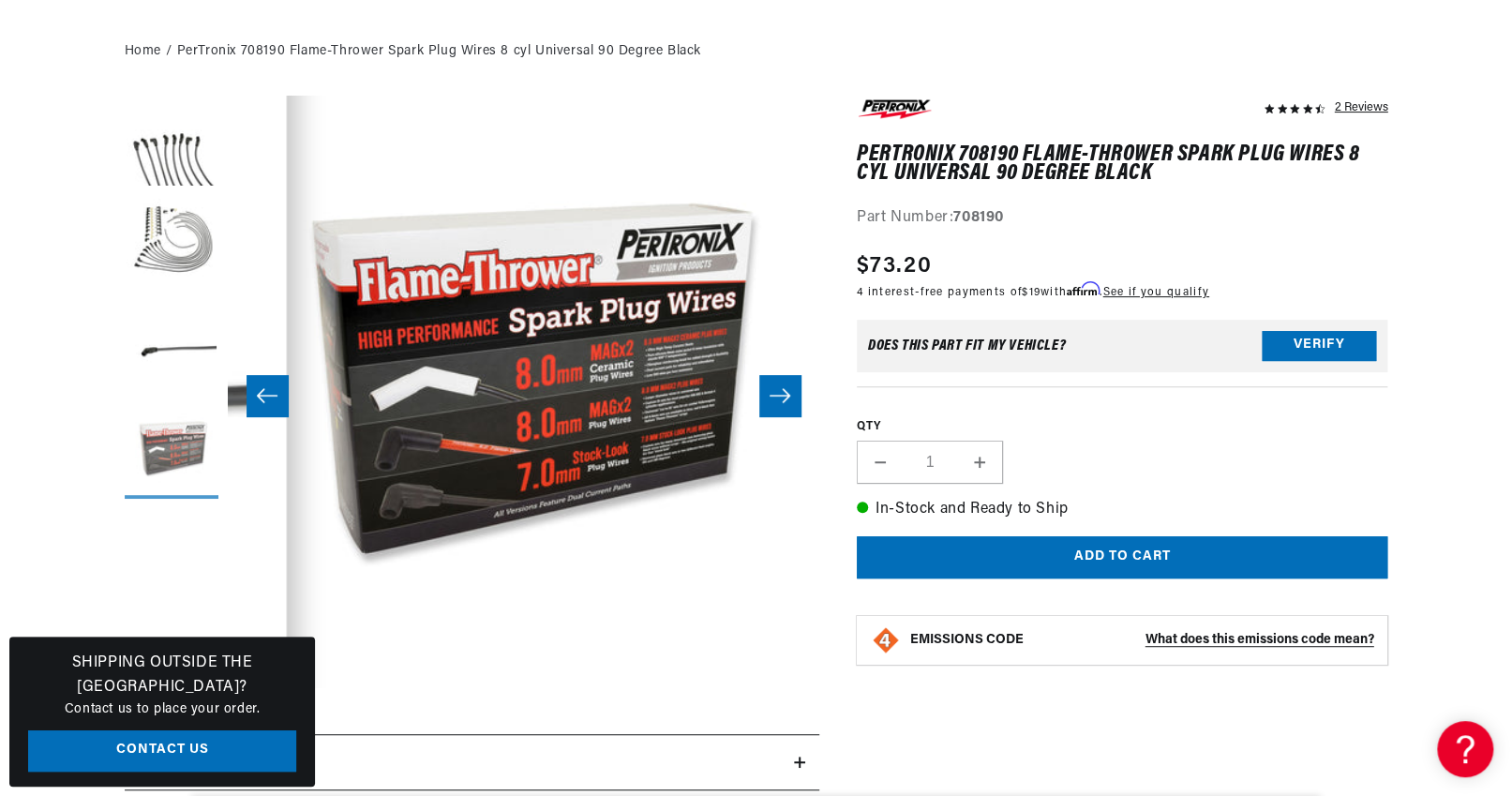
scroll to position [0, 2341]
click at [182, 442] on button "Load image 4 in gallery view" at bounding box center [172, 451] width 94 height 94
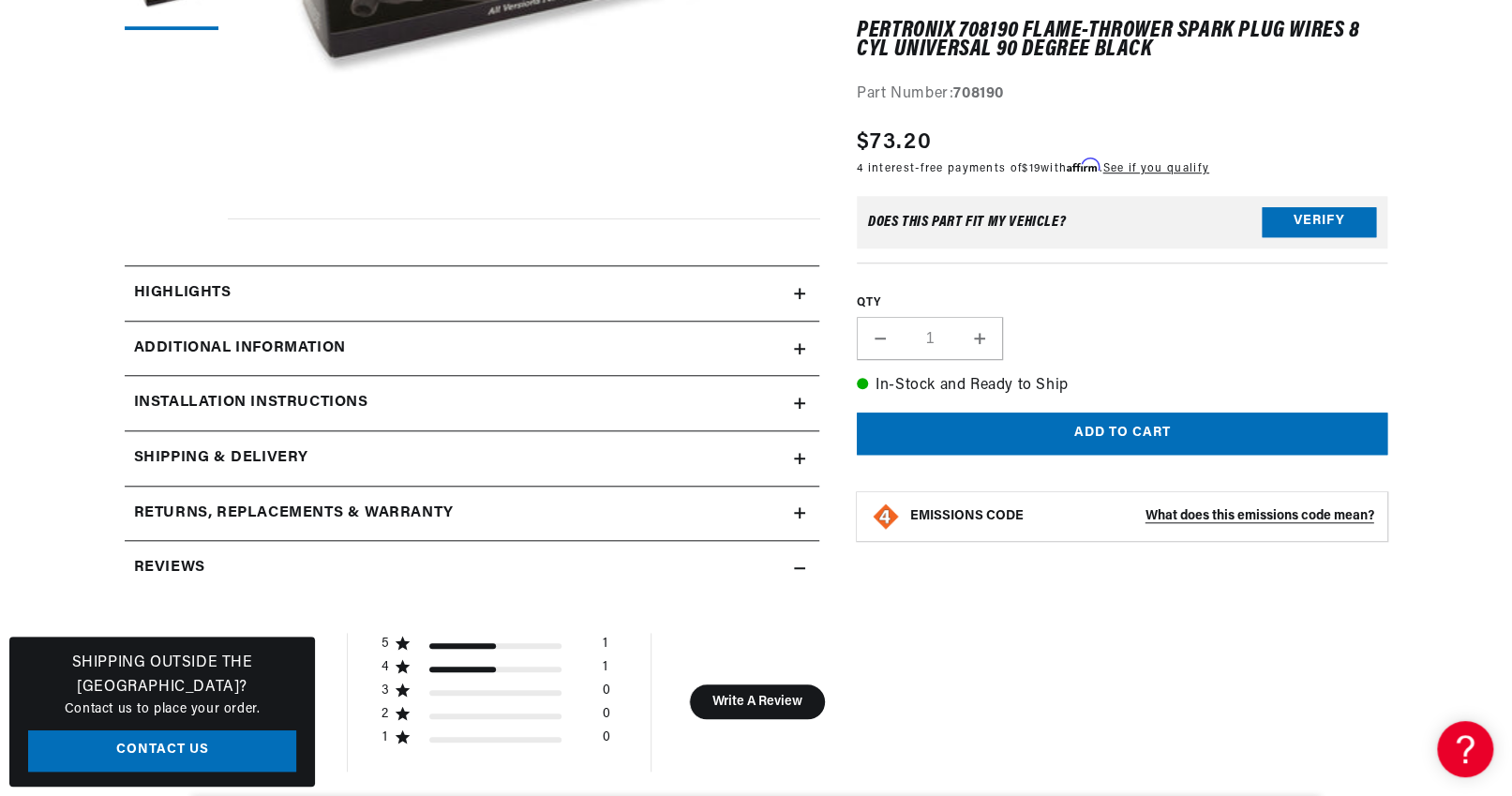
scroll to position [0, 1170]
click at [318, 285] on div "Highlights" at bounding box center [459, 293] width 670 height 24
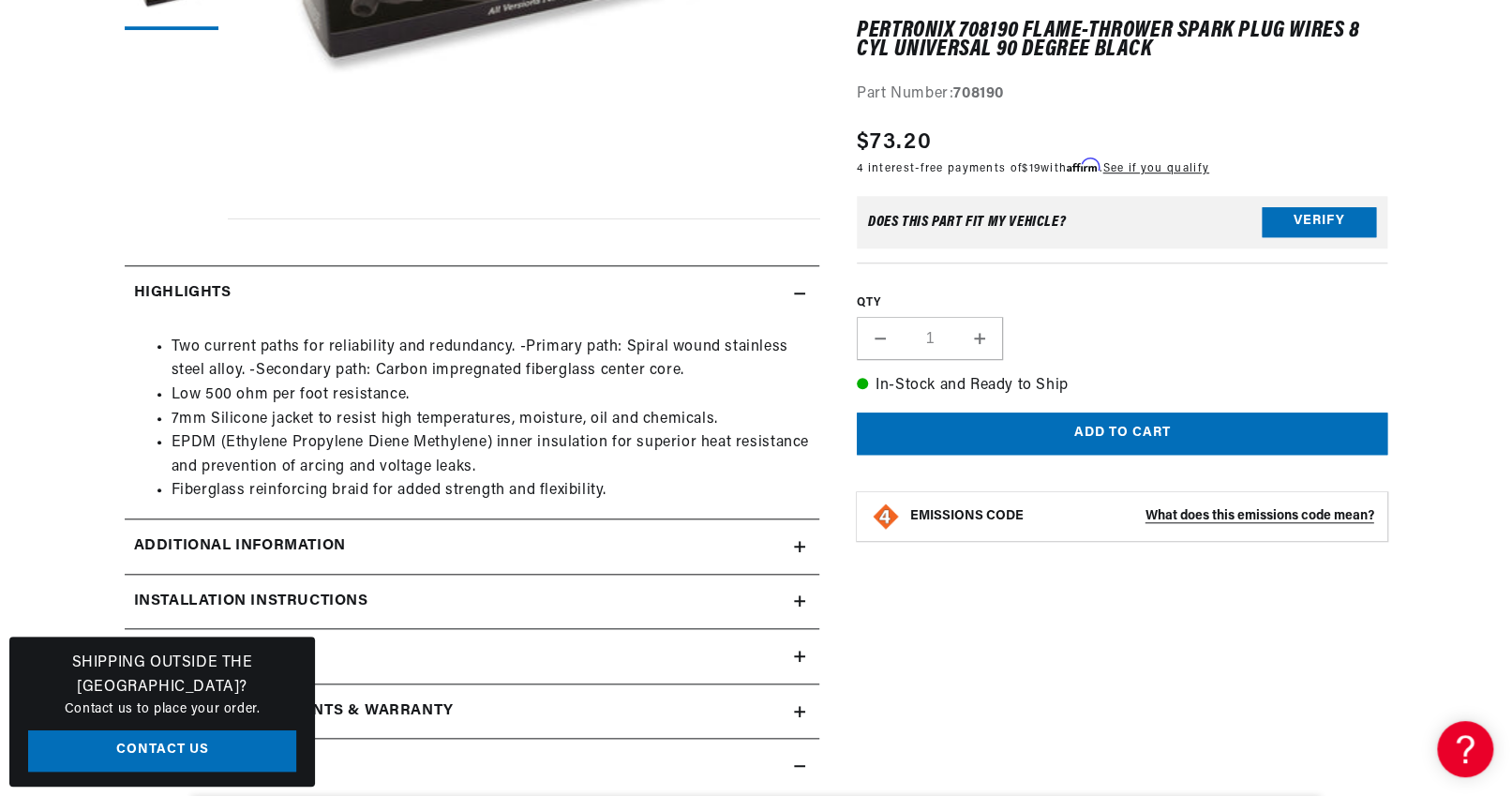
scroll to position [0, 0]
click at [335, 544] on h2 "Additional Information" at bounding box center [240, 546] width 212 height 24
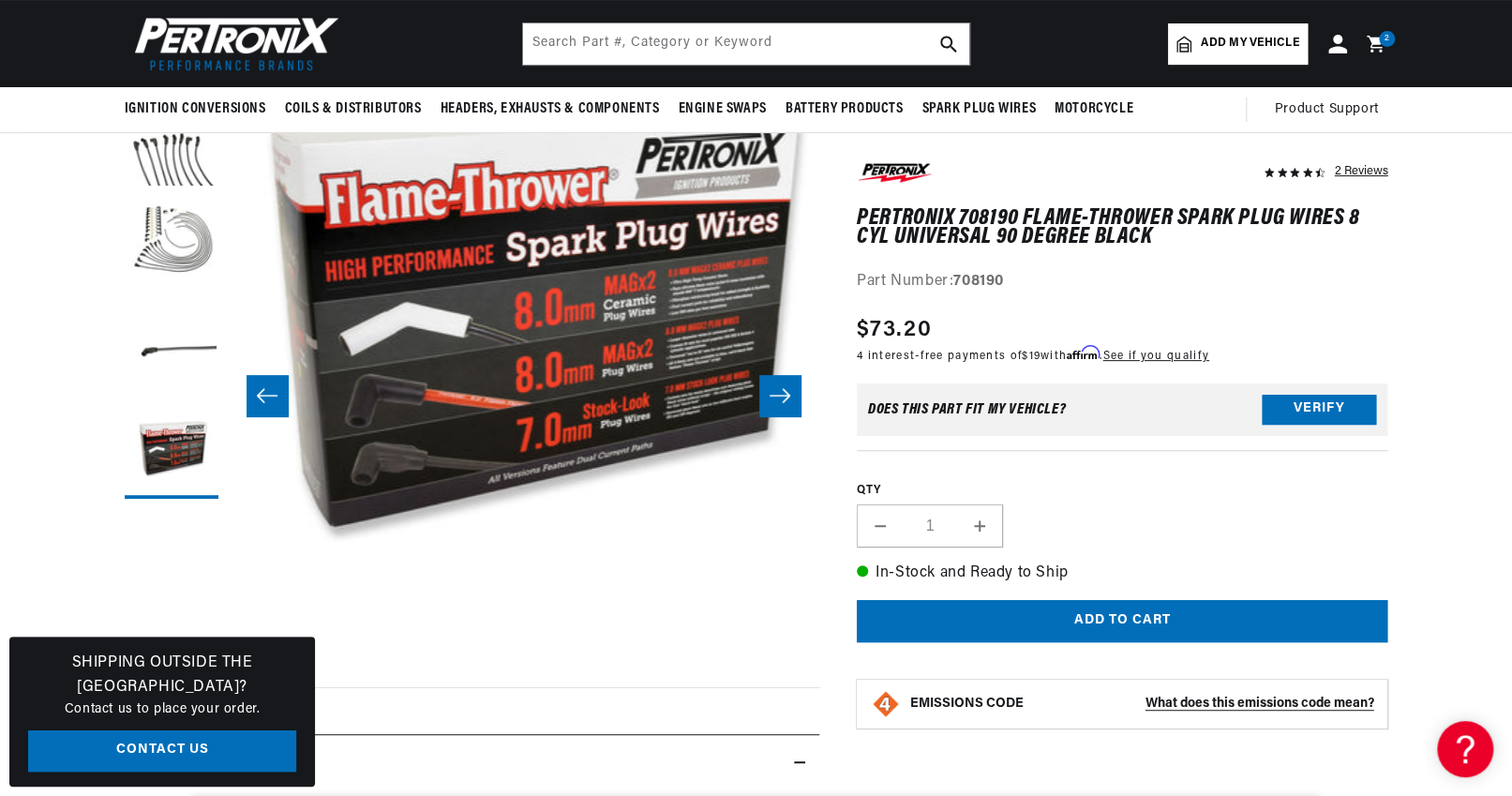
scroll to position [0, 2341]
